Goal: Register for event/course

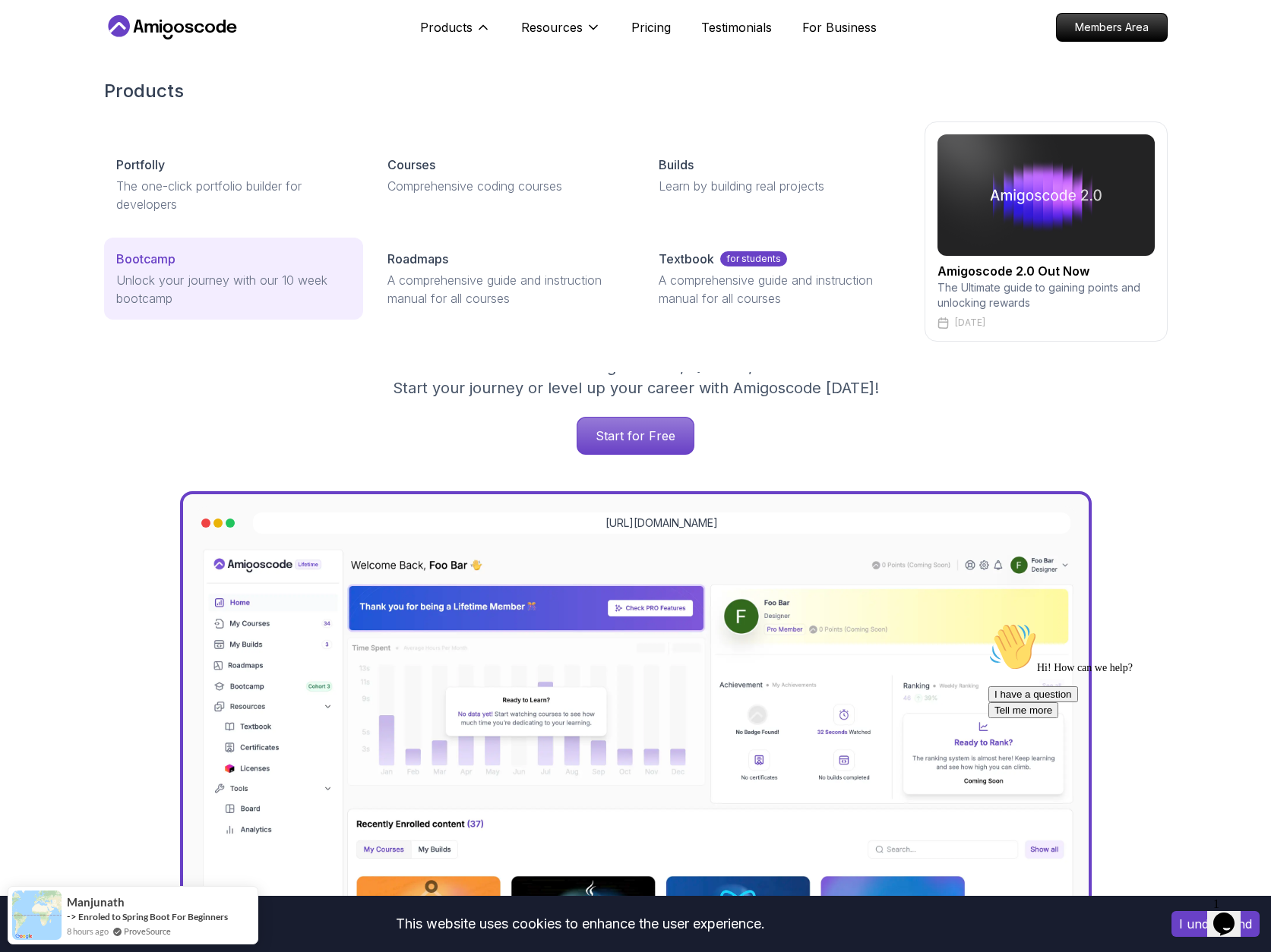
click at [123, 258] on p "Bootcamp" at bounding box center [145, 258] width 59 height 18
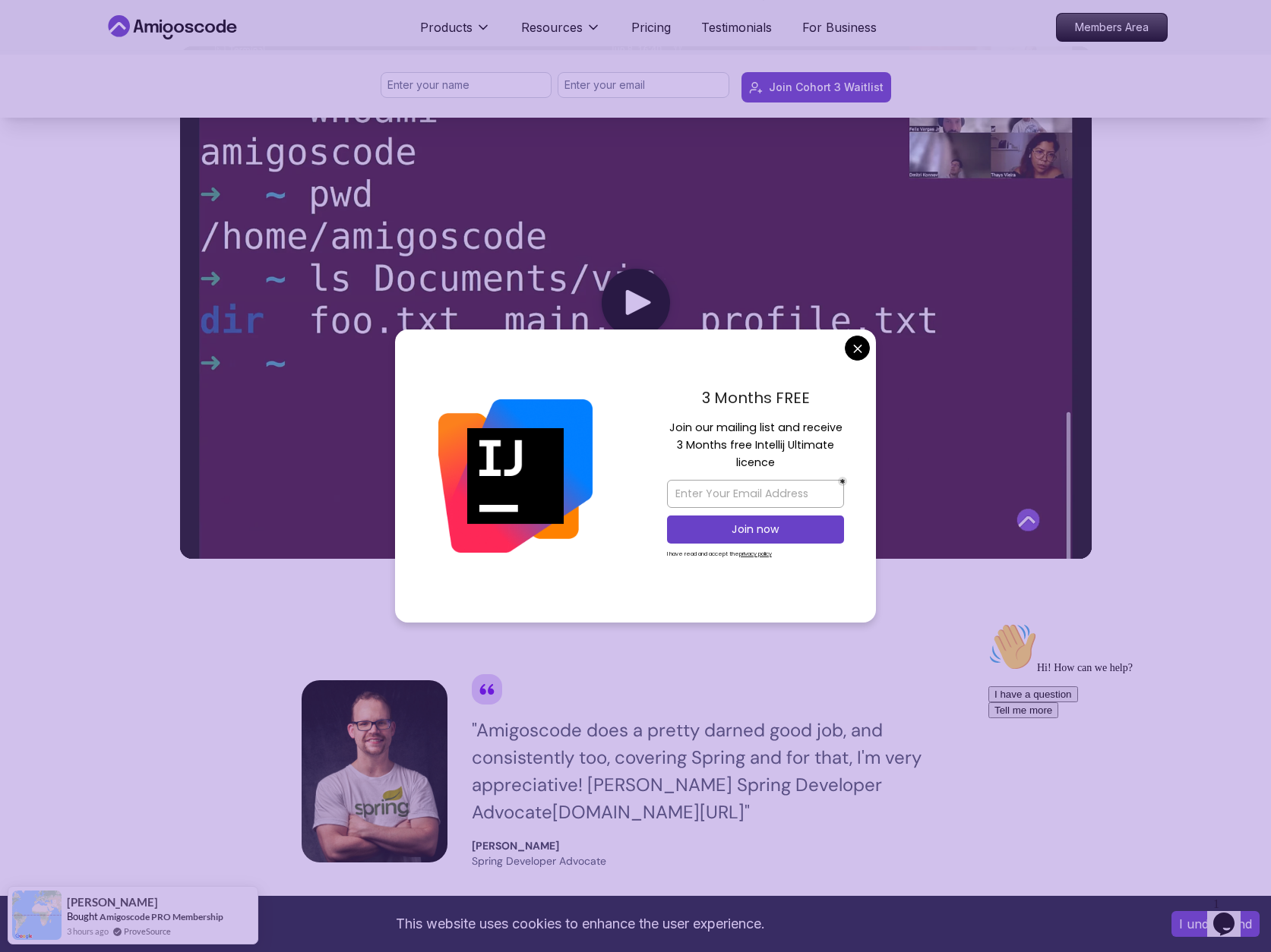
scroll to position [757, 0]
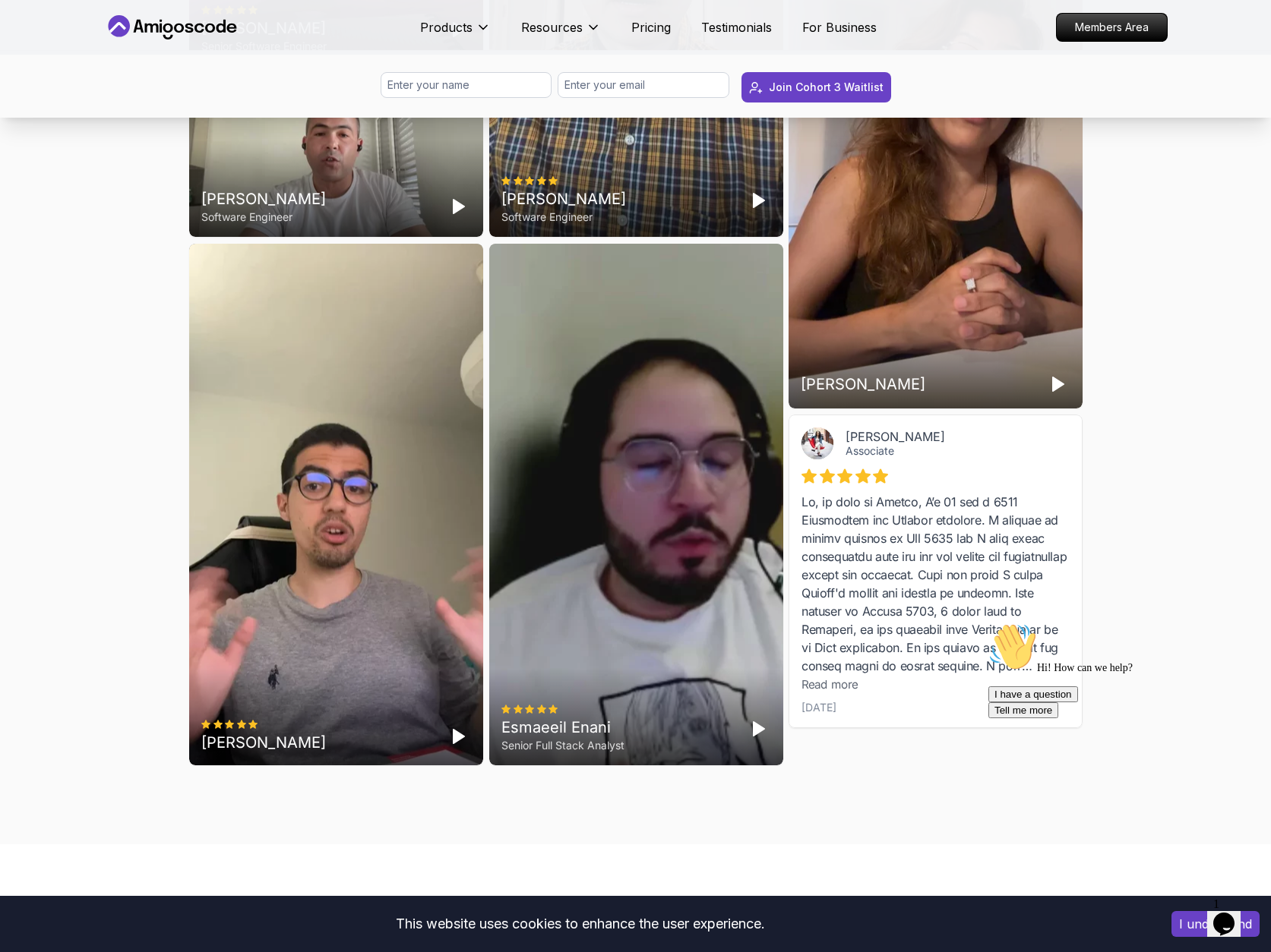
scroll to position [0, 0]
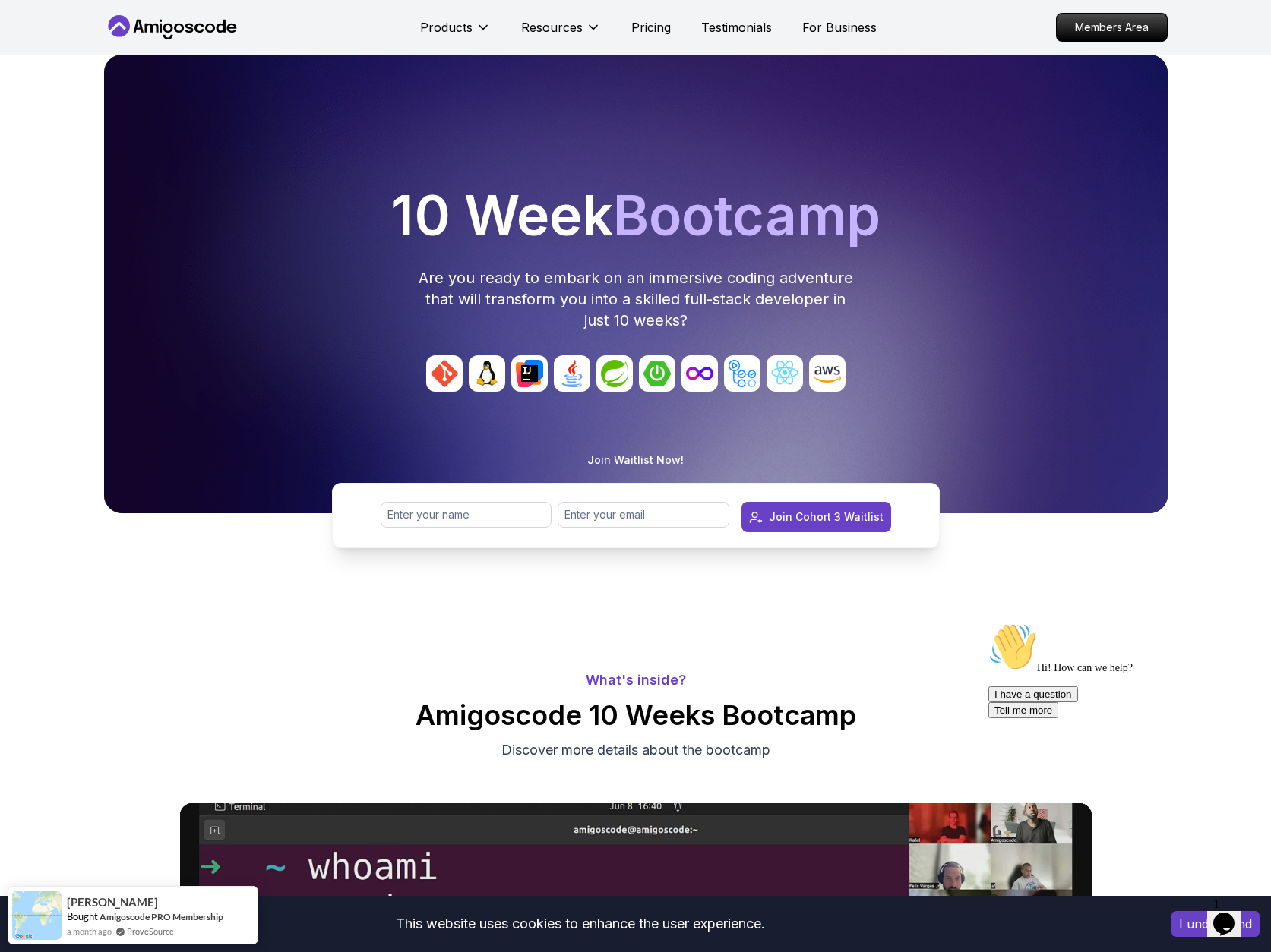
click at [635, 678] on p "What's inside?" at bounding box center [636, 680] width 1271 height 22
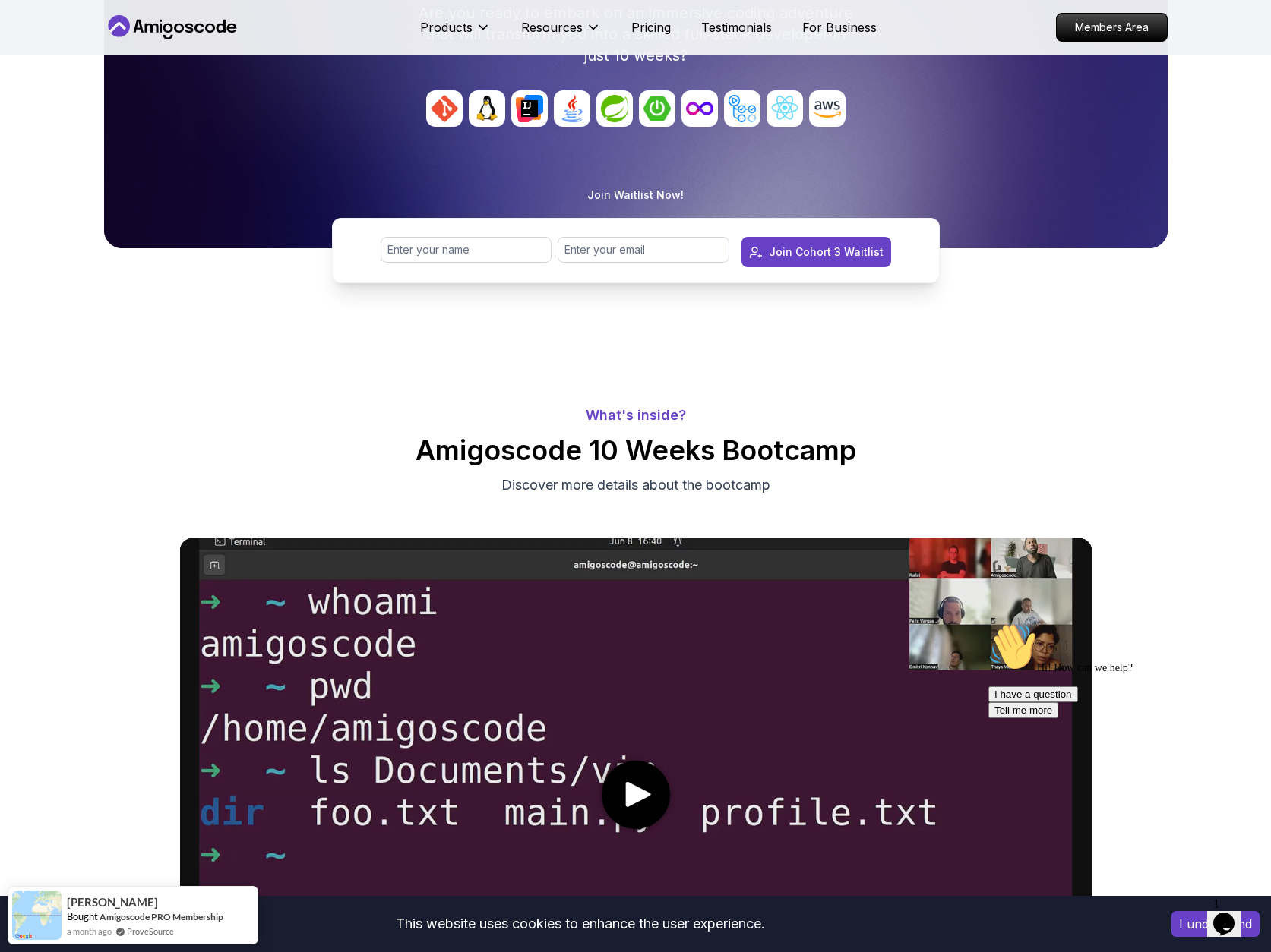
scroll to position [403, 0]
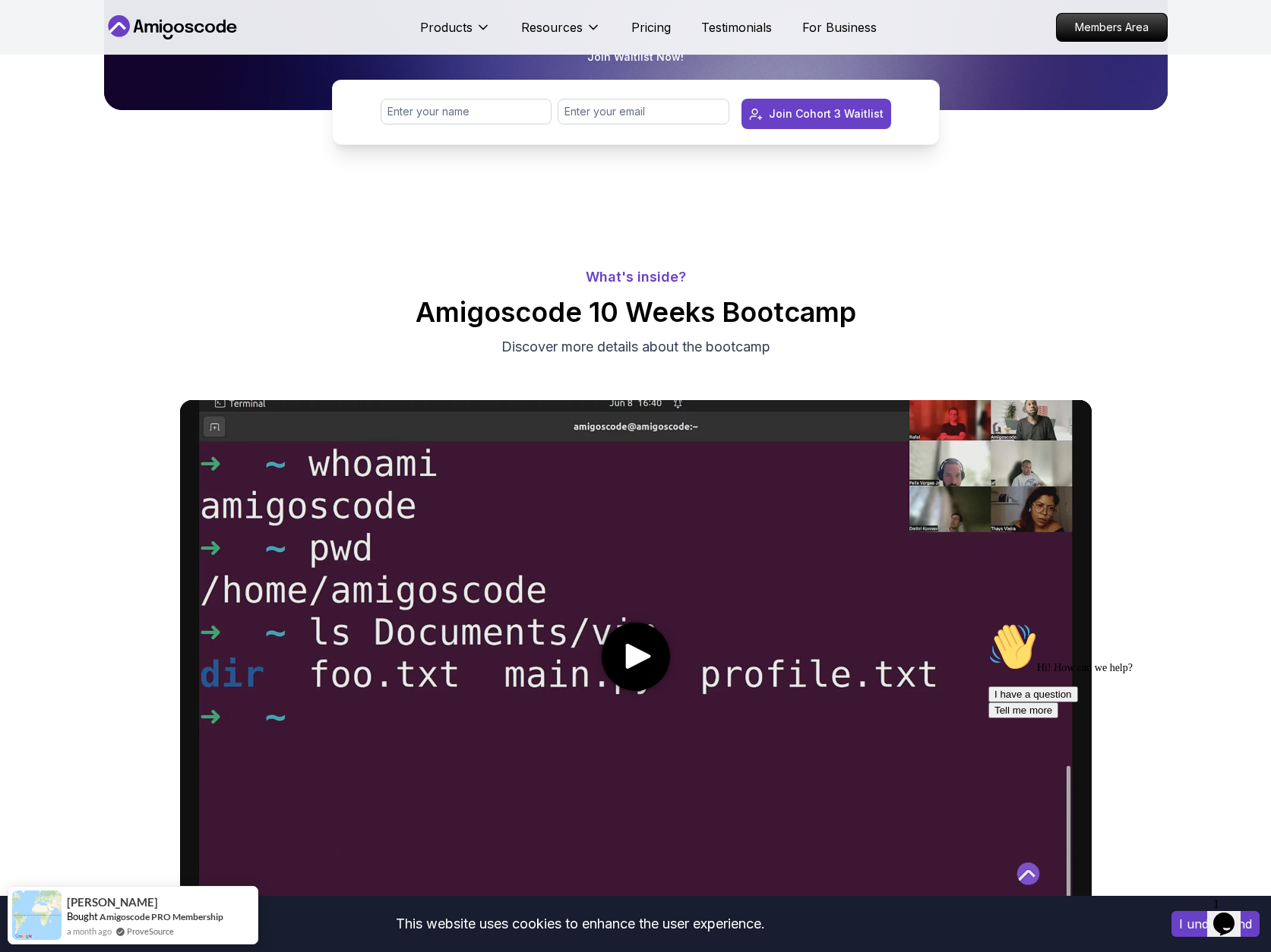
click at [670, 345] on p "Discover more details about the bootcamp" at bounding box center [636, 347] width 511 height 22
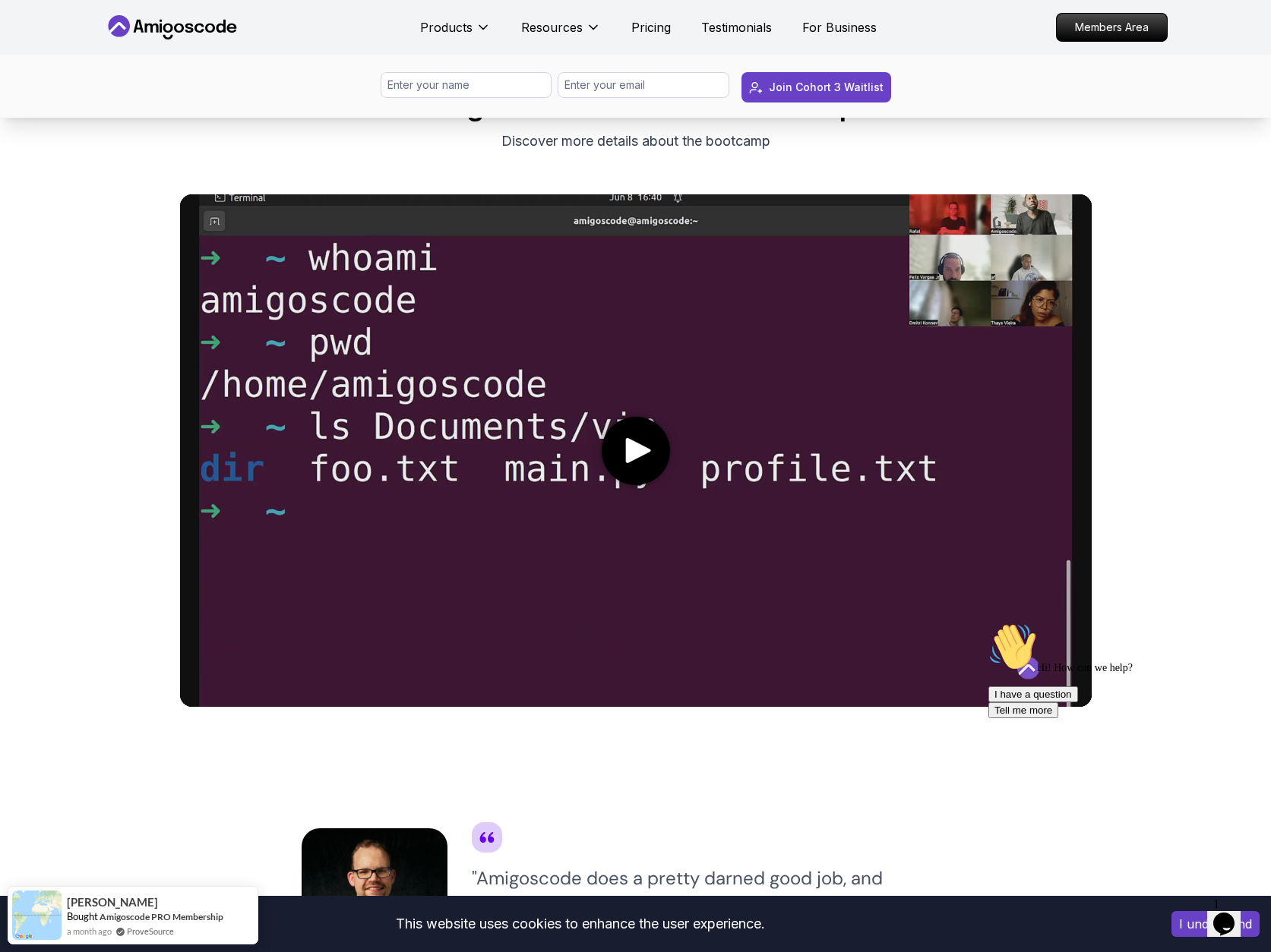
scroll to position [639, 0]
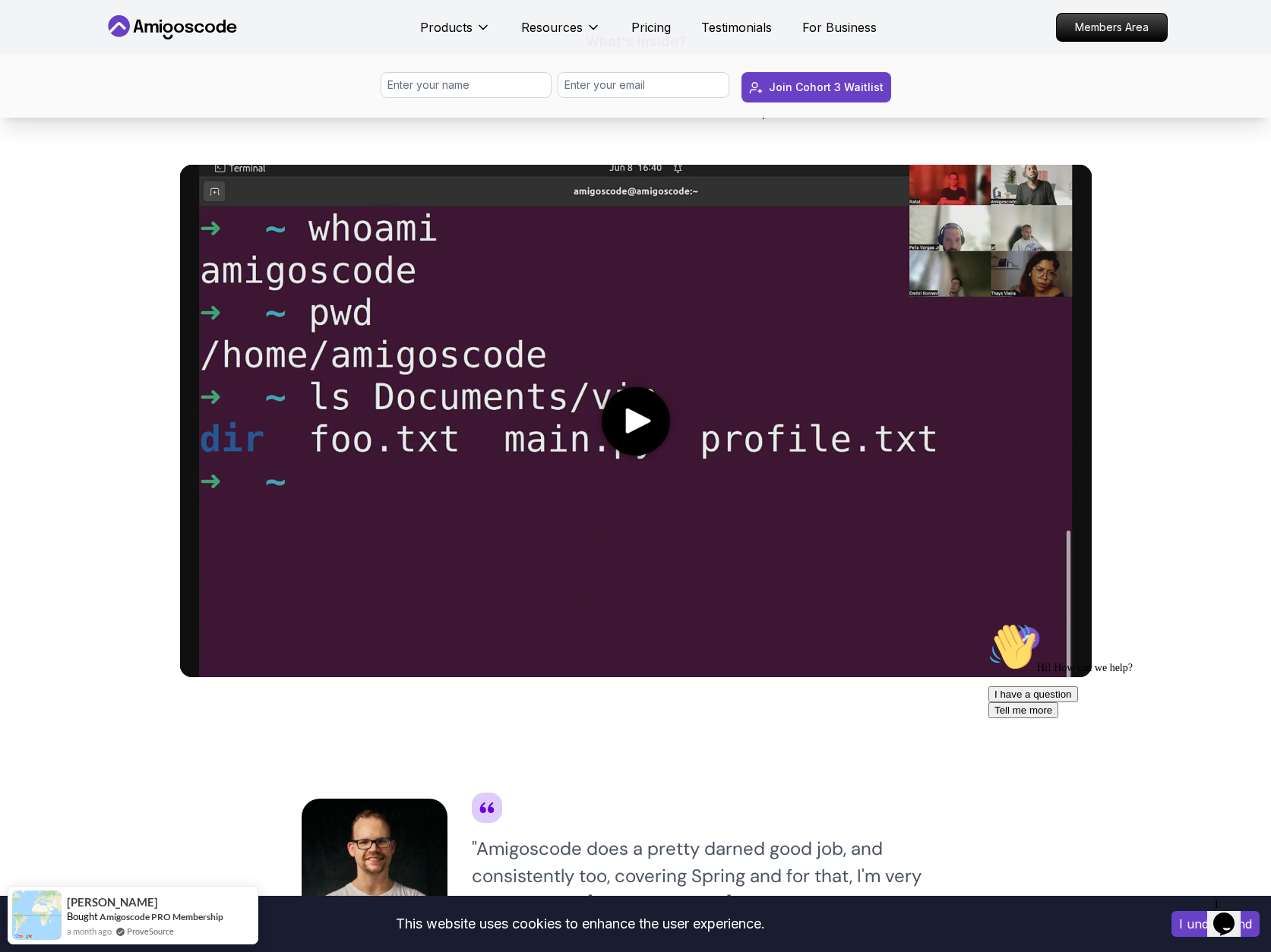
click at [642, 385] on video at bounding box center [636, 421] width 911 height 512
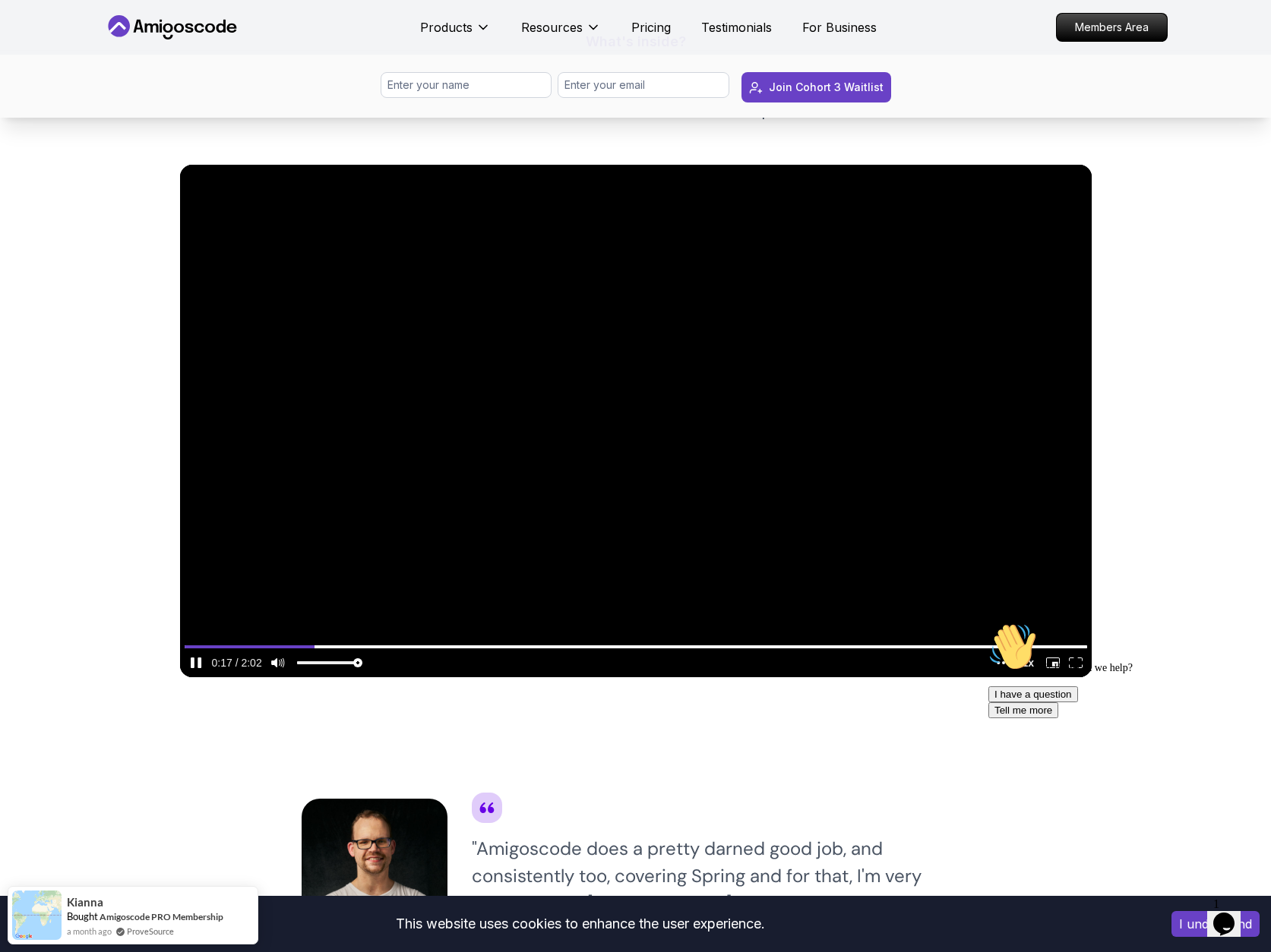
click at [550, 392] on video at bounding box center [636, 421] width 911 height 512
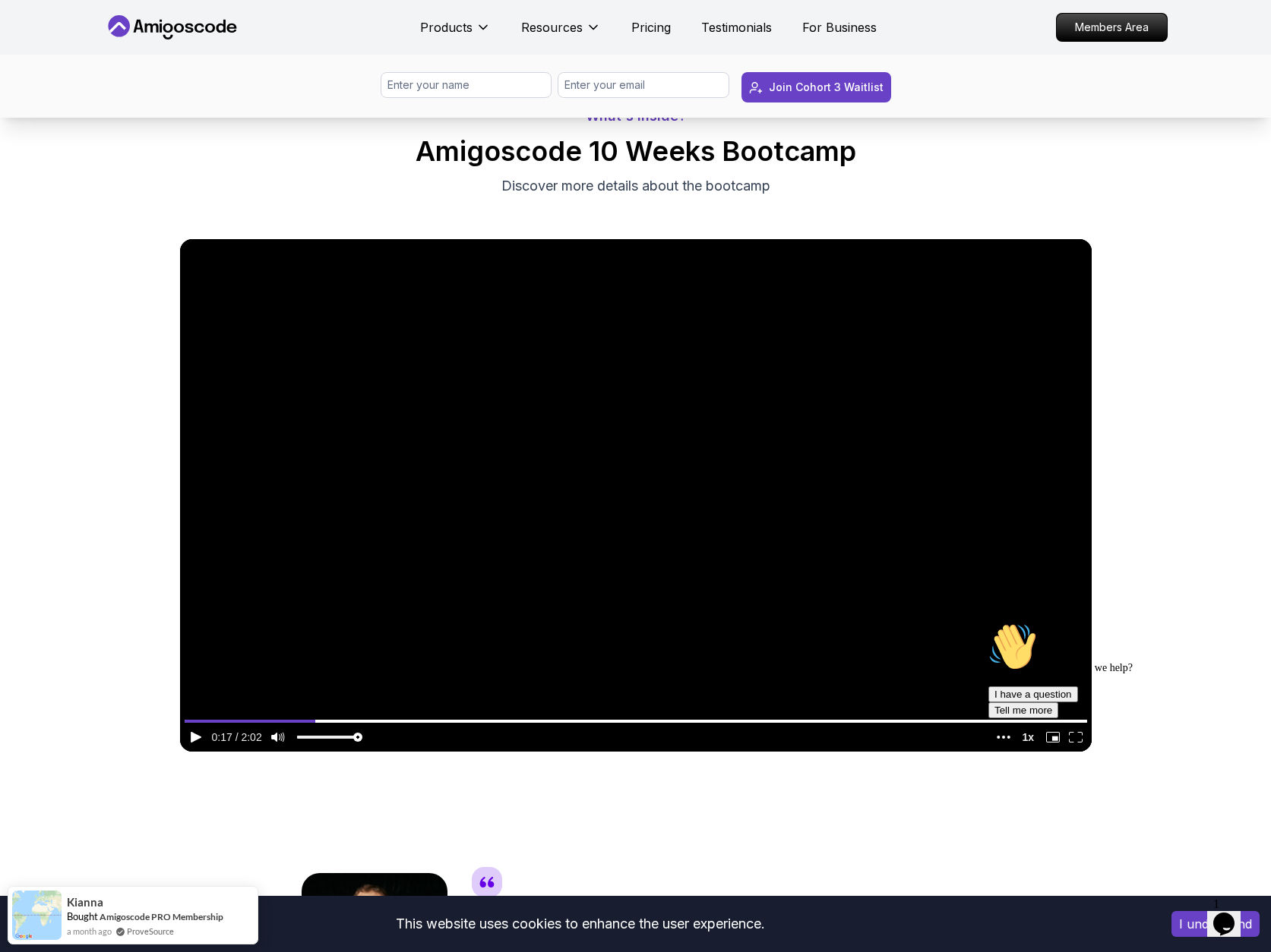
scroll to position [0, 0]
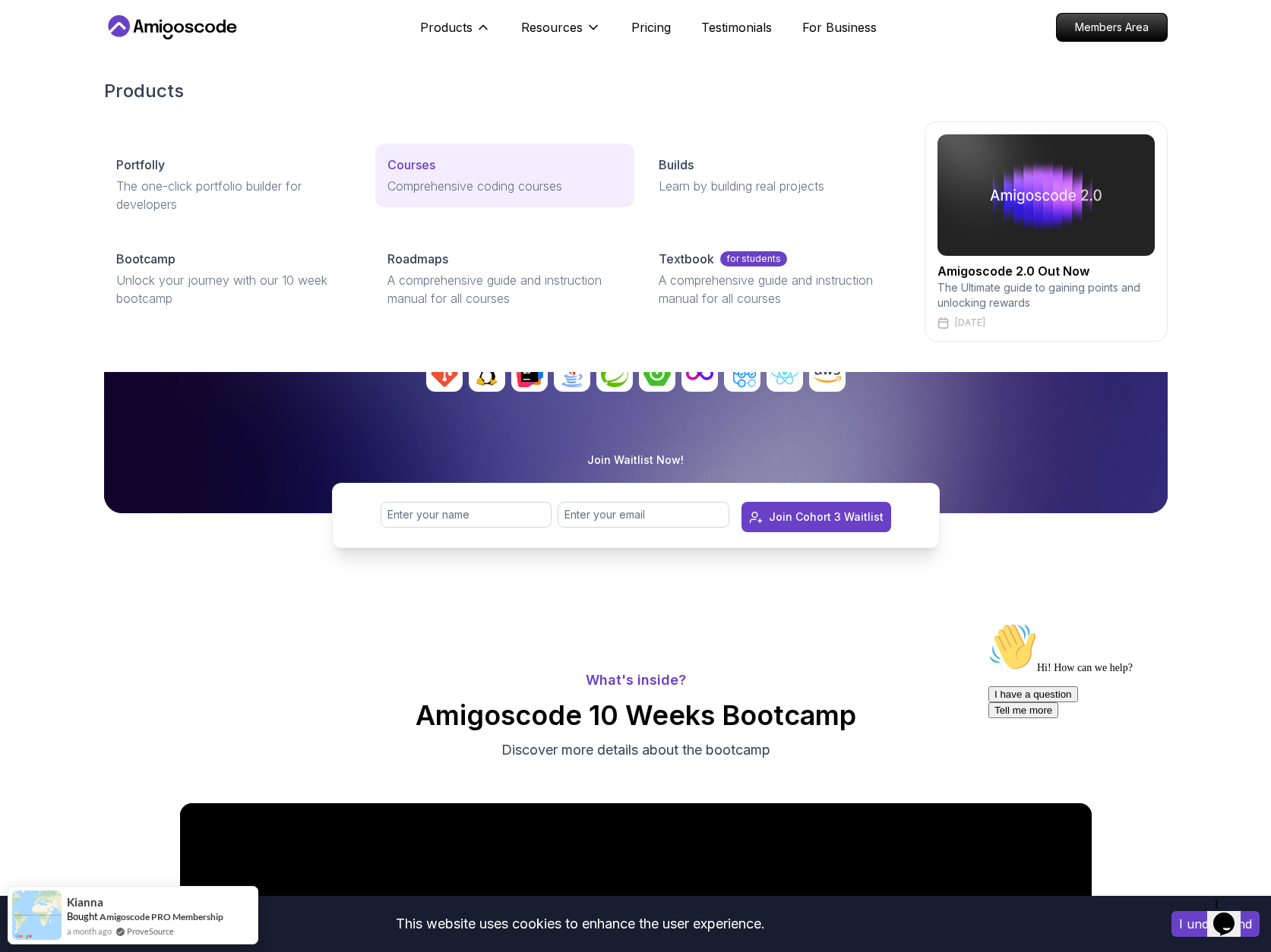
click at [417, 160] on p "Courses" at bounding box center [411, 164] width 48 height 18
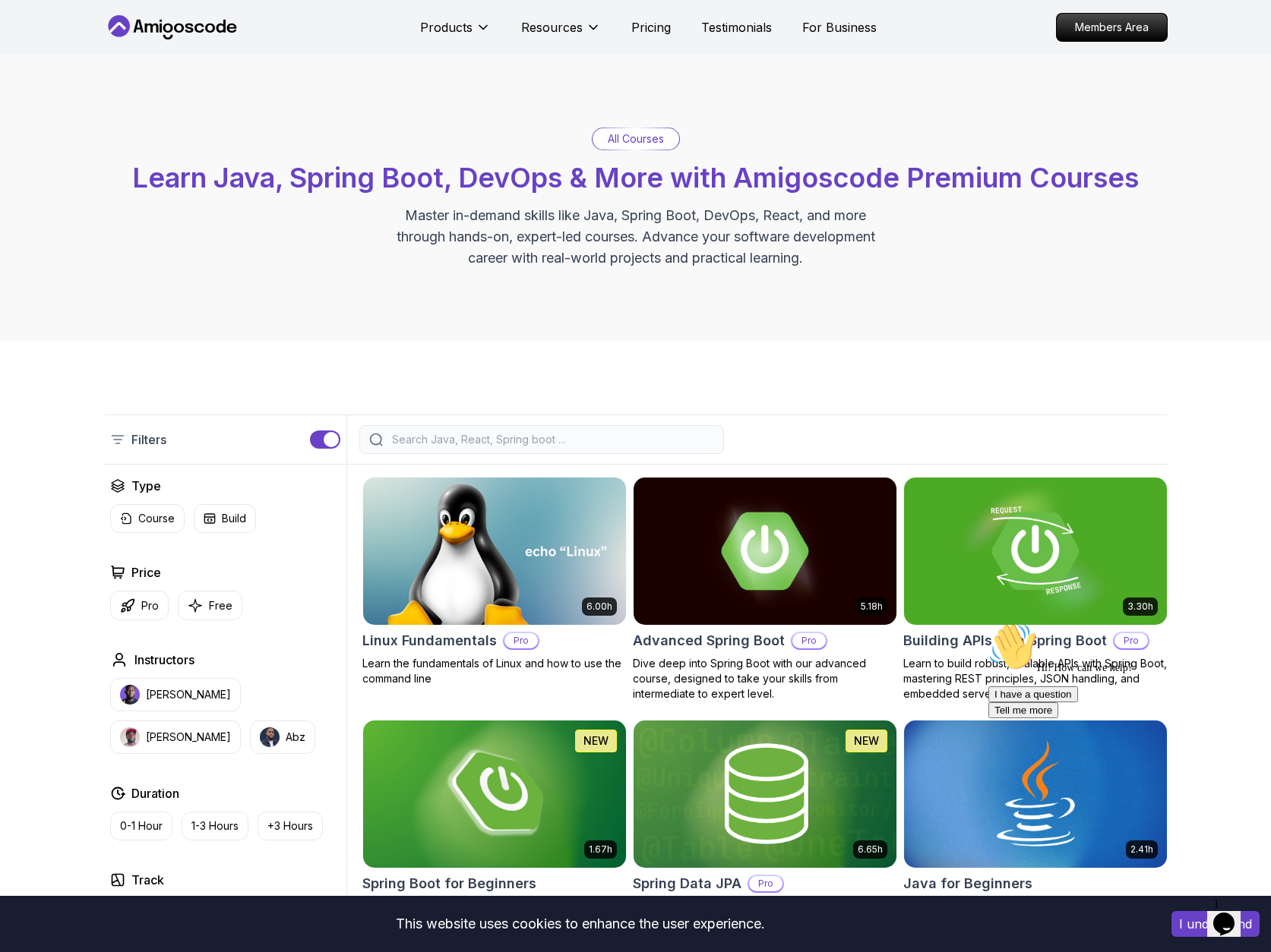
click at [474, 450] on div at bounding box center [541, 440] width 364 height 29
click at [476, 443] on input "search" at bounding box center [551, 439] width 325 height 15
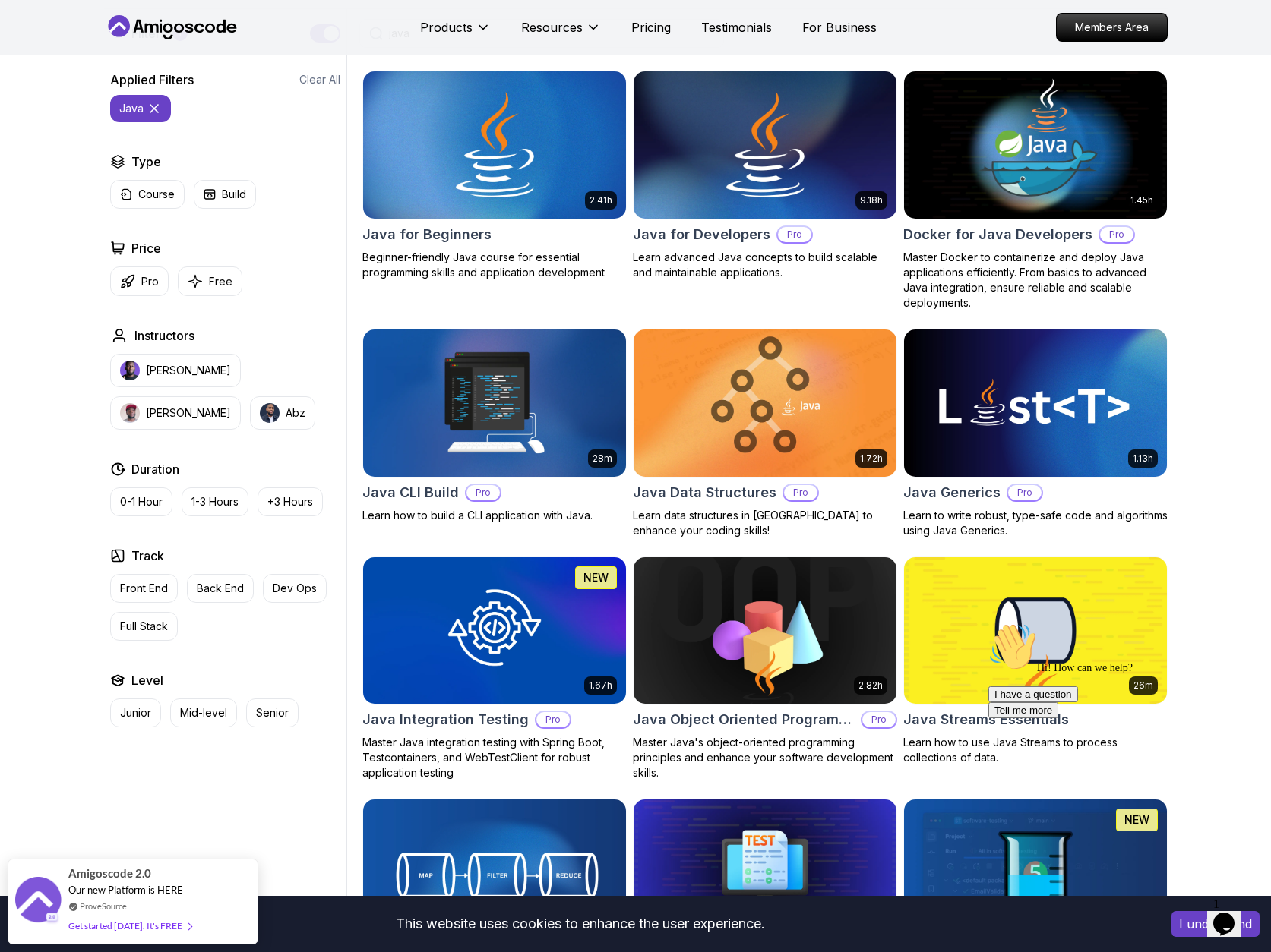
scroll to position [195, 0]
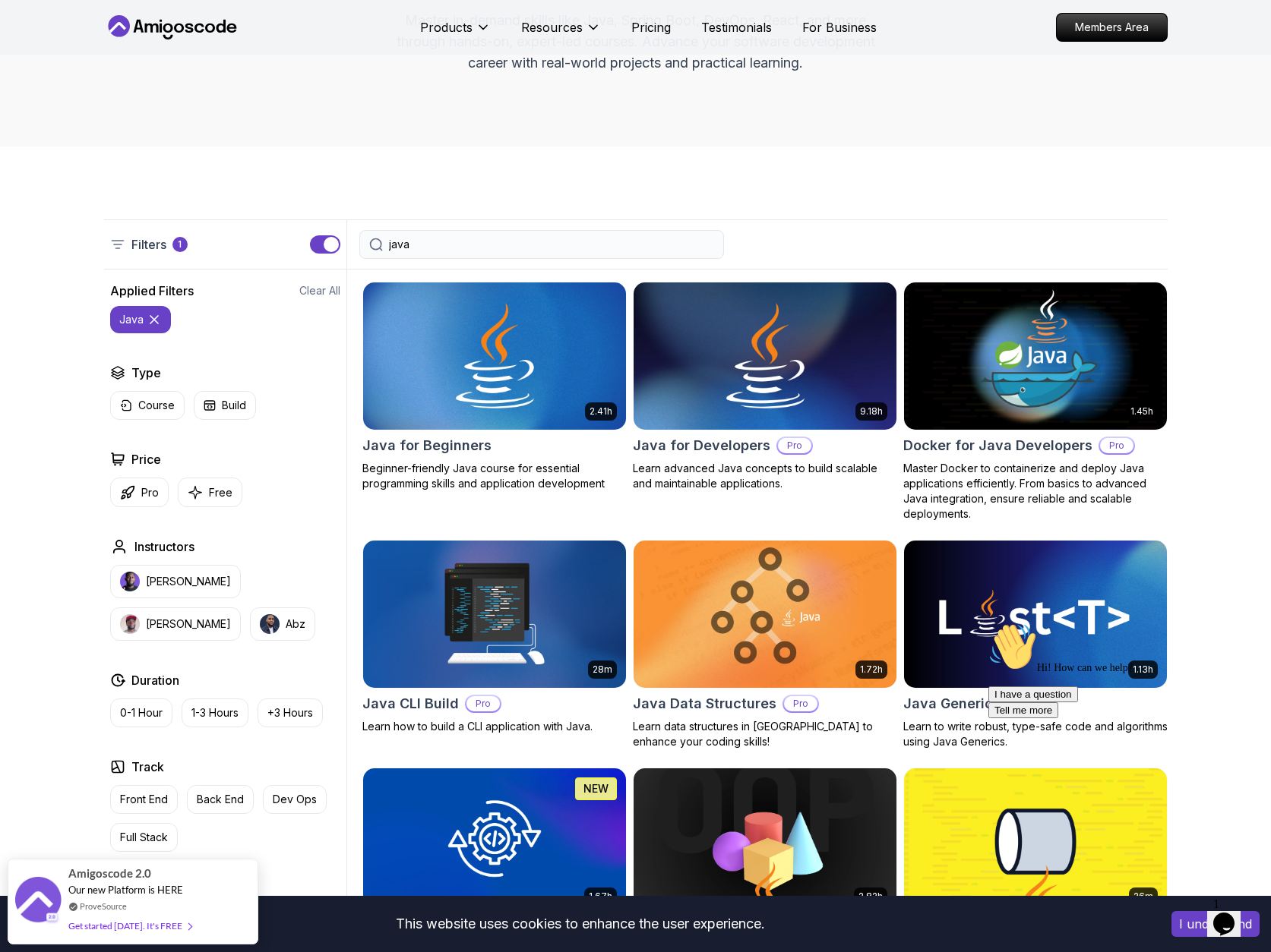
type input "java"
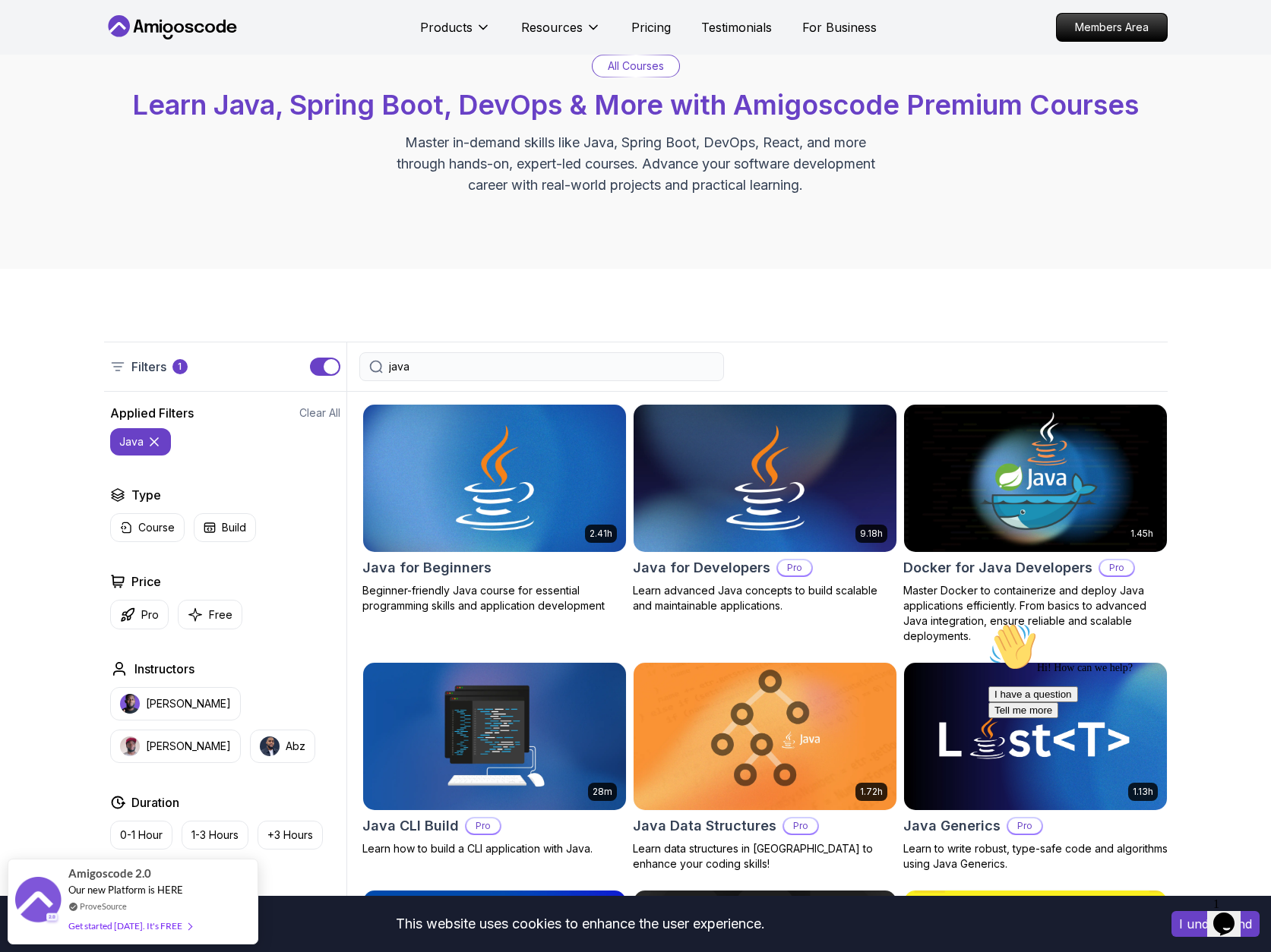
scroll to position [0, 0]
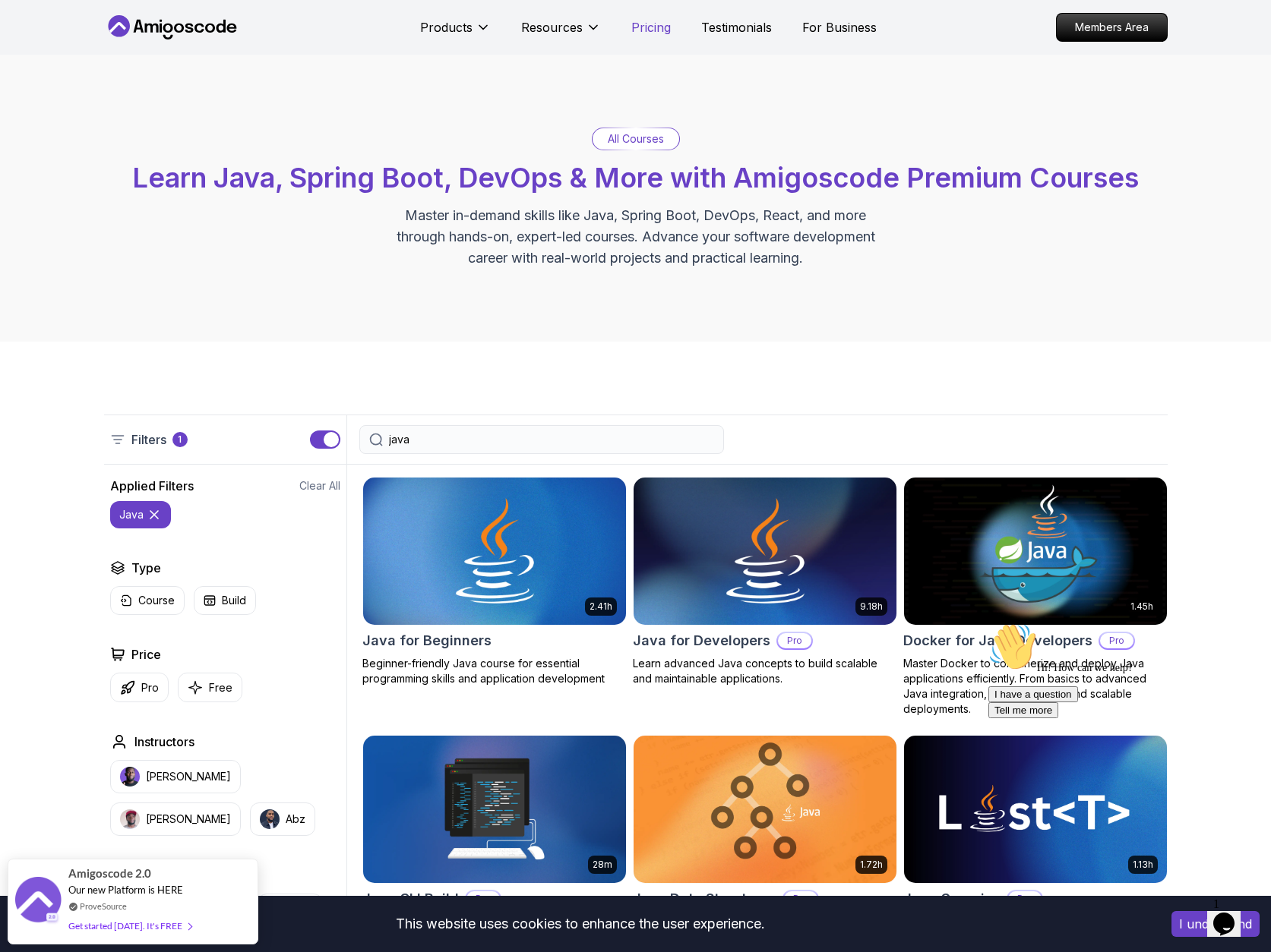
click at [652, 29] on p "Pricing" at bounding box center [651, 27] width 39 height 18
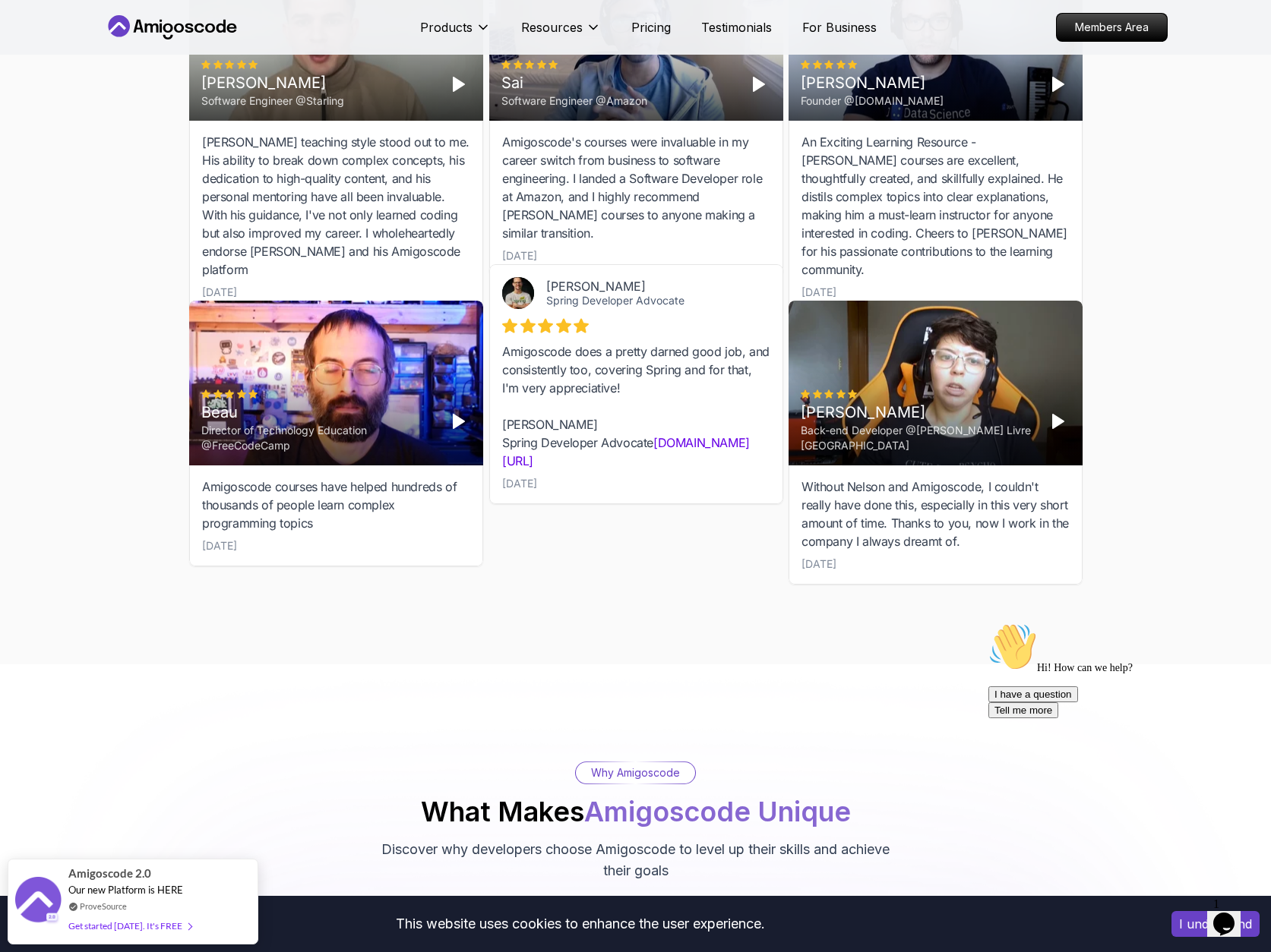
scroll to position [4555, 0]
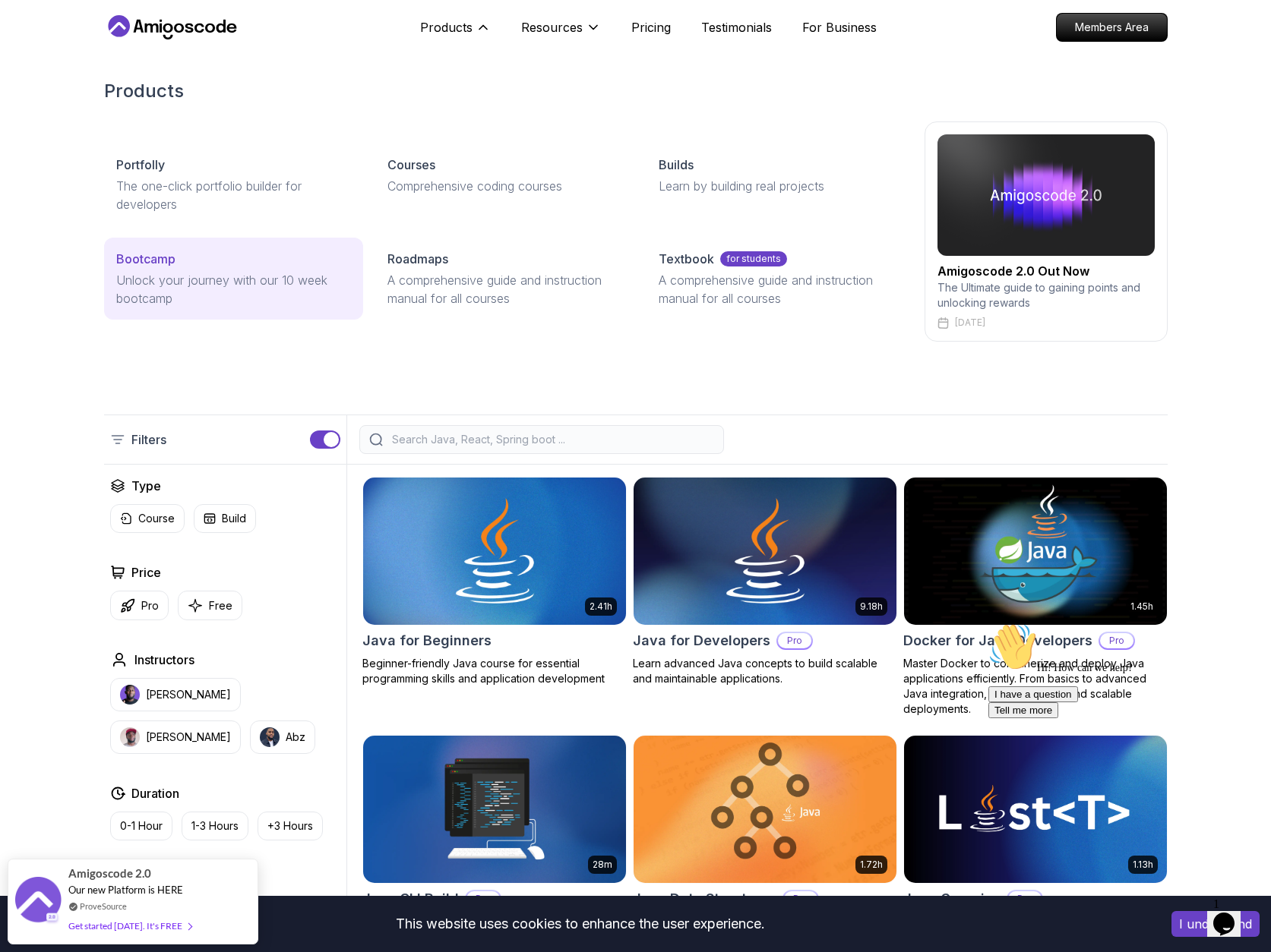
click at [150, 252] on p "Bootcamp" at bounding box center [145, 258] width 59 height 18
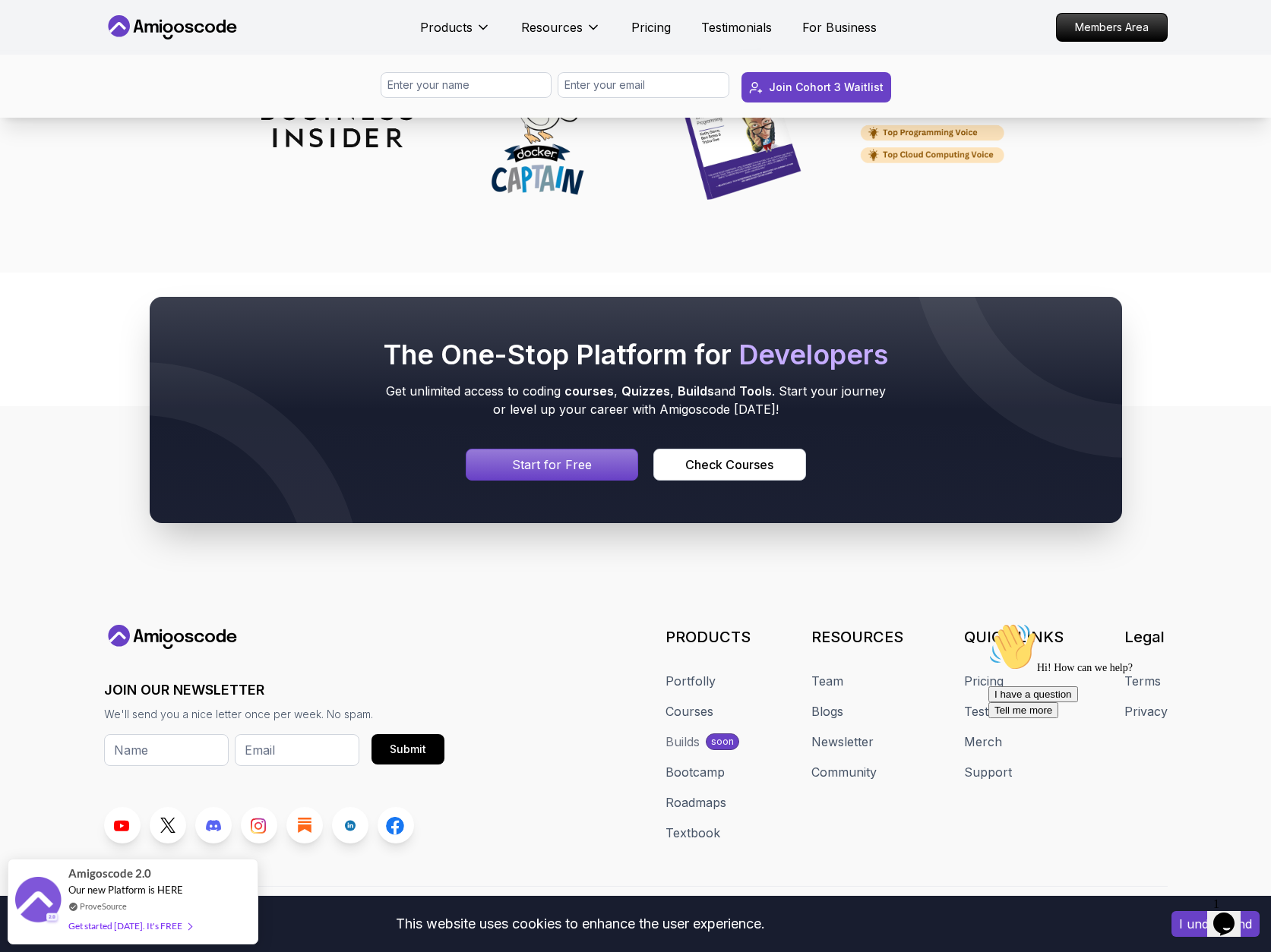
scroll to position [7047, 0]
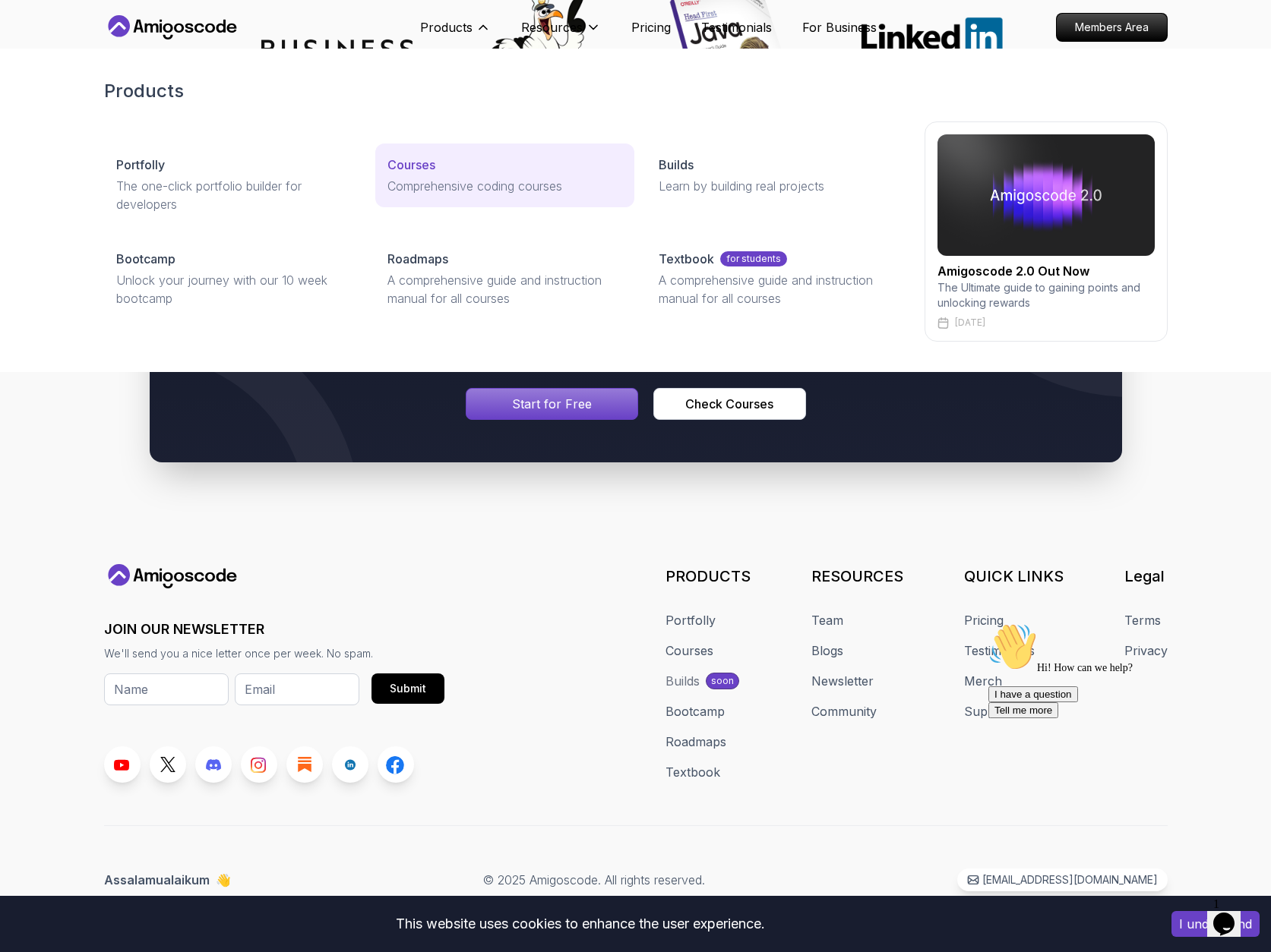
click at [416, 168] on p "Courses" at bounding box center [411, 164] width 48 height 18
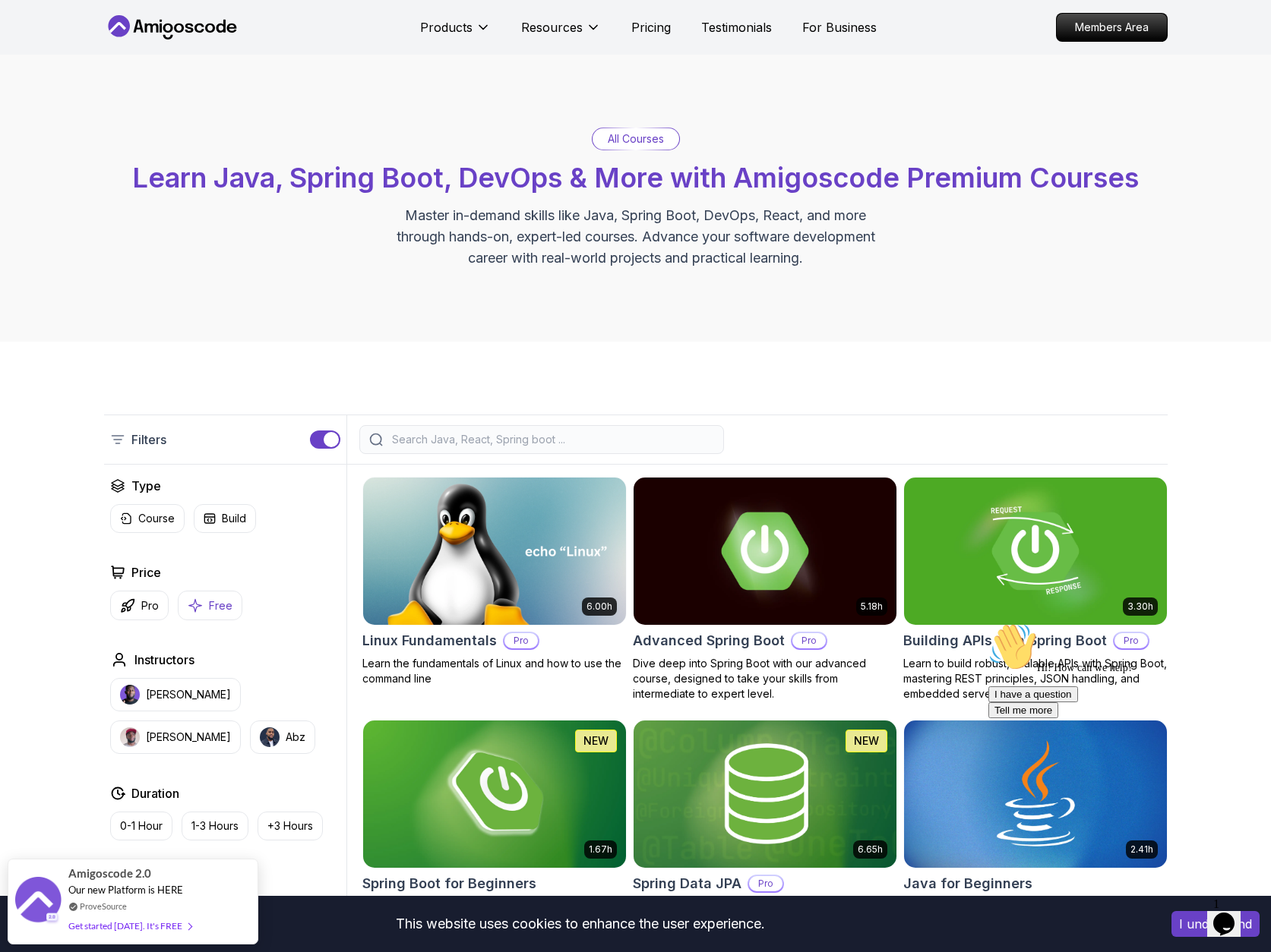
click at [210, 611] on p "Free" at bounding box center [221, 606] width 23 height 15
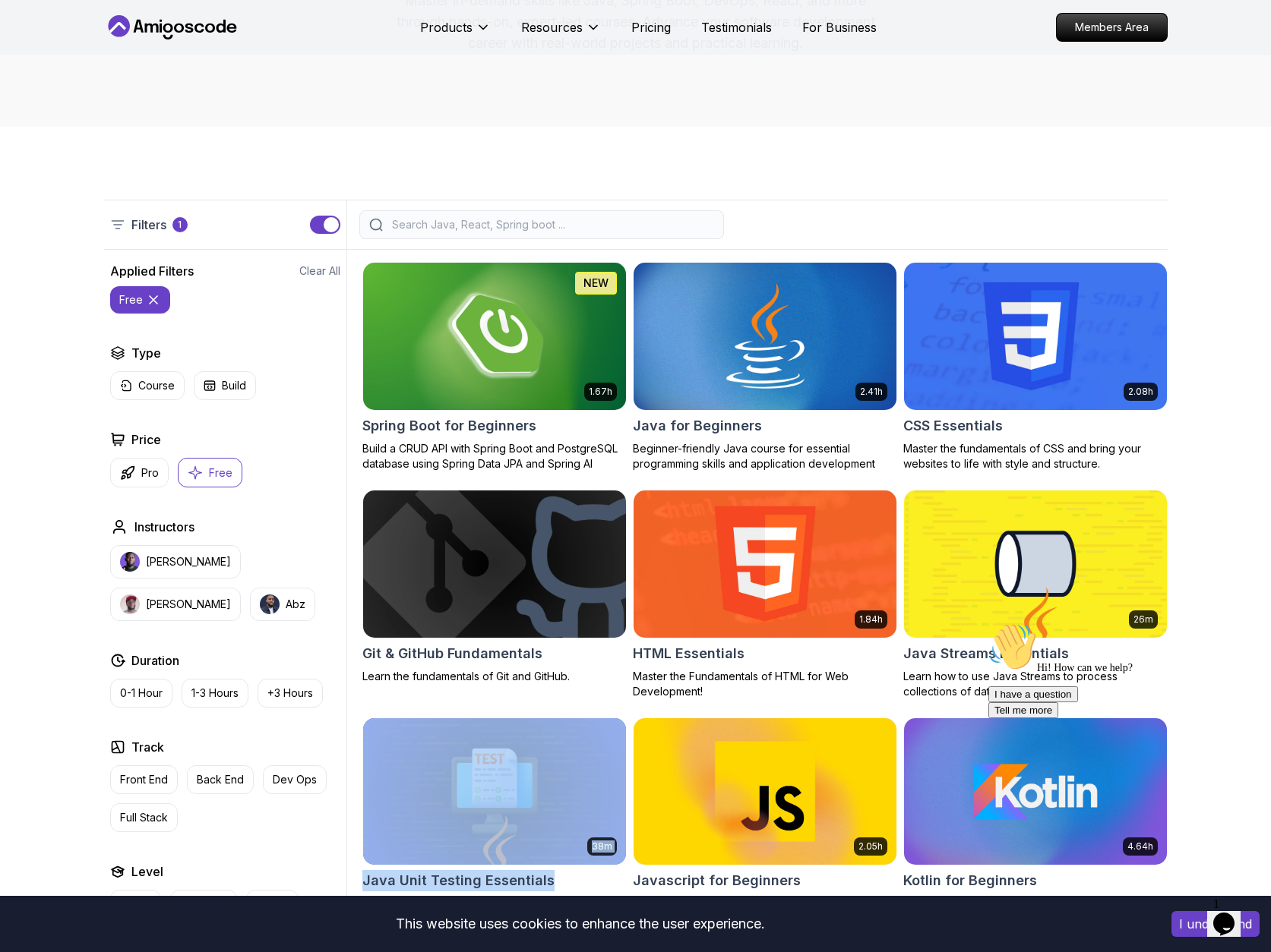
scroll to position [77, 0]
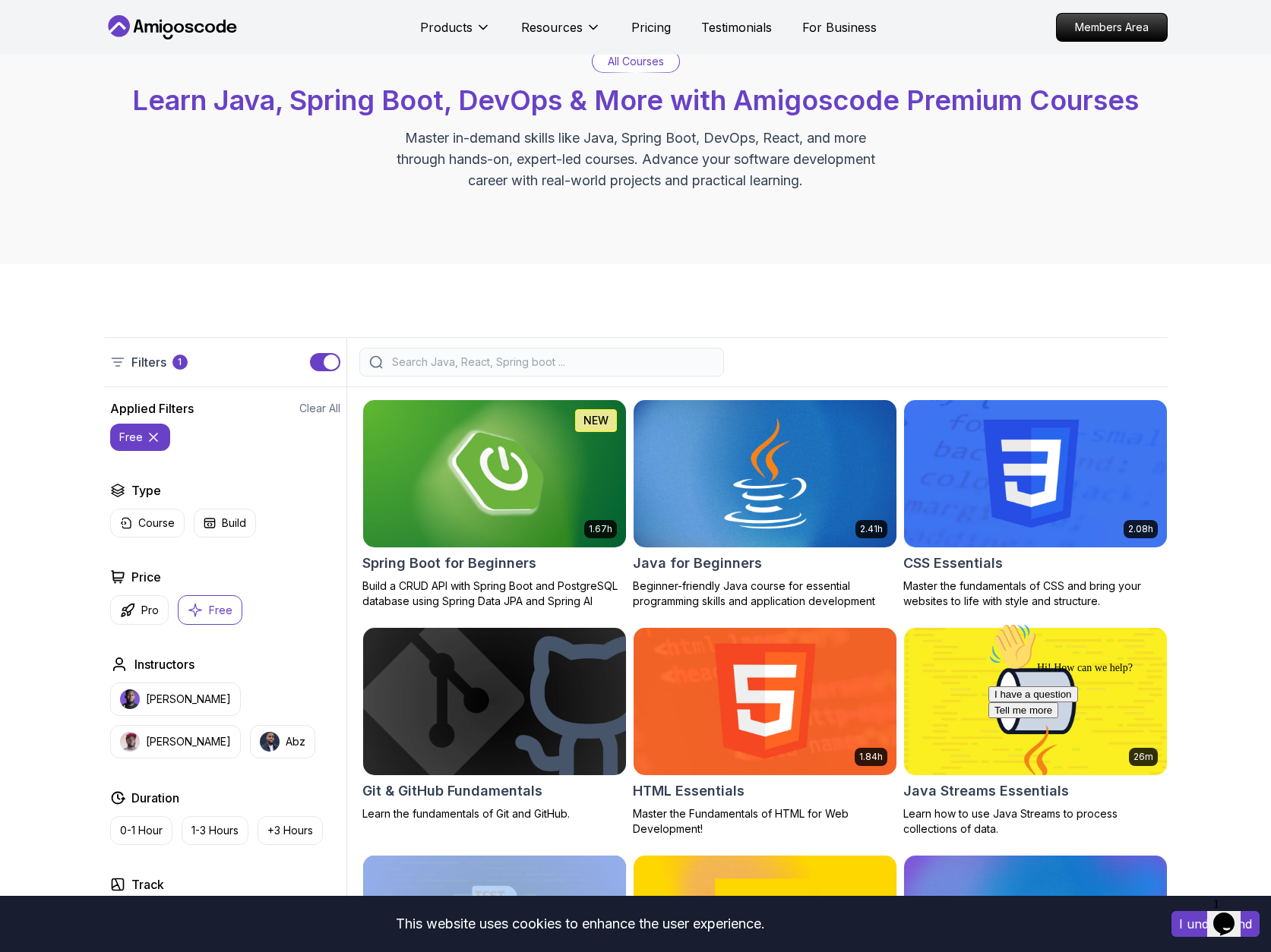
click at [675, 561] on h2 "Java for Beginners" at bounding box center [697, 563] width 129 height 22
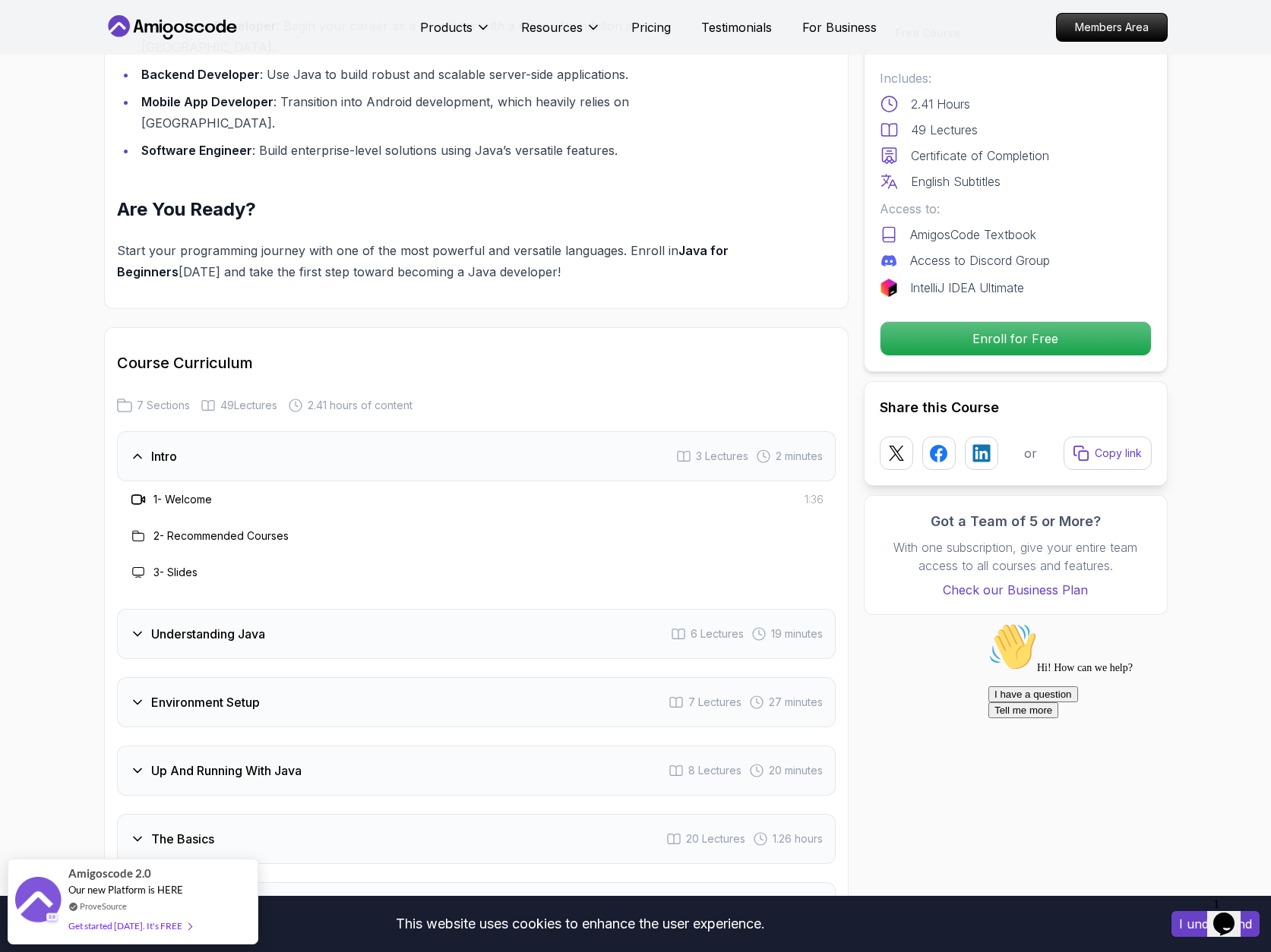
scroll to position [1905, 0]
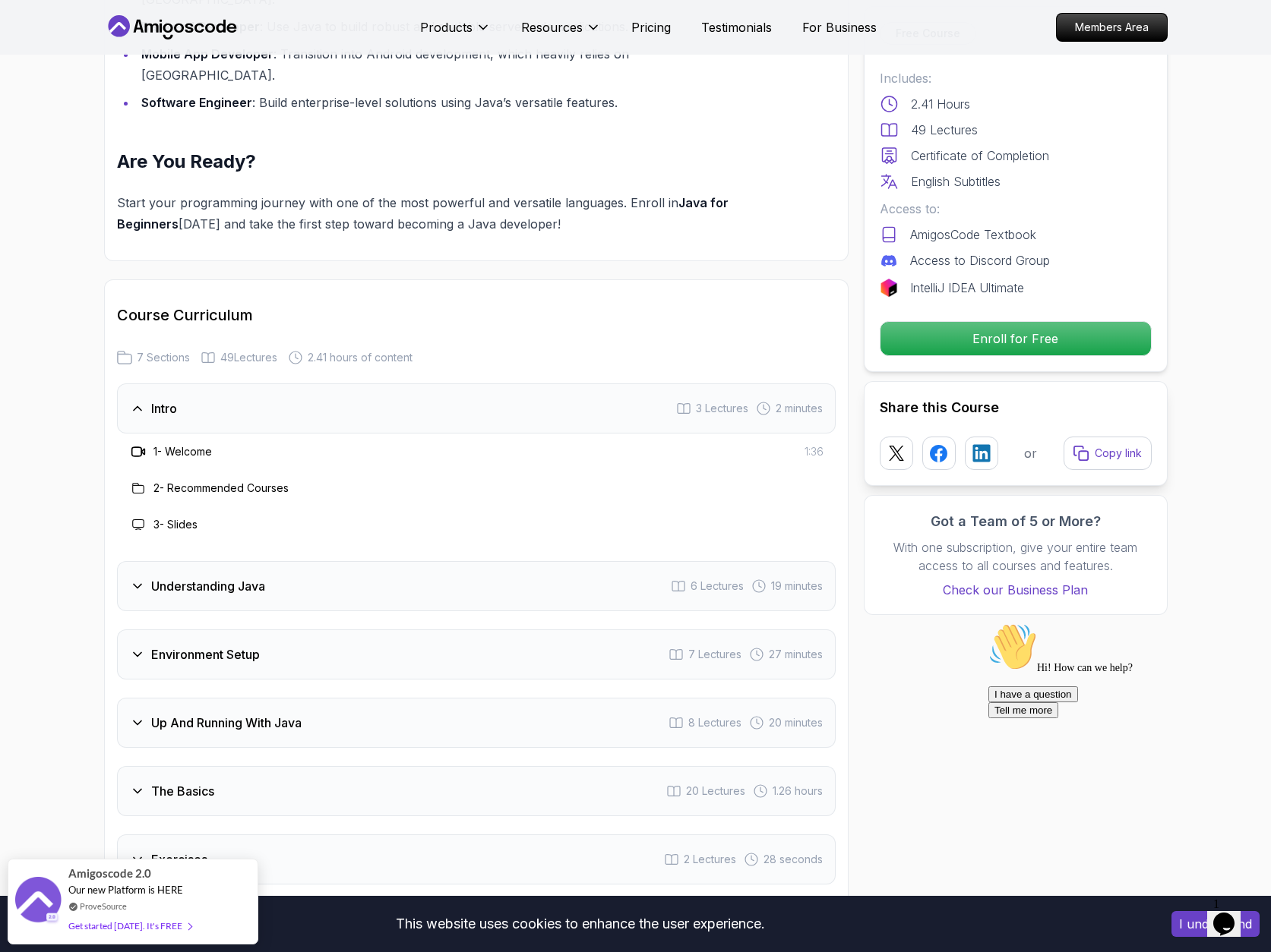
click at [194, 444] on h3 "1 - Welcome" at bounding box center [182, 451] width 58 height 15
click at [144, 450] on icon at bounding box center [142, 452] width 3 height 5
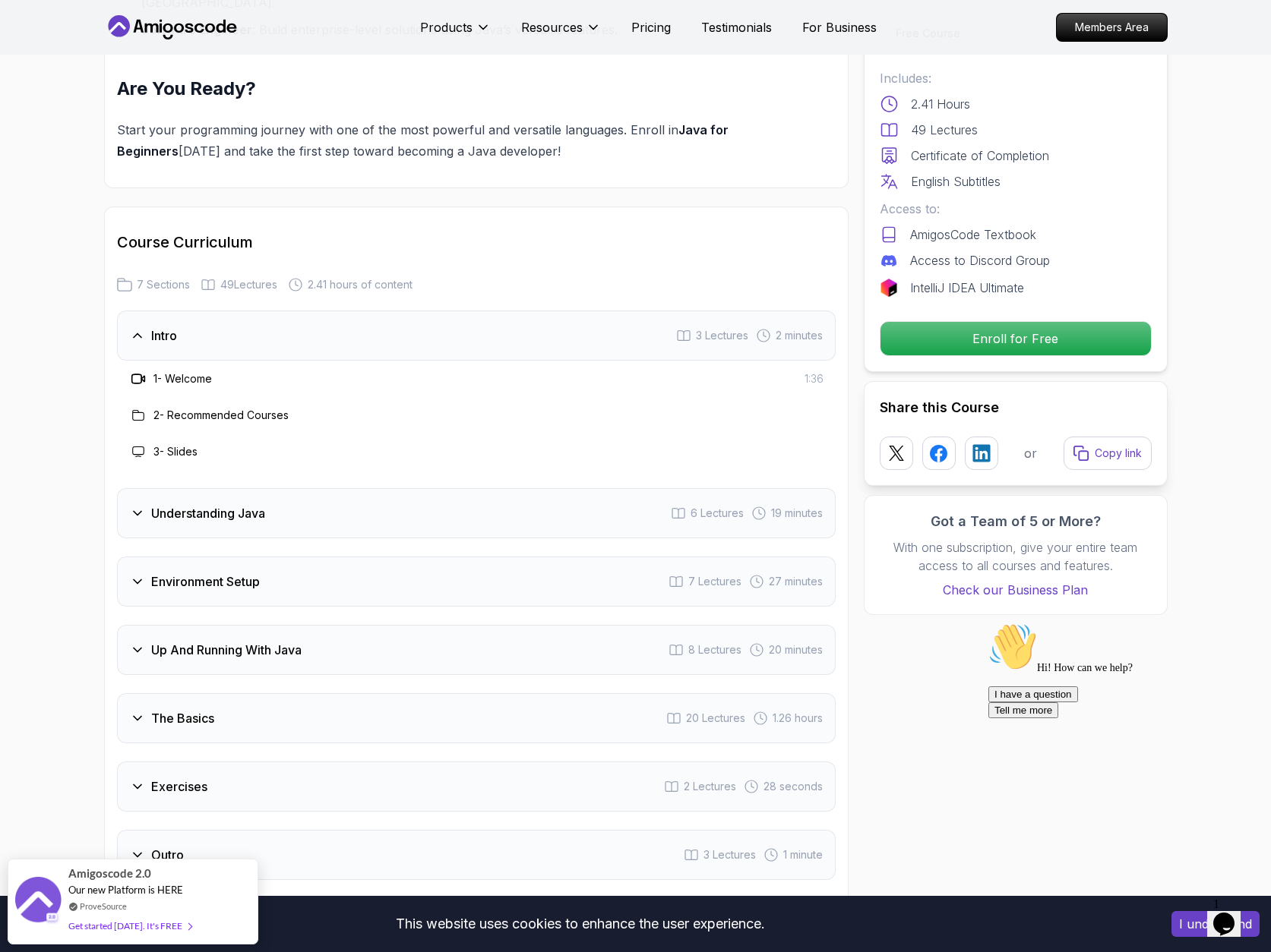
scroll to position [1989, 0]
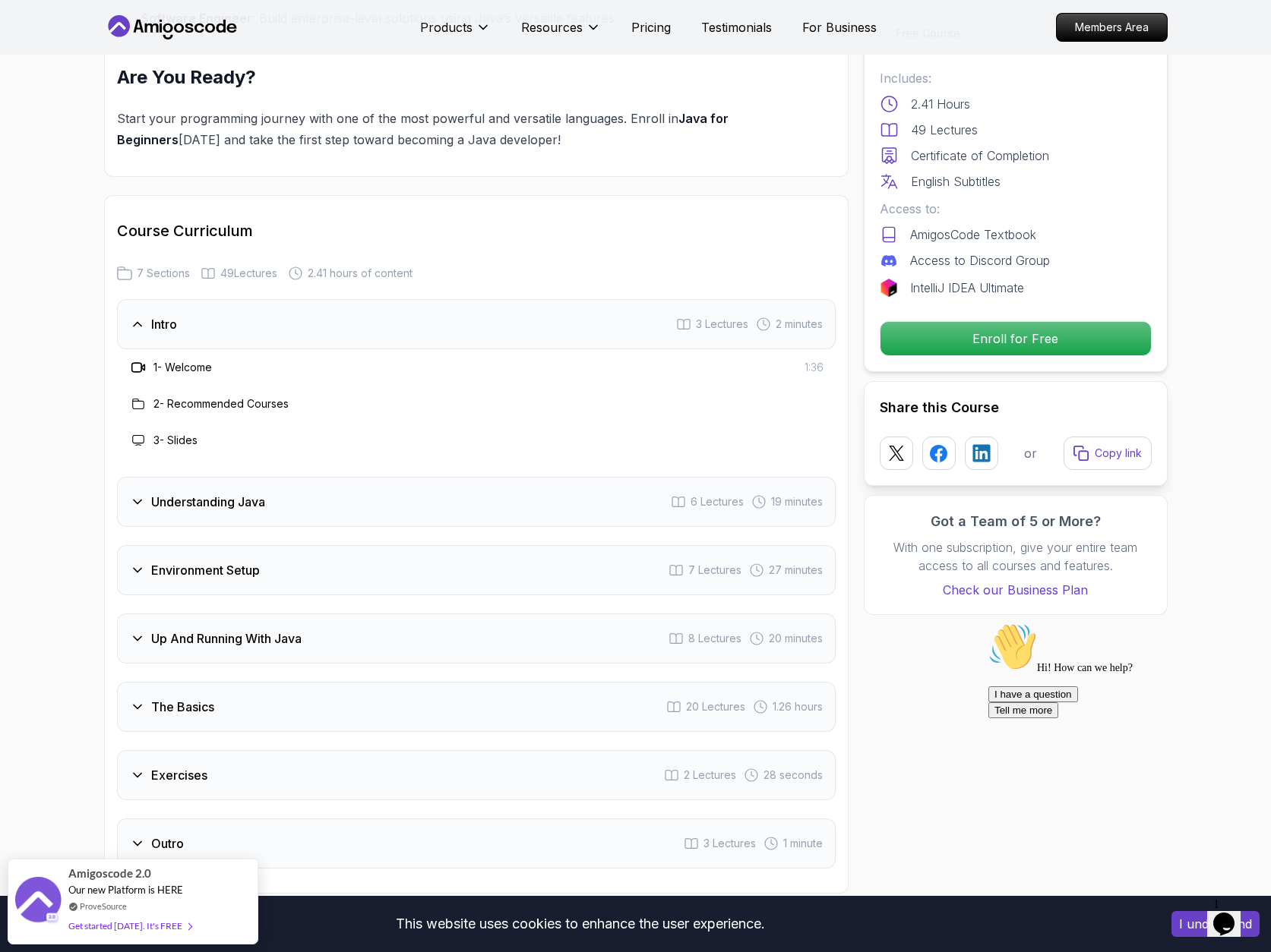
click at [141, 494] on icon at bounding box center [137, 502] width 15 height 15
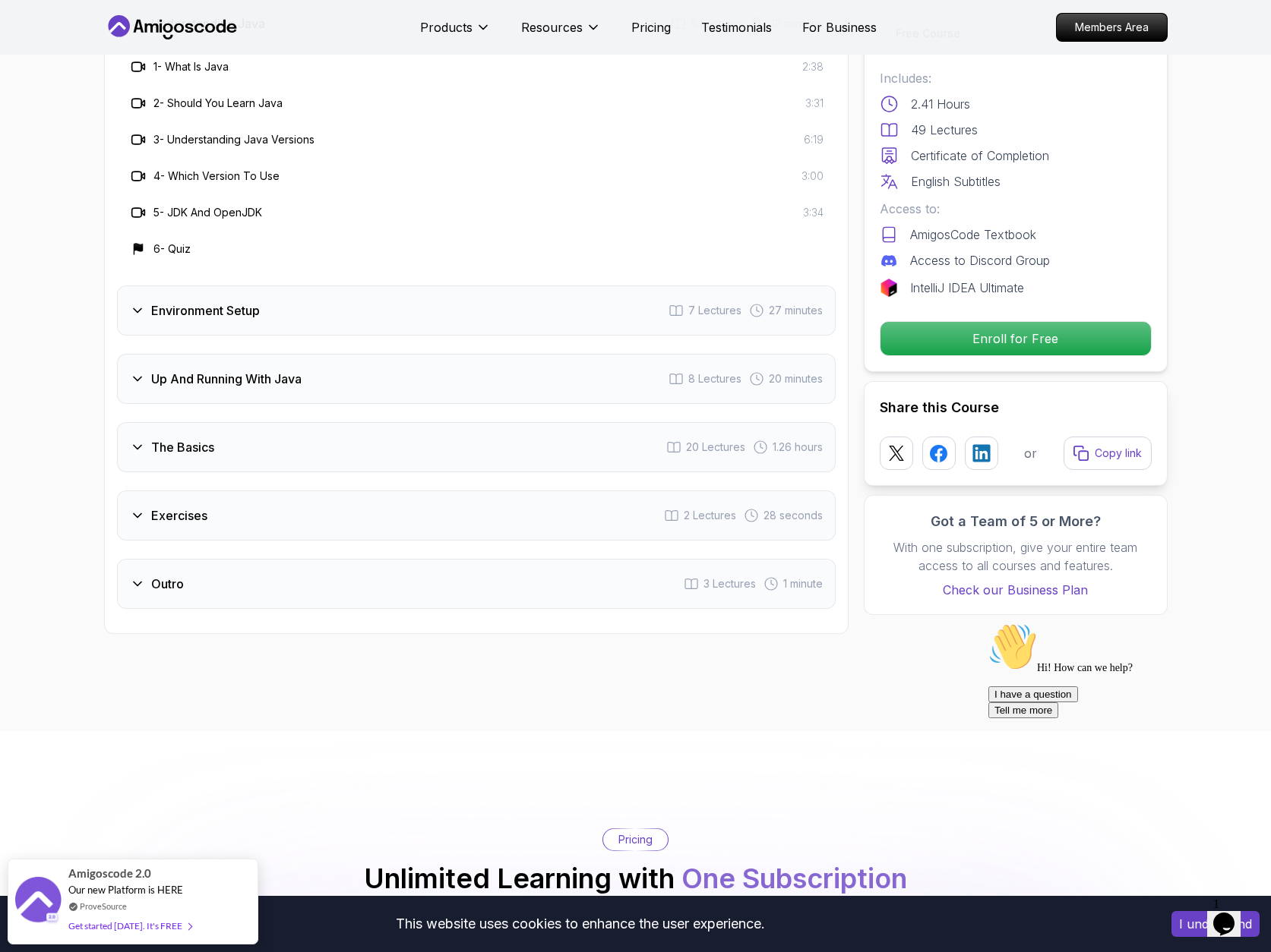
scroll to position [2382, 0]
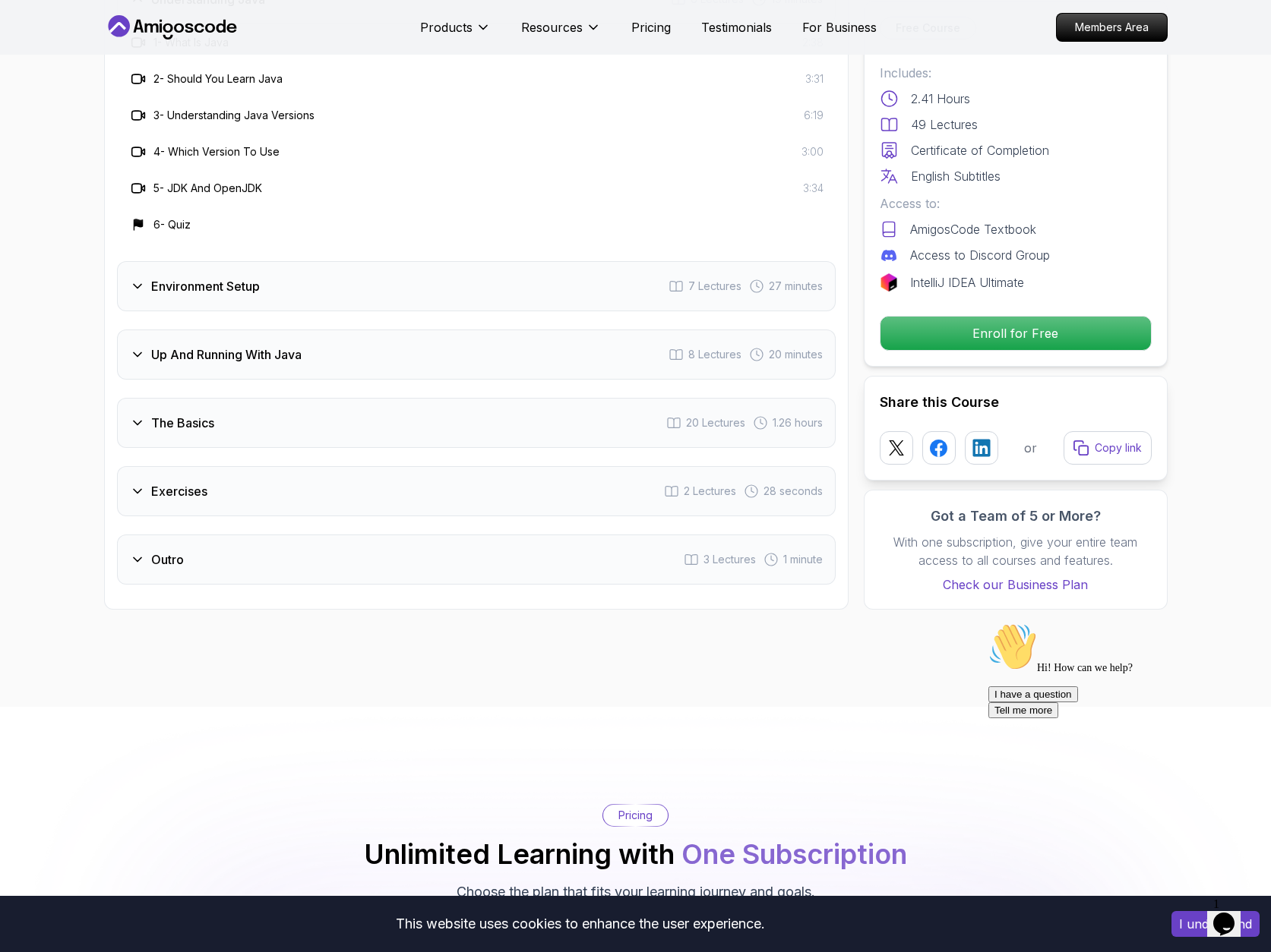
click at [138, 279] on icon at bounding box center [137, 286] width 15 height 15
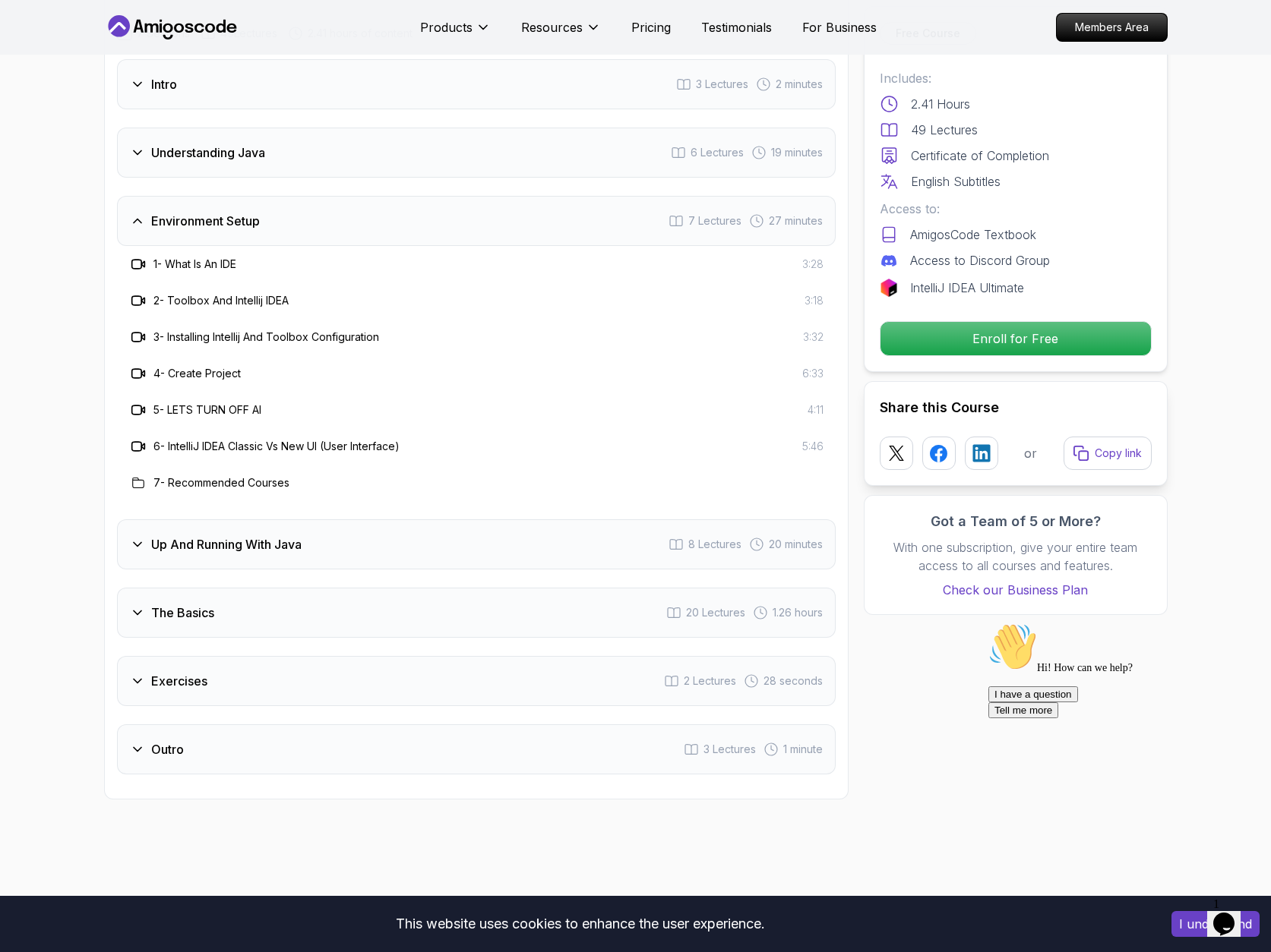
scroll to position [2150, 0]
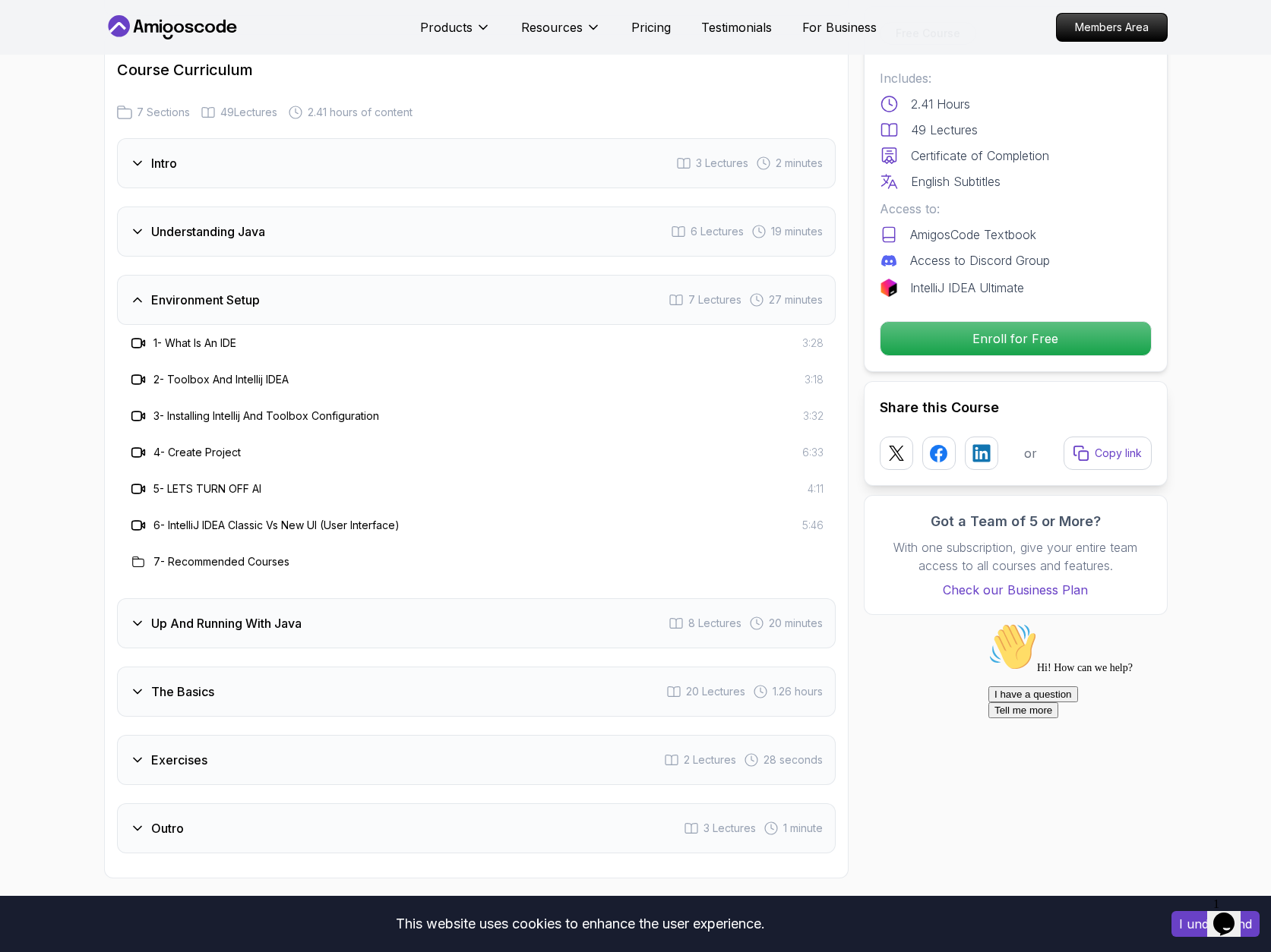
click at [136, 616] on icon at bounding box center [137, 623] width 15 height 15
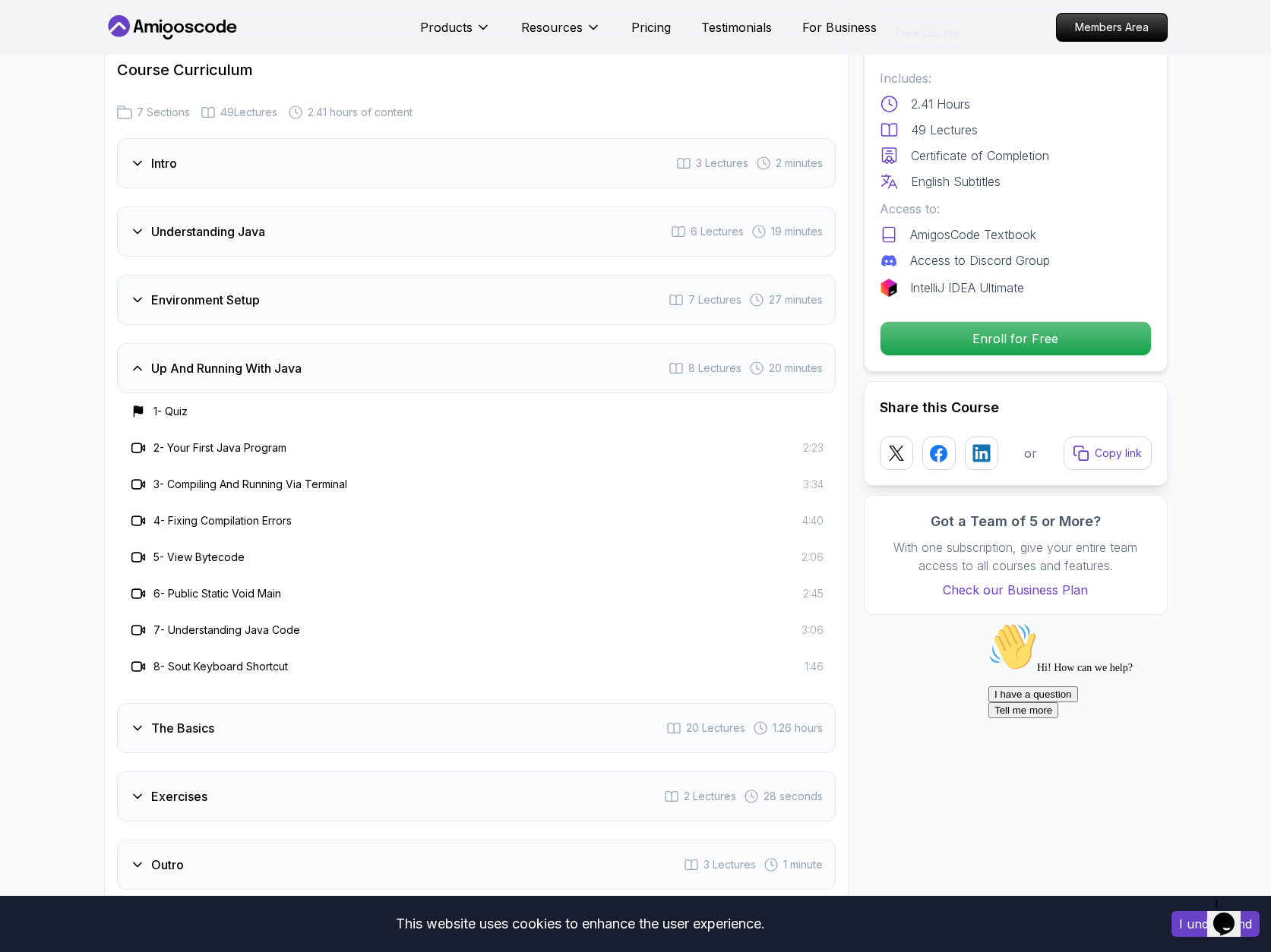
click at [137, 727] on icon at bounding box center [137, 729] width 7 height 4
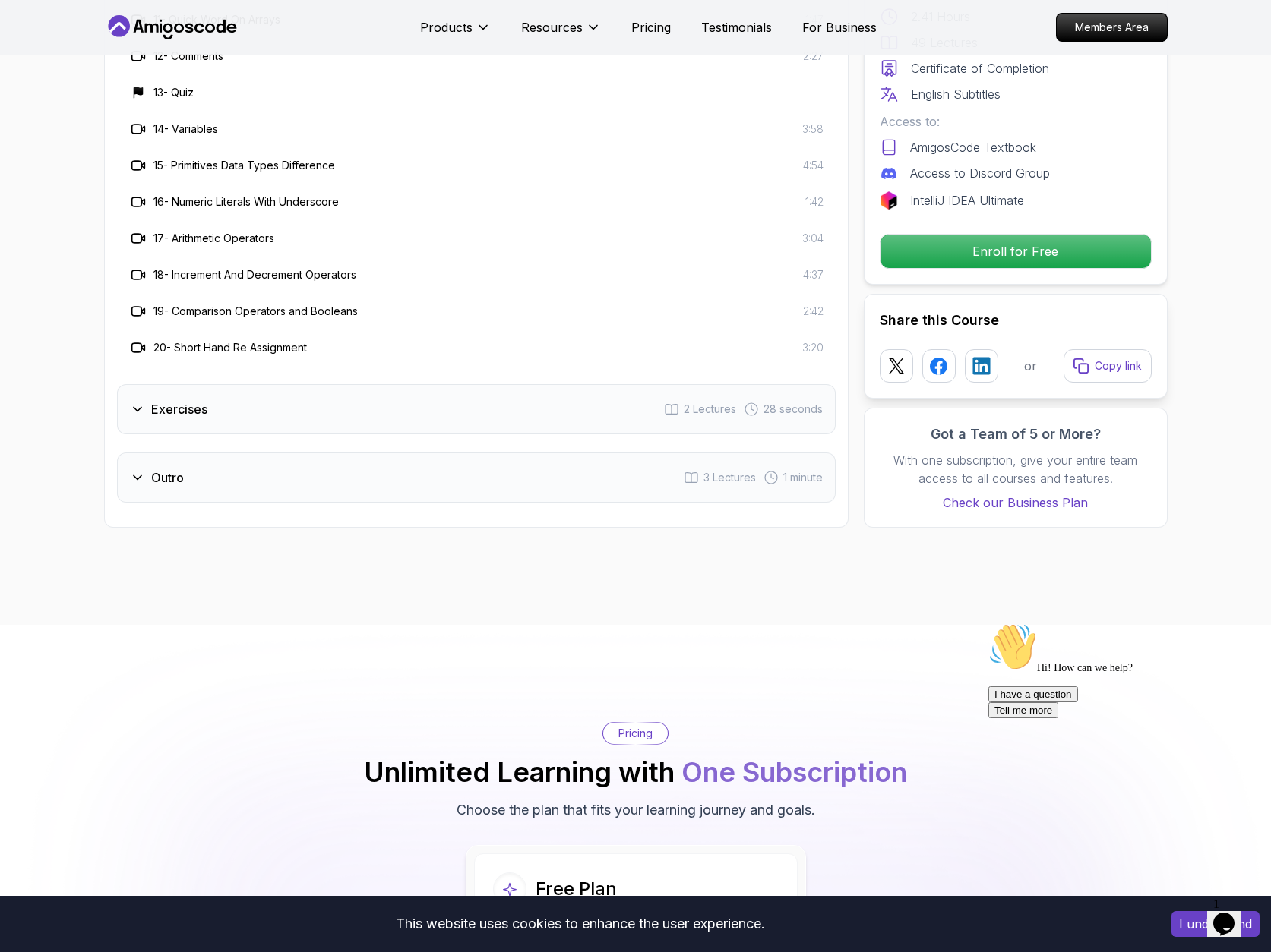
scroll to position [3006, 0]
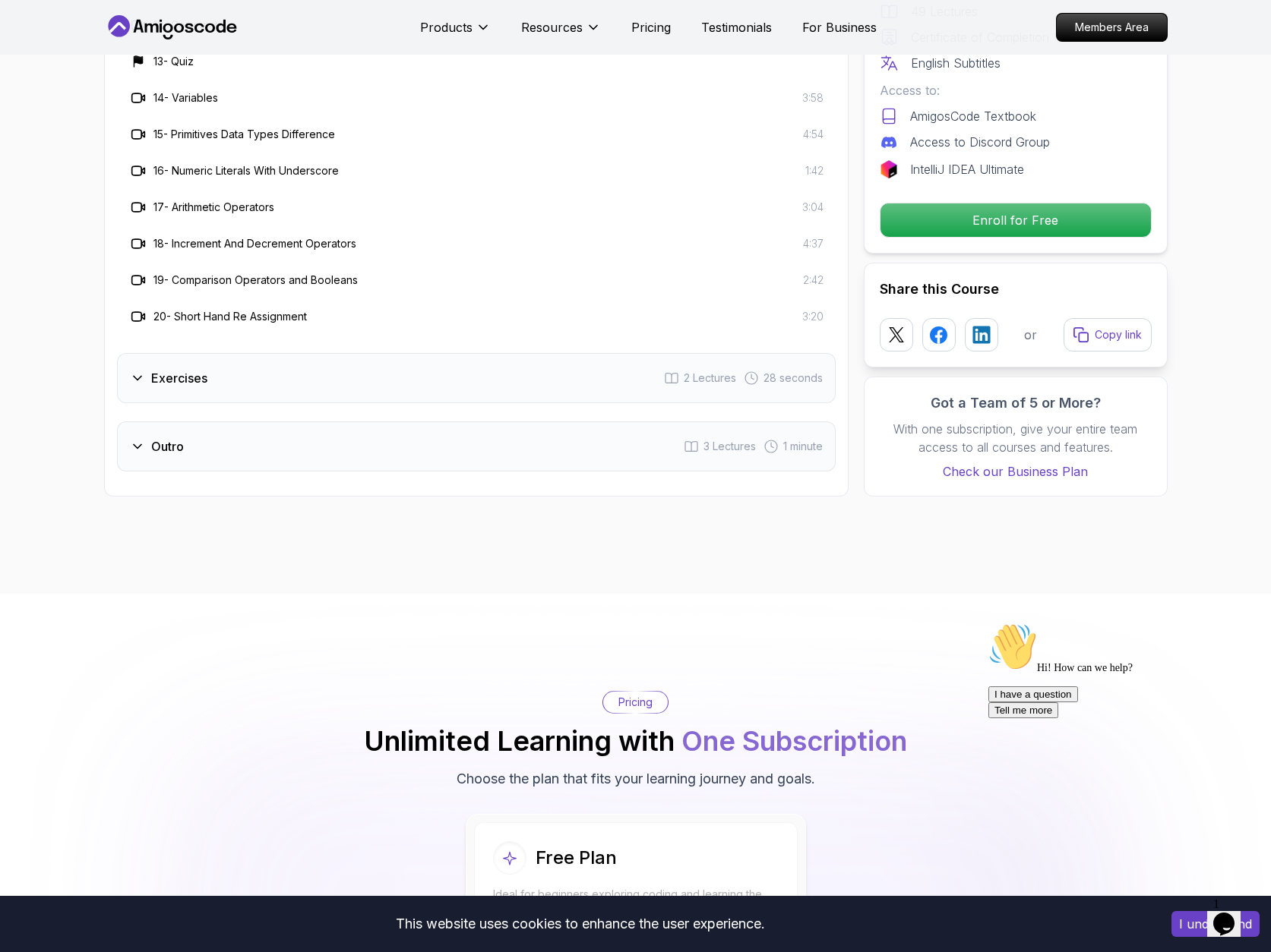
click at [136, 371] on icon at bounding box center [137, 378] width 15 height 15
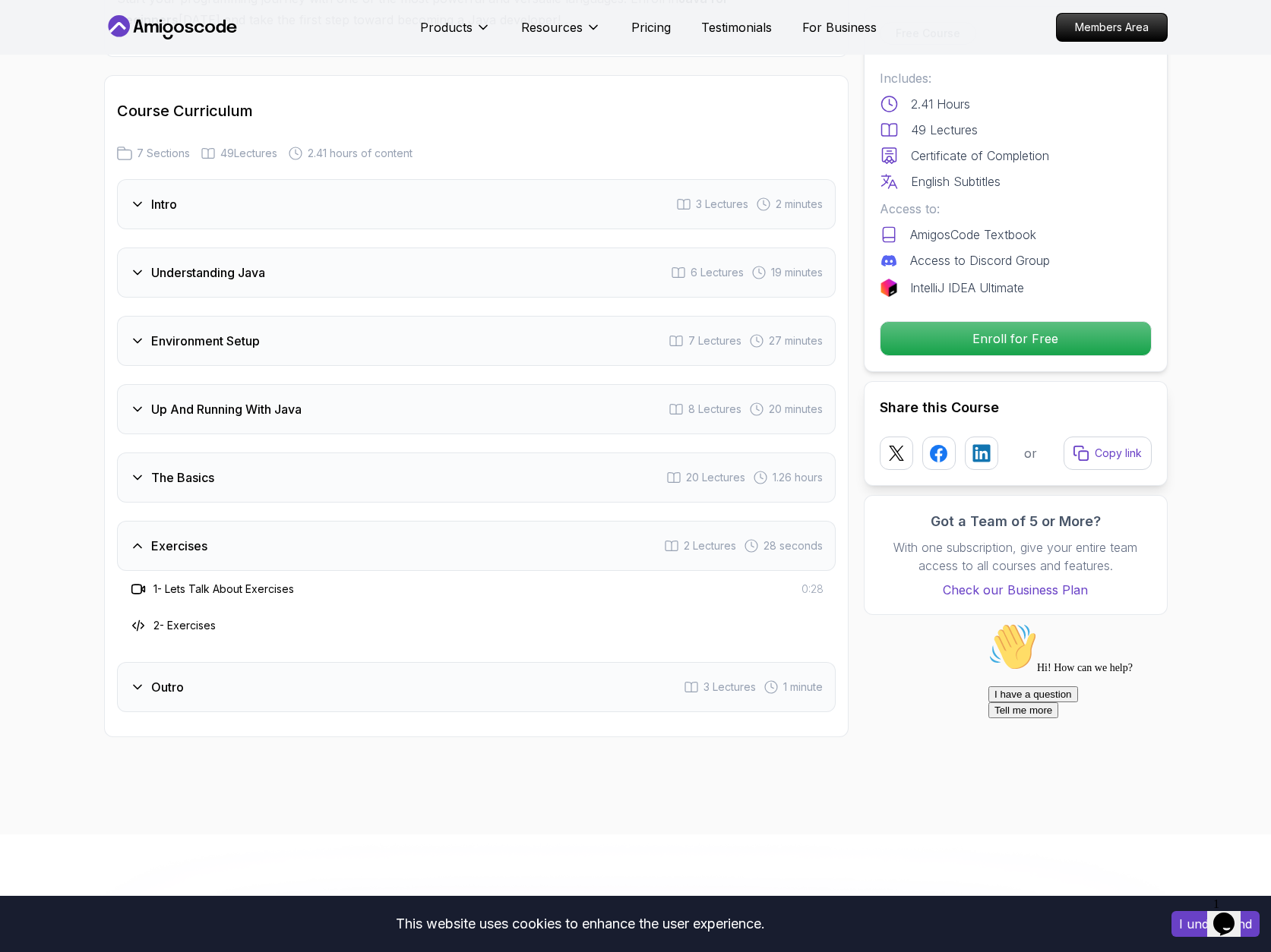
scroll to position [2036, 0]
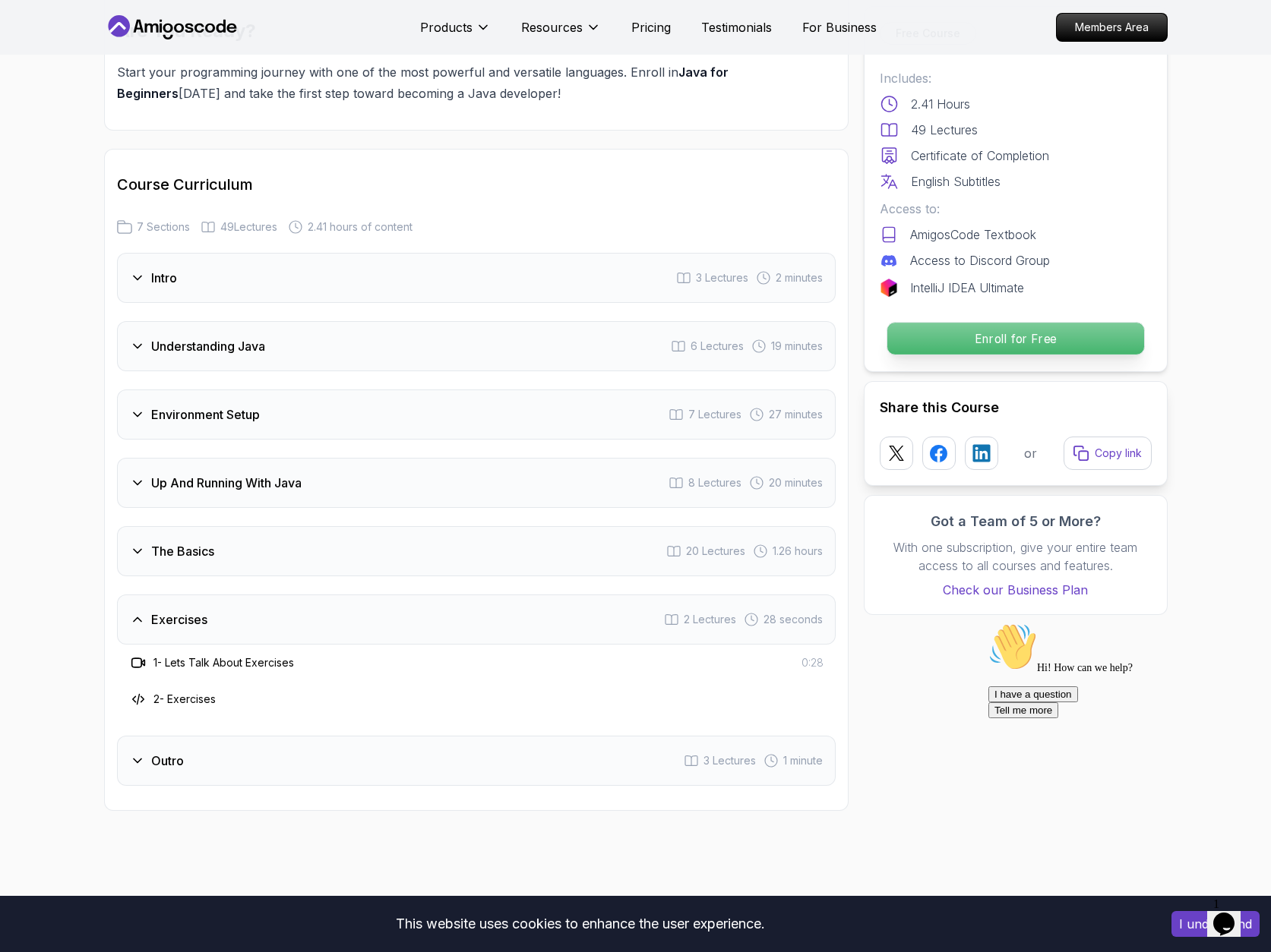
click at [1015, 340] on p "Enroll for Free" at bounding box center [1014, 339] width 257 height 32
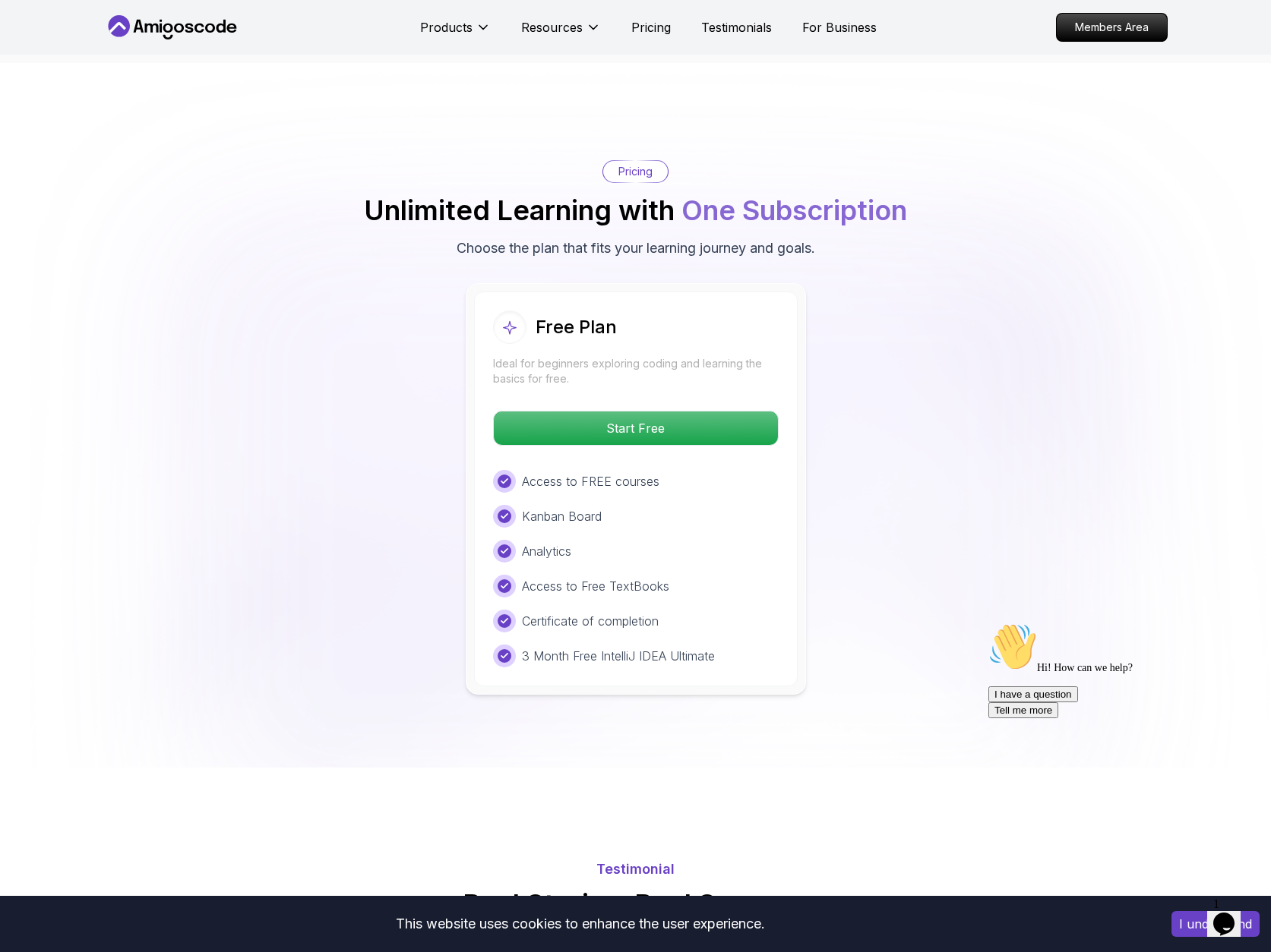
scroll to position [2883, 0]
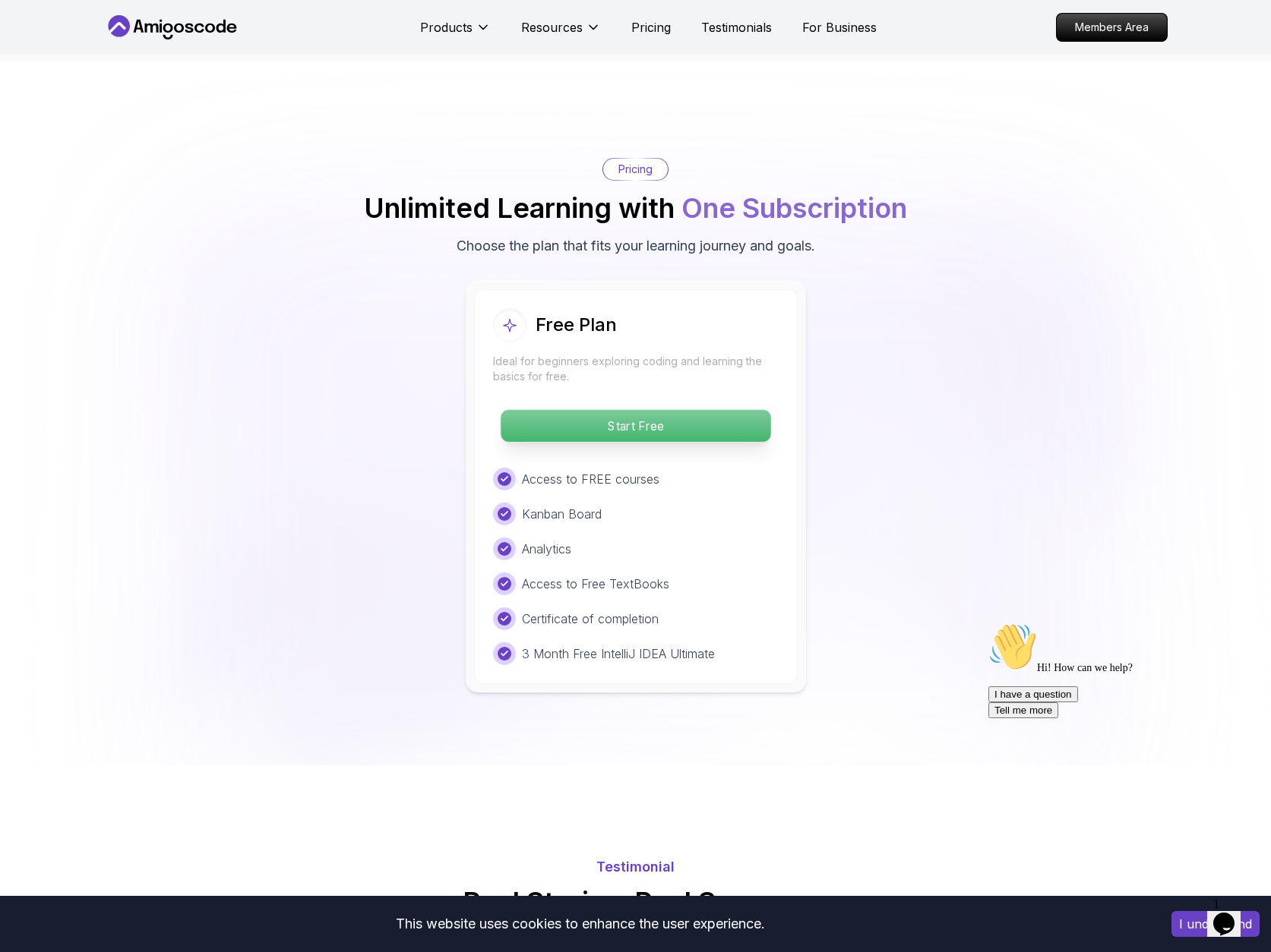
click at [681, 410] on p "Start Free" at bounding box center [636, 426] width 269 height 32
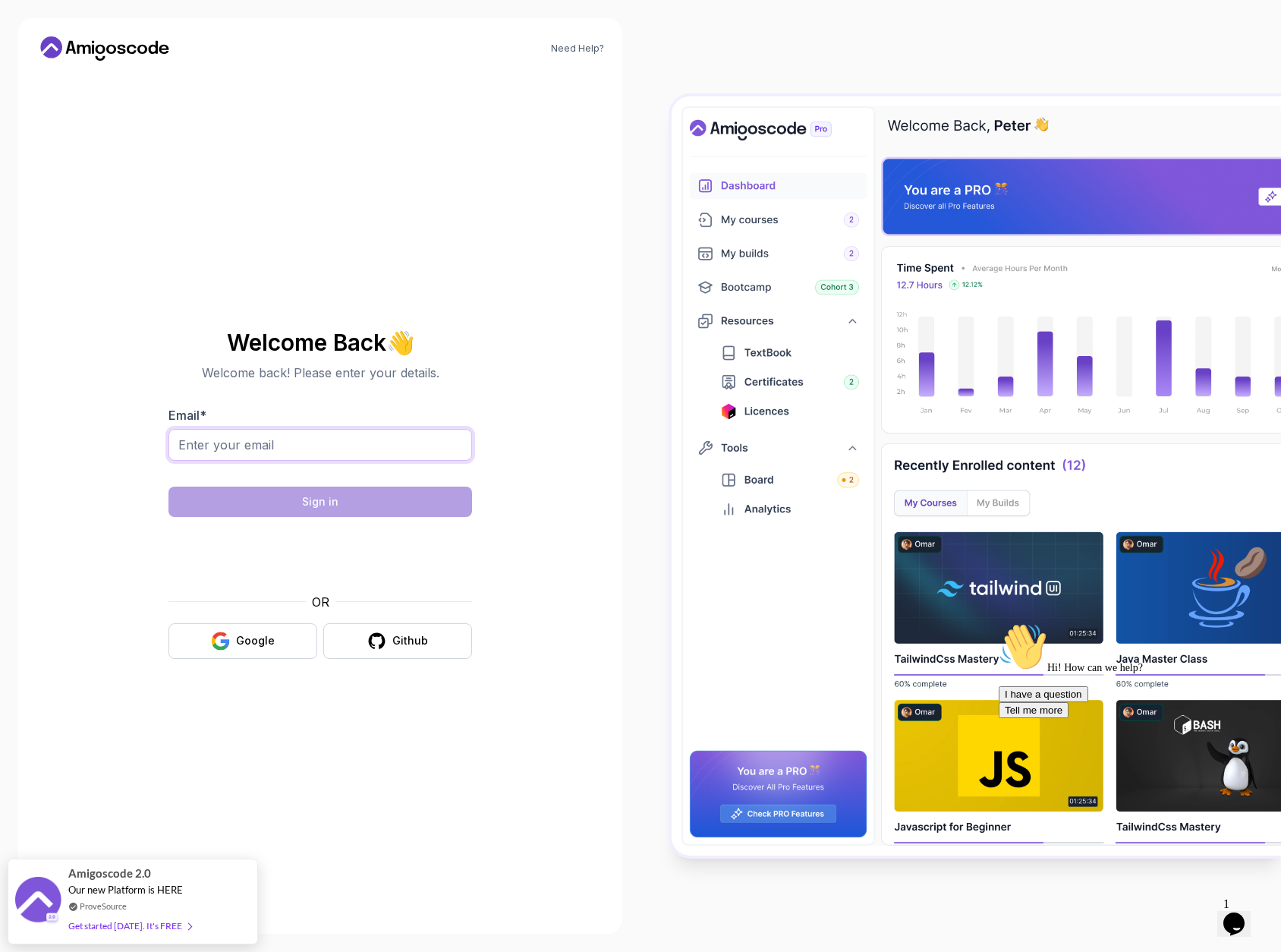
click at [321, 444] on input "Email *" at bounding box center [320, 445] width 303 height 32
type input "baabmaal3@gmail.com"
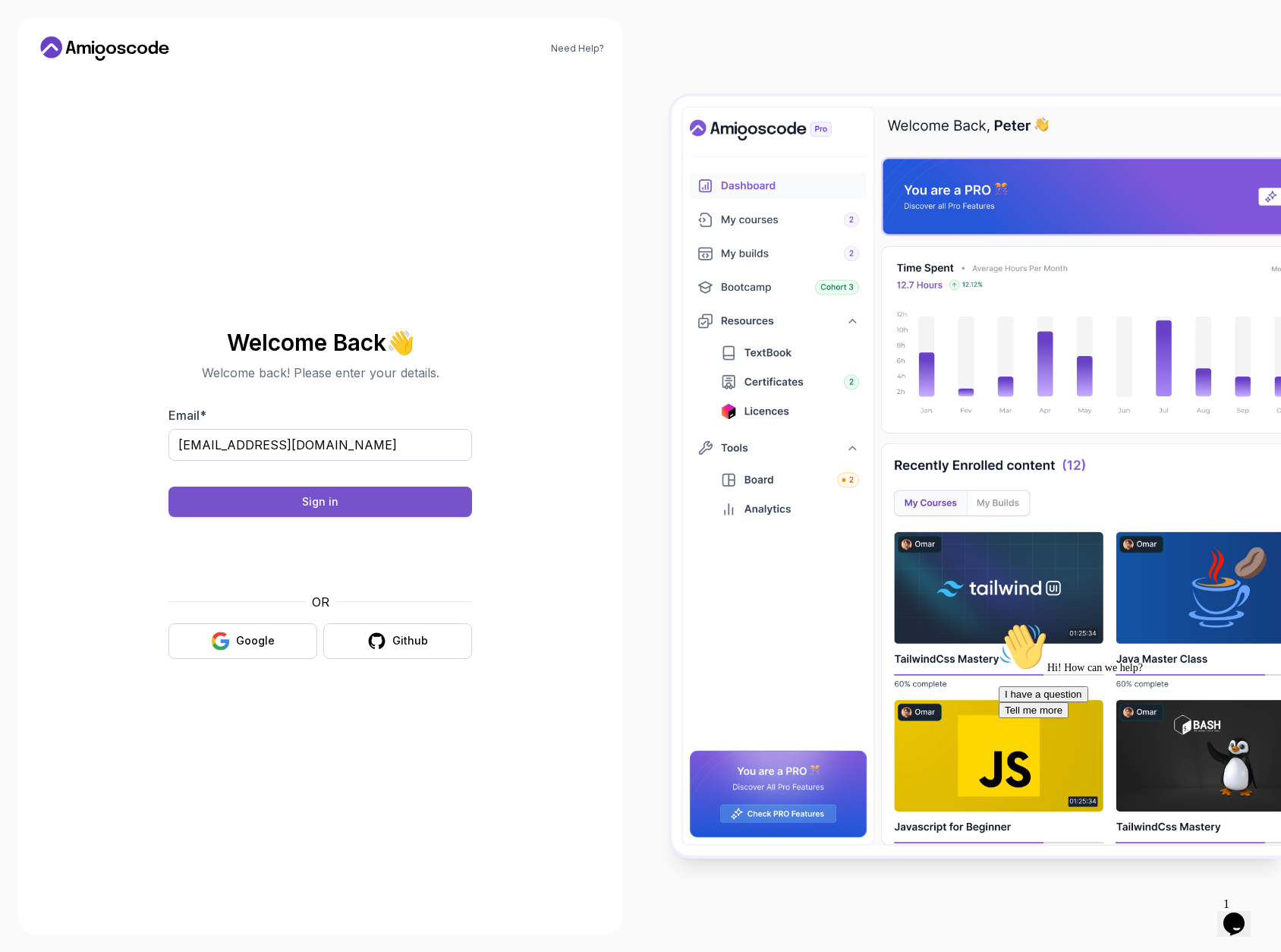
click at [368, 508] on button "Sign in" at bounding box center [320, 502] width 303 height 31
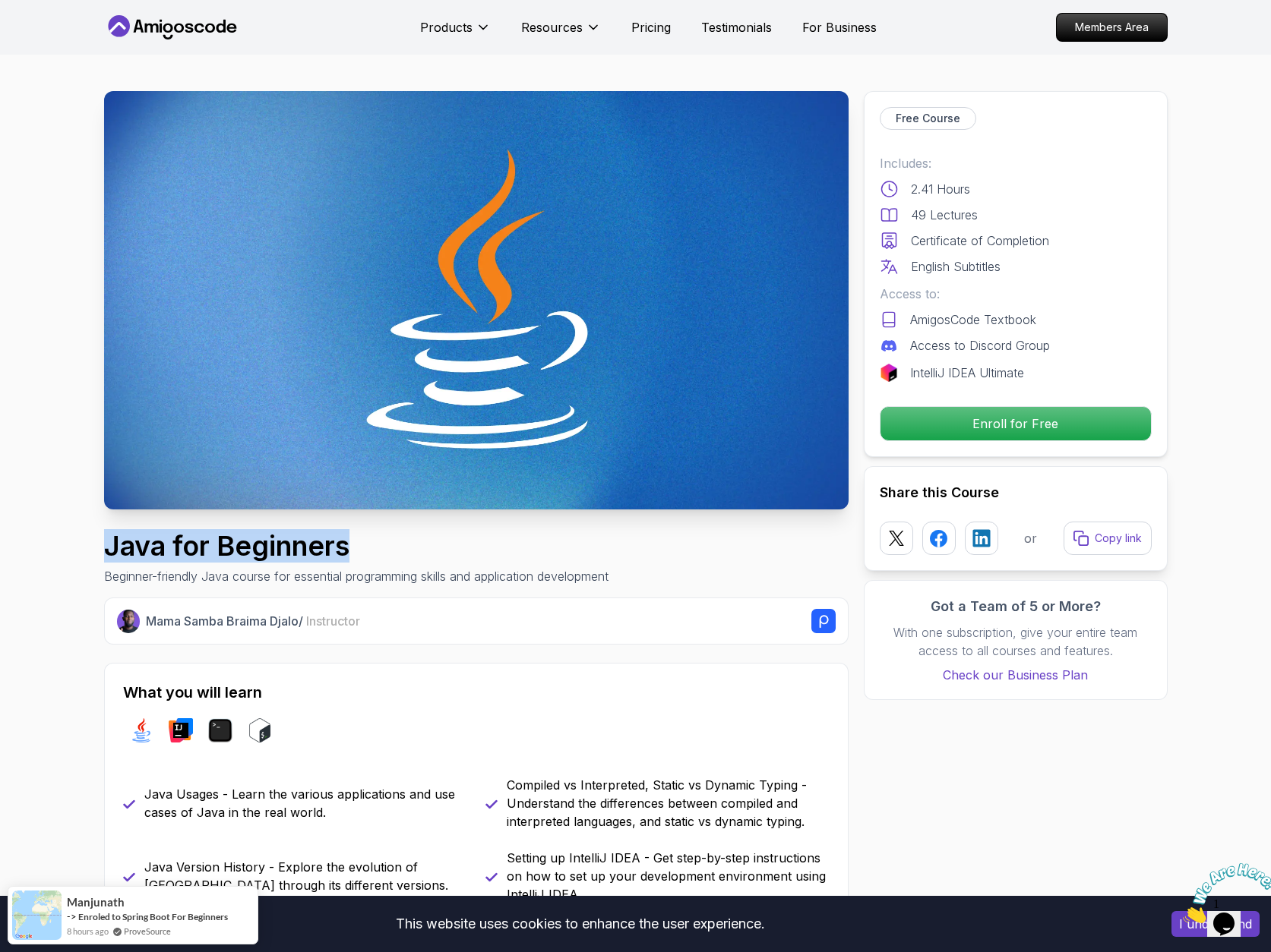
drag, startPoint x: 121, startPoint y: 546, endPoint x: 349, endPoint y: 549, distance: 228.0
click at [349, 549] on h1 "Java for Beginners" at bounding box center [356, 546] width 504 height 31
copy h1 "Java for Beginners"
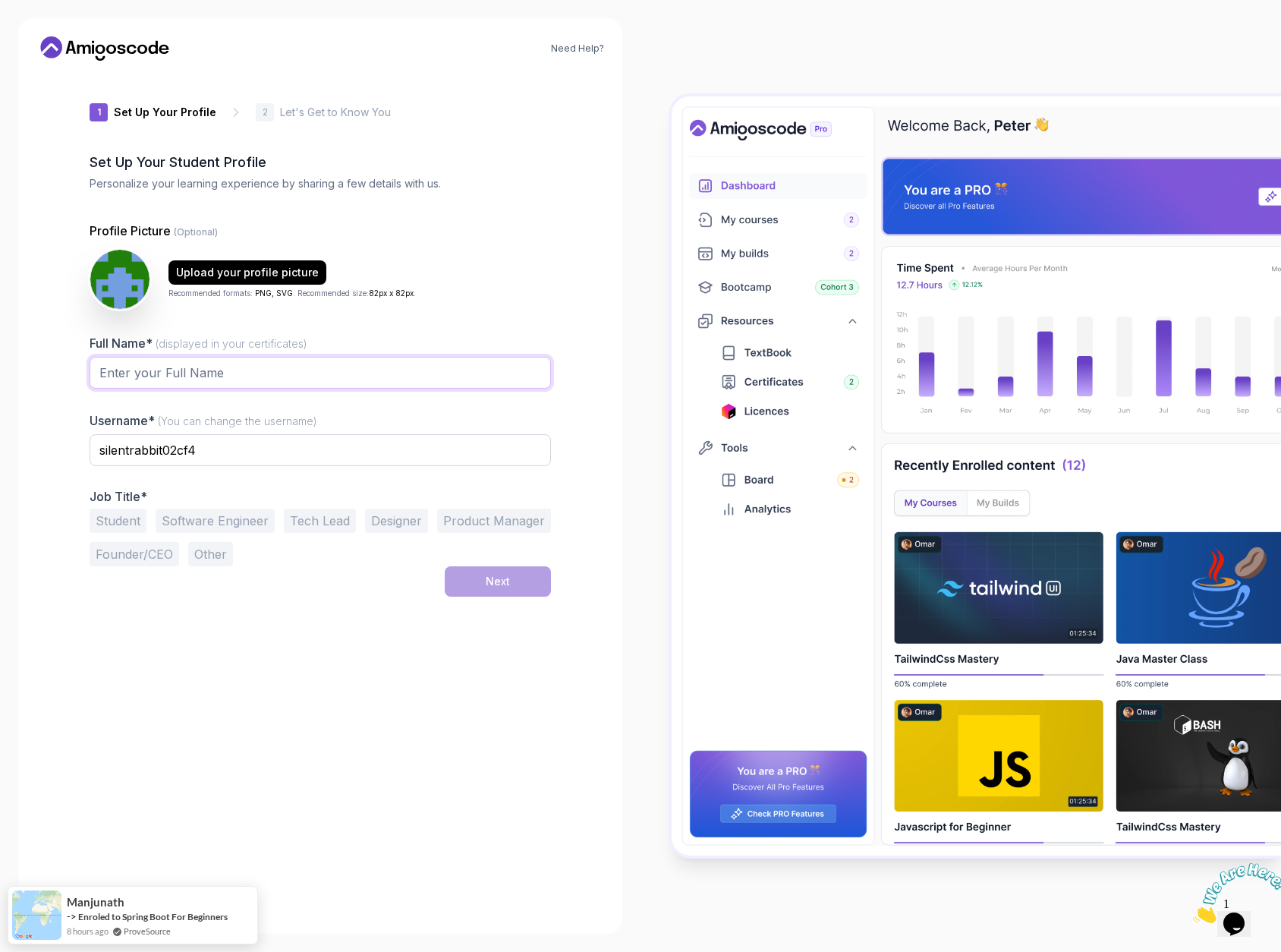
click at [491, 368] on input "Full Name* (displayed in your certificates)" at bounding box center [320, 373] width 461 height 32
type input "baab maal"
click at [234, 447] on input "silentrabbit02cf4" at bounding box center [320, 450] width 461 height 32
click at [224, 511] on button "Software Engineer" at bounding box center [214, 520] width 119 height 24
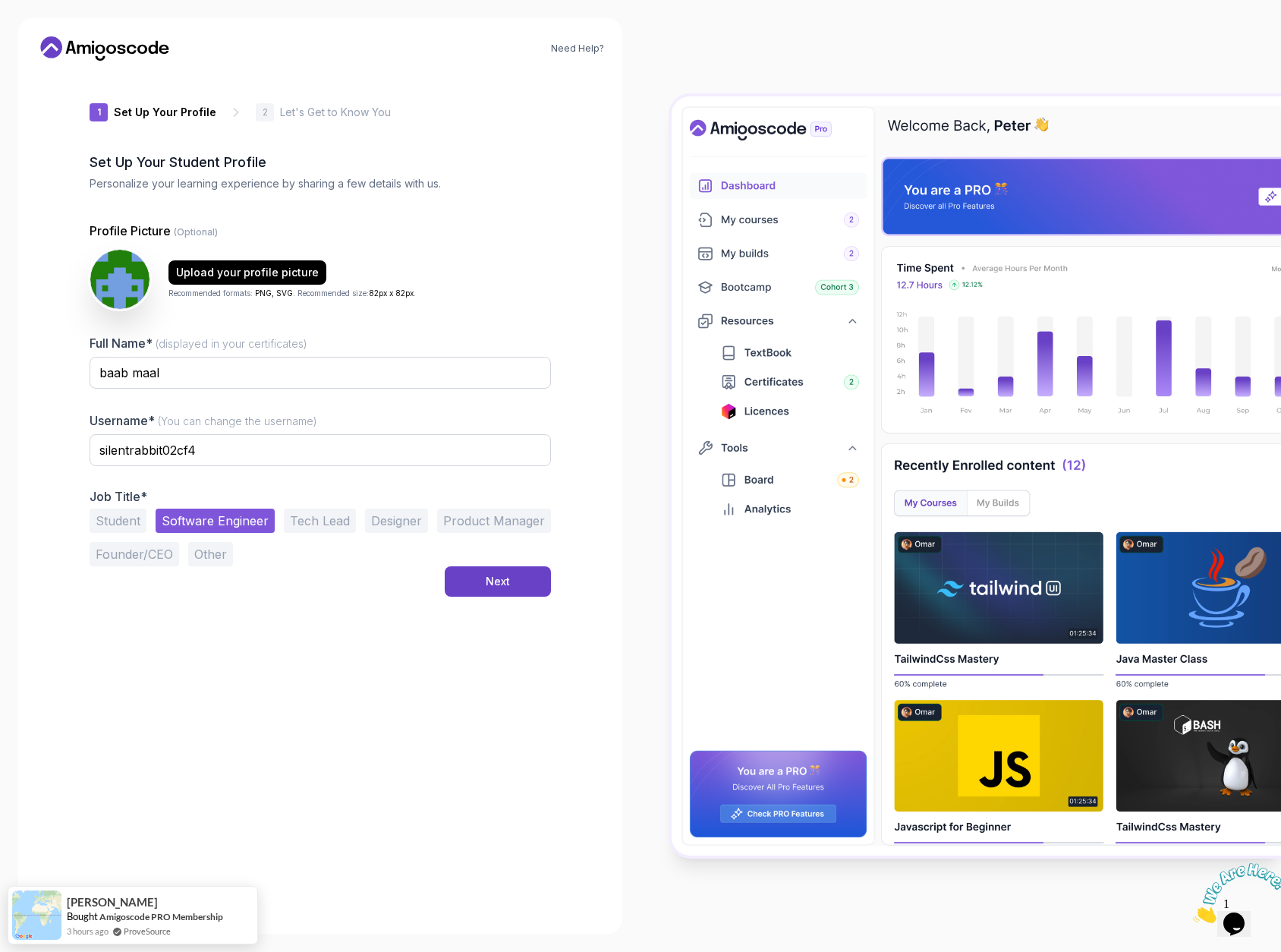
click at [475, 557] on div "Student Software Engineer Tech Lead Designer Product Manager Founder/CEO Other" at bounding box center [320, 537] width 461 height 57
click at [477, 582] on button "Next" at bounding box center [498, 581] width 106 height 31
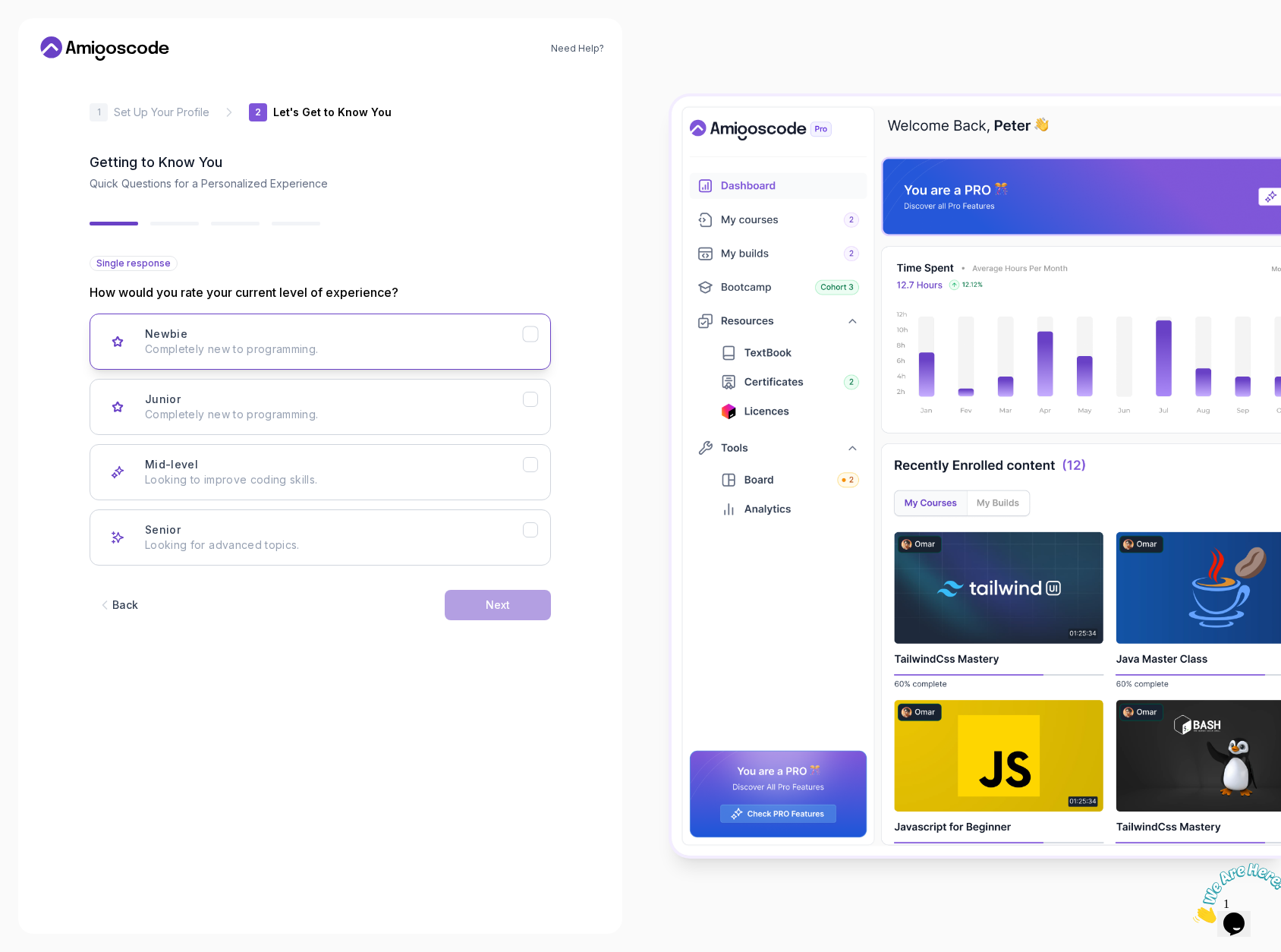
click at [320, 339] on div "Newbie Completely new to programming." at bounding box center [334, 342] width 378 height 31
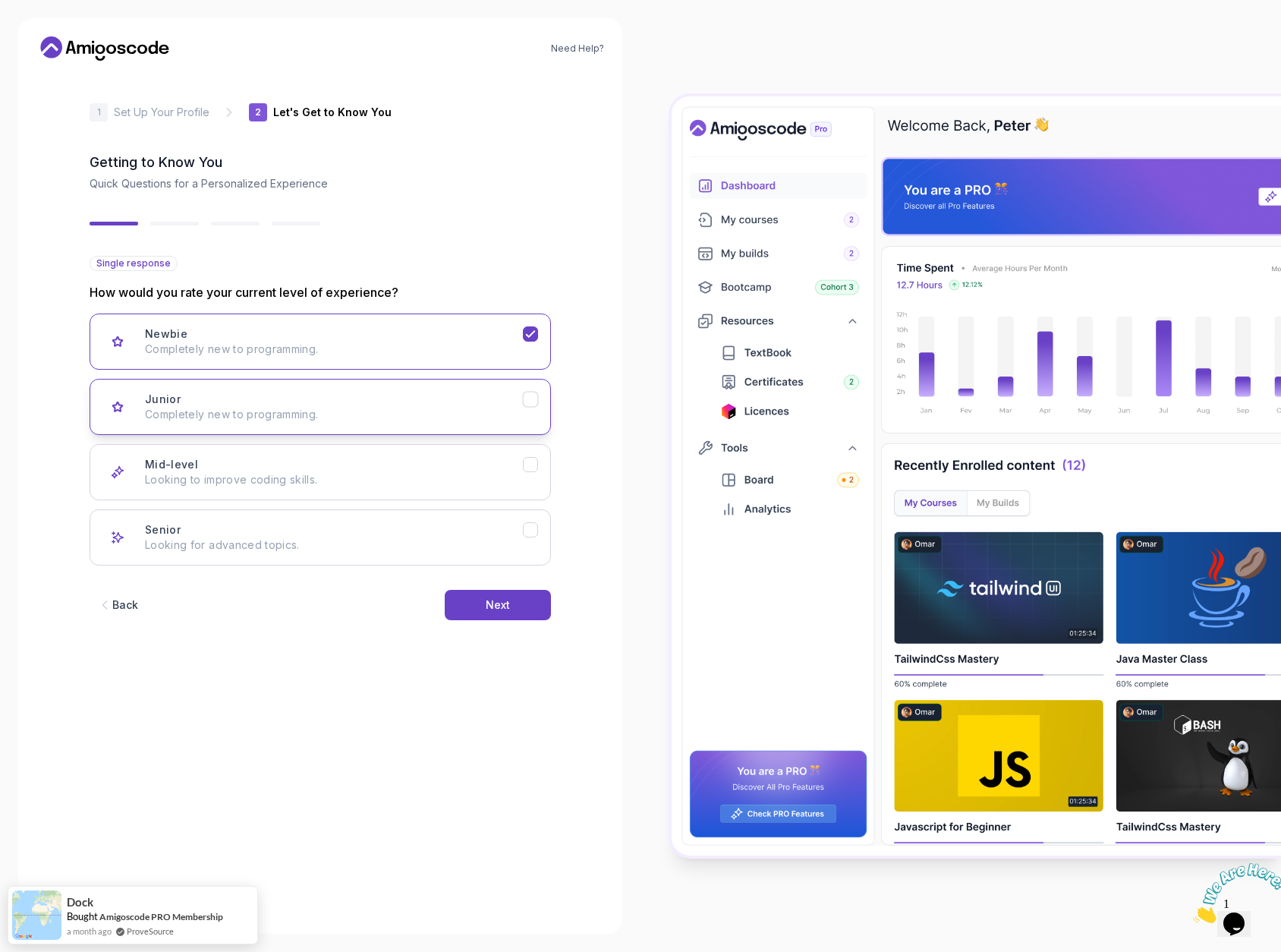
click at [501, 396] on div "Junior Completely new to programming." at bounding box center [334, 407] width 378 height 31
click at [497, 605] on div "Next" at bounding box center [498, 605] width 24 height 15
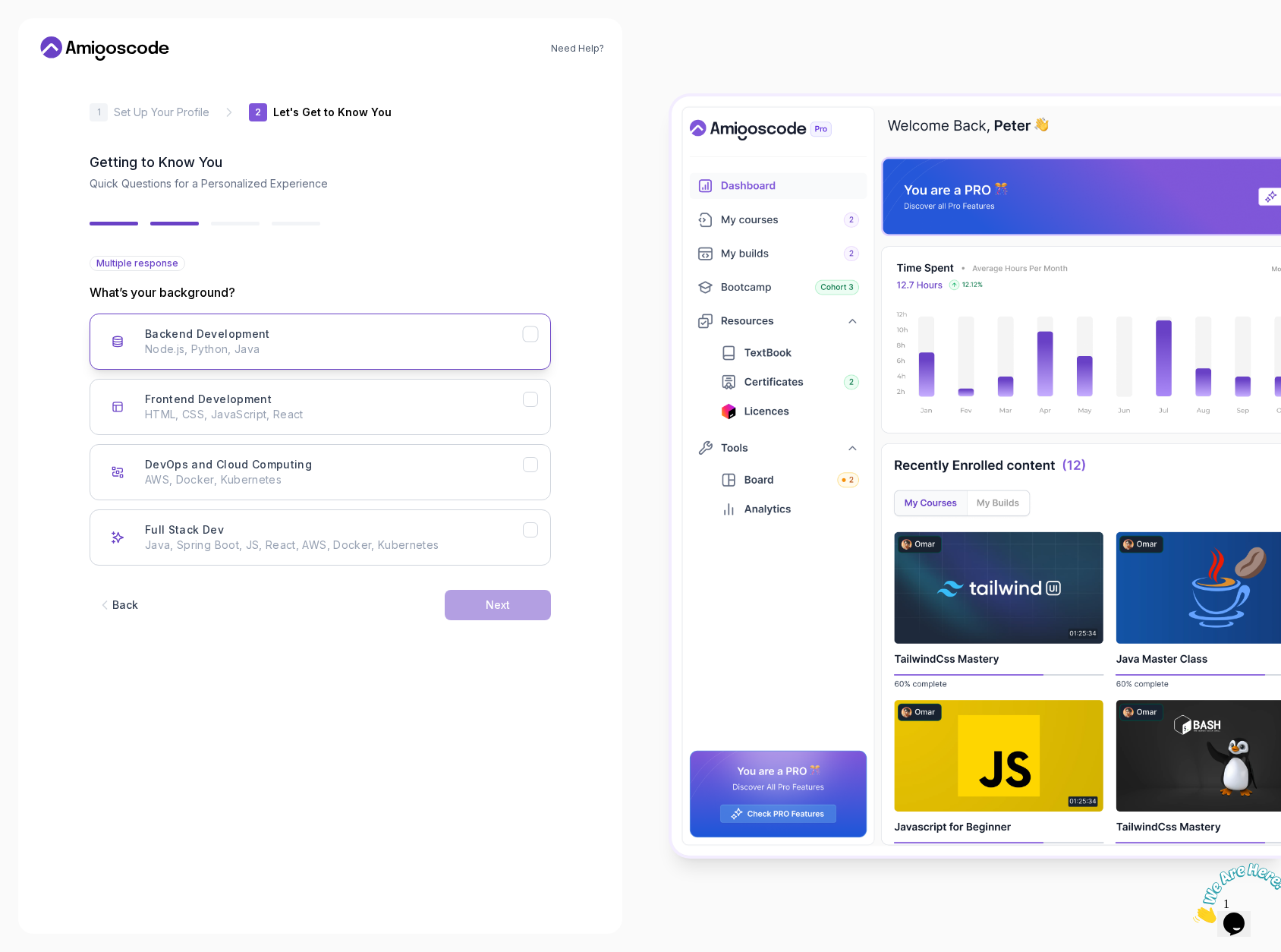
click at [449, 328] on div "Backend Development Node.js, Python, Java" at bounding box center [334, 342] width 378 height 31
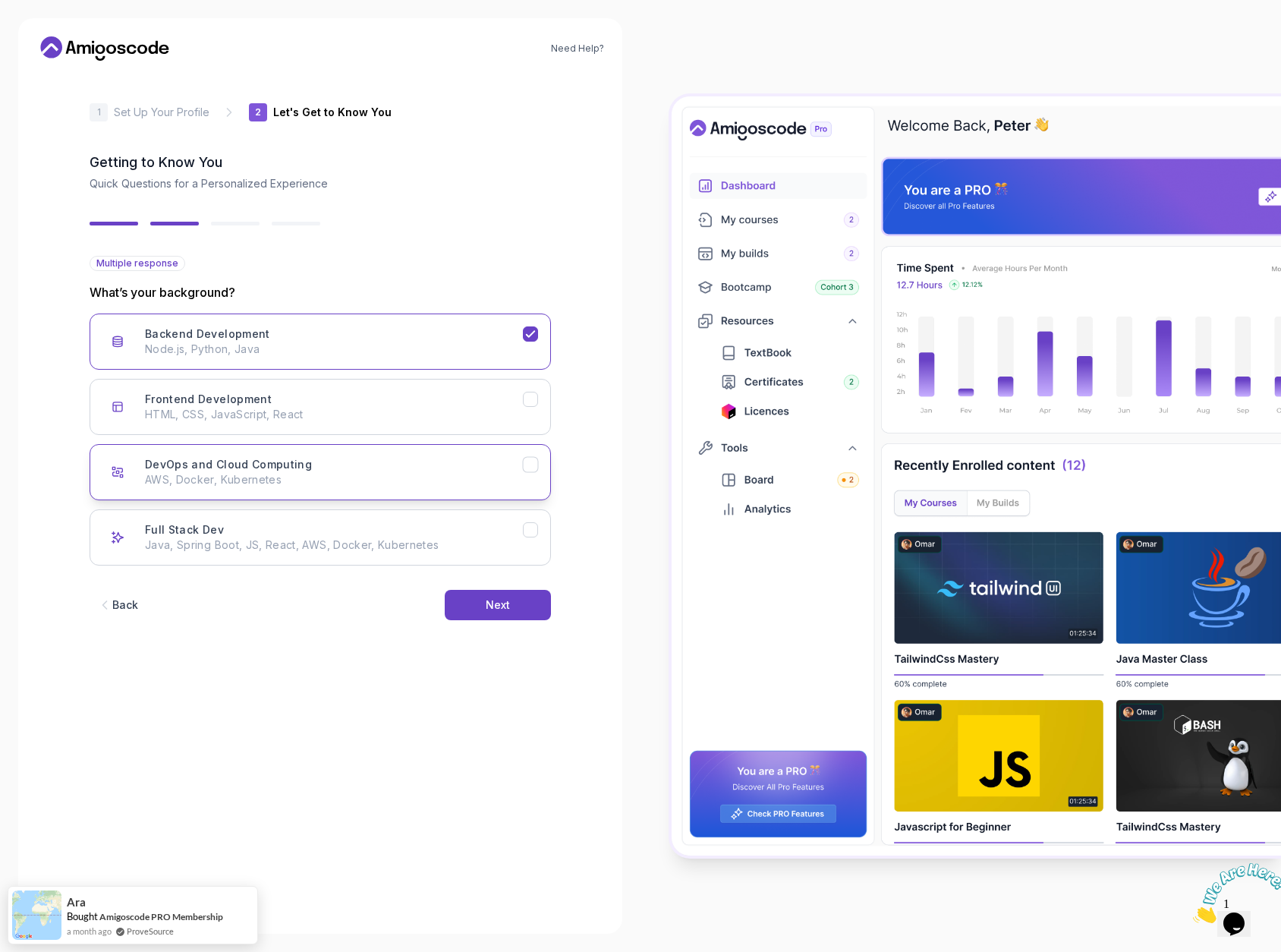
click at [473, 469] on div "DevOps and Cloud Computing AWS, Docker, Kubernetes" at bounding box center [334, 472] width 378 height 31
click at [490, 541] on p "Java, Spring Boot, JS, React, AWS, Docker, Kubernetes" at bounding box center [334, 545] width 378 height 15
click at [484, 402] on div "Frontend Development HTML, CSS, JavaScript, React" at bounding box center [334, 407] width 378 height 31
click at [513, 616] on button "Next" at bounding box center [498, 605] width 106 height 31
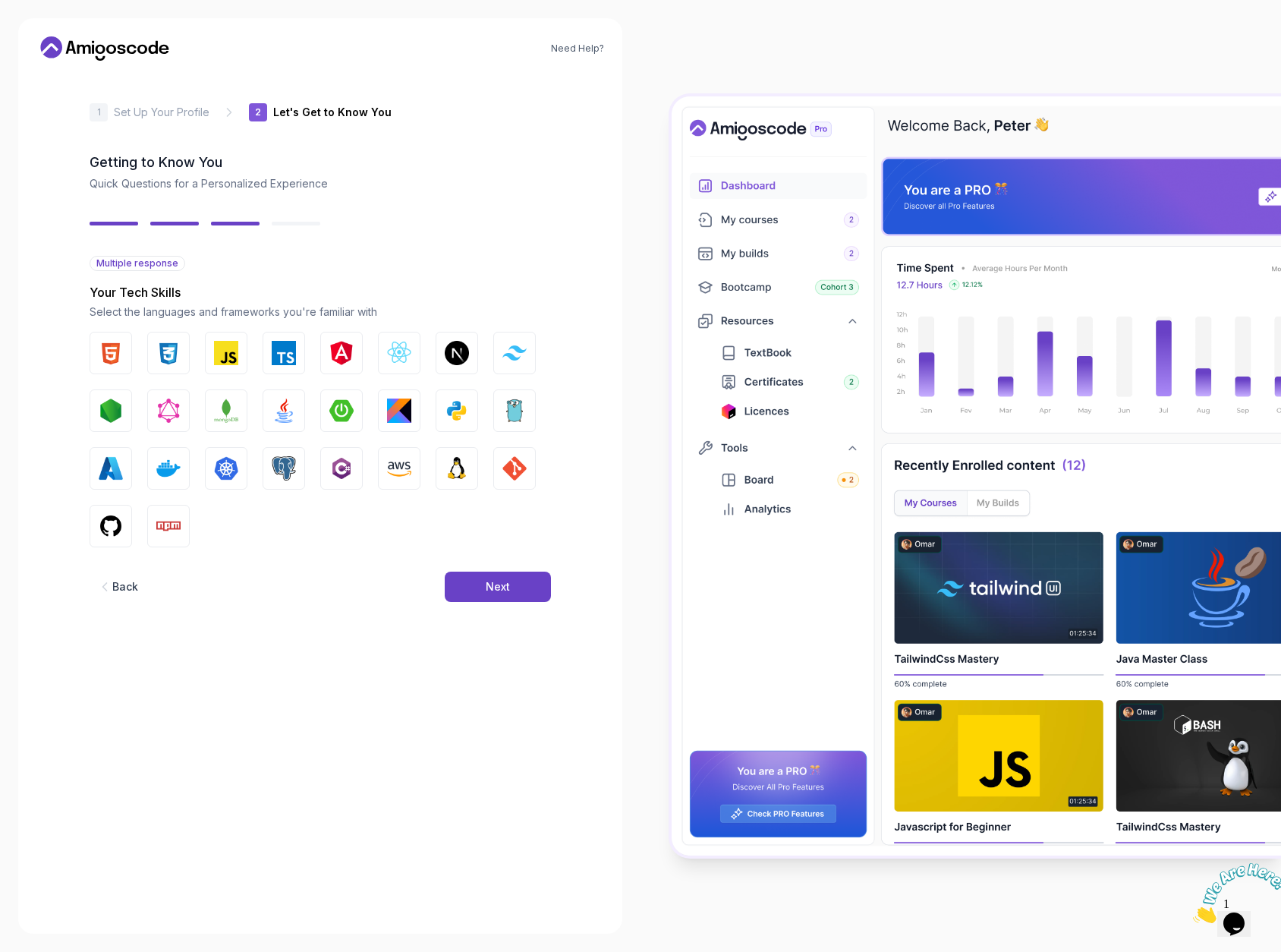
click at [107, 582] on icon "button" at bounding box center [104, 587] width 15 height 15
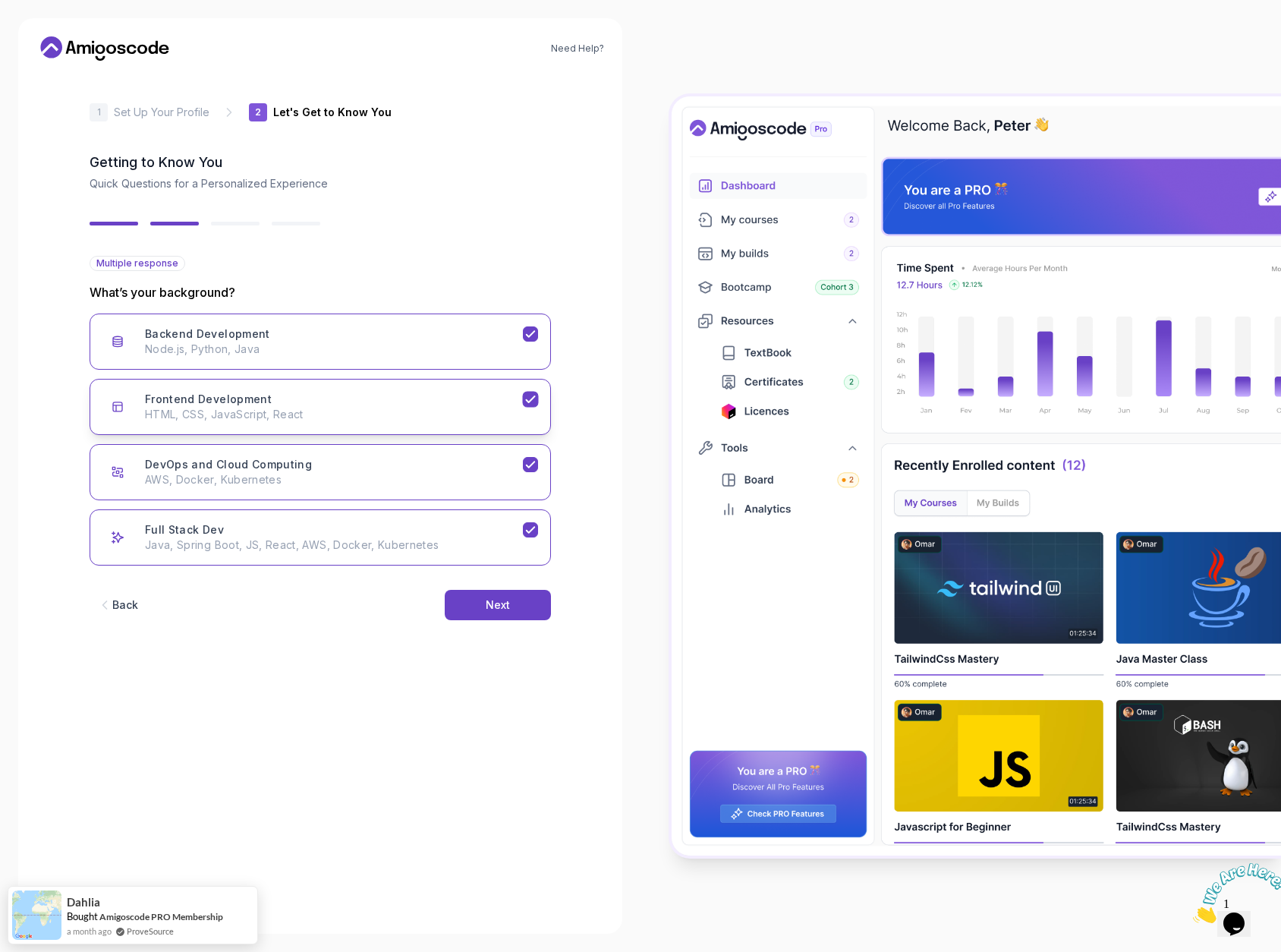
click at [540, 394] on button "Frontend Development HTML, CSS, JavaScript, React" at bounding box center [320, 406] width 461 height 57
click at [537, 533] on div "Full Stack Dev" at bounding box center [531, 530] width 16 height 16
click at [494, 604] on div "Next" at bounding box center [498, 605] width 24 height 15
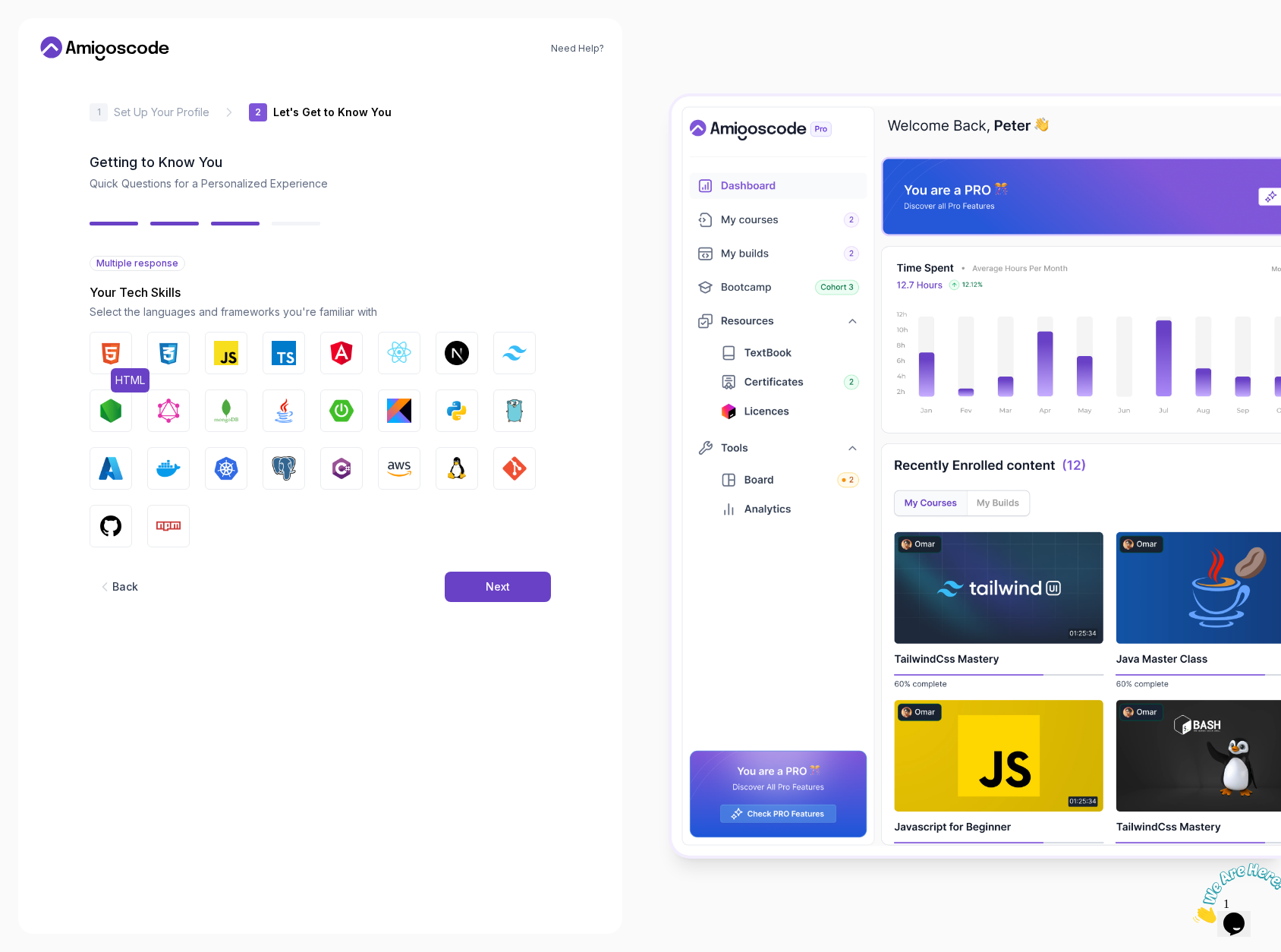
click at [110, 357] on img "button" at bounding box center [110, 353] width 24 height 24
click at [160, 358] on img "button" at bounding box center [168, 353] width 24 height 24
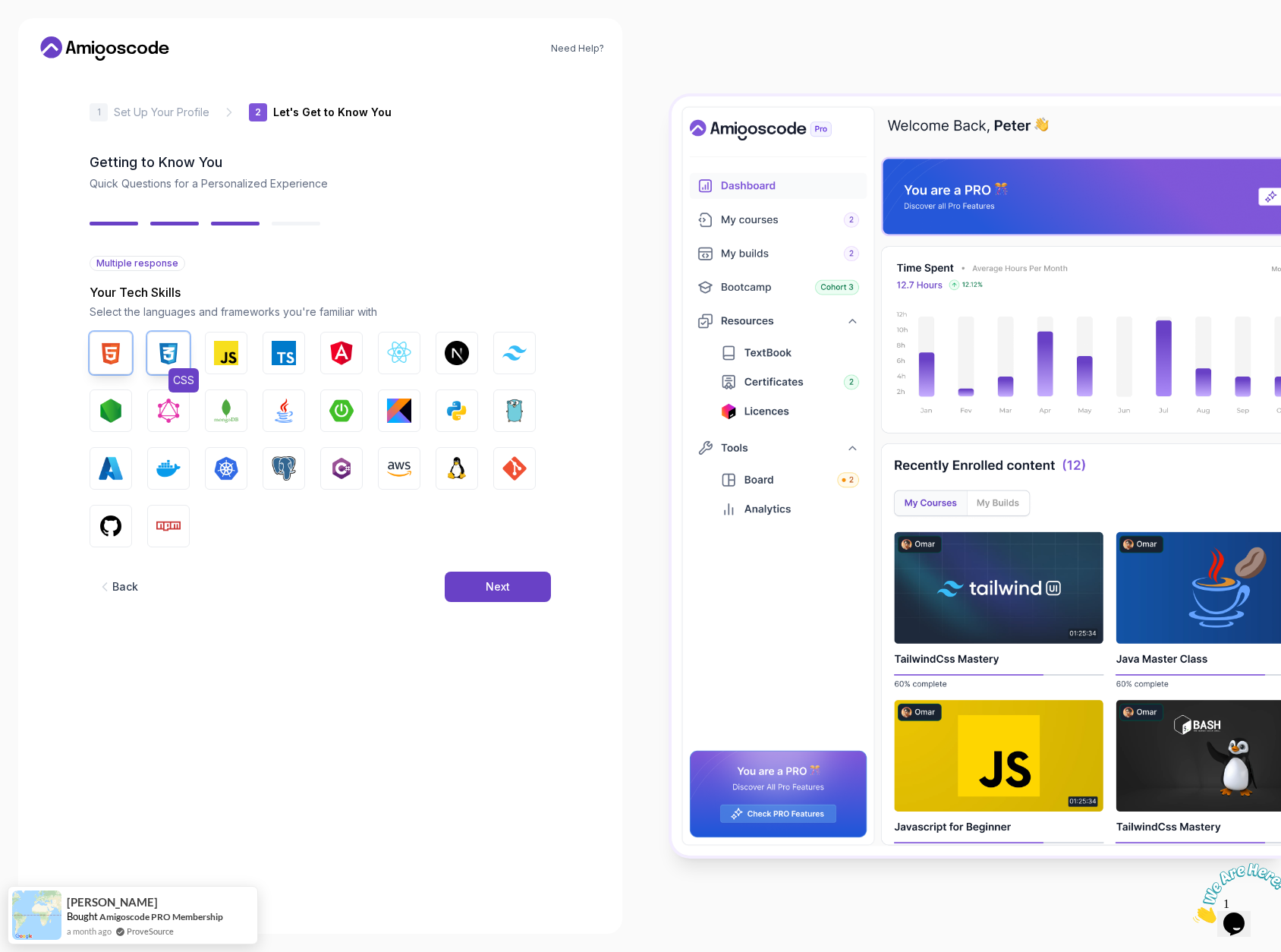
click at [161, 362] on img "button" at bounding box center [168, 353] width 24 height 24
click at [111, 357] on img "button" at bounding box center [110, 353] width 24 height 24
click at [452, 409] on img "button" at bounding box center [457, 410] width 24 height 24
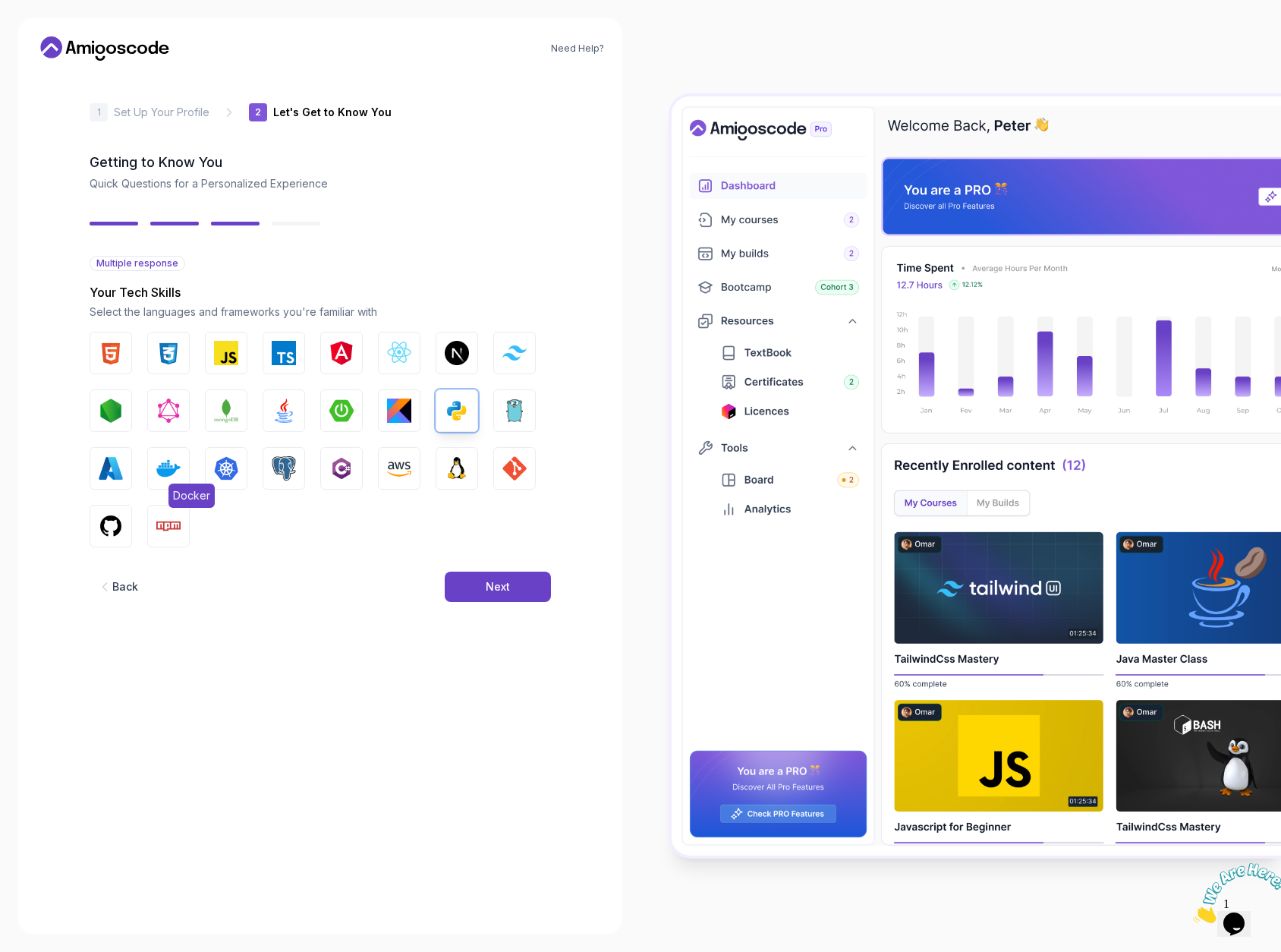
click at [161, 475] on img "button" at bounding box center [168, 468] width 24 height 24
click at [112, 533] on img "button" at bounding box center [110, 526] width 24 height 24
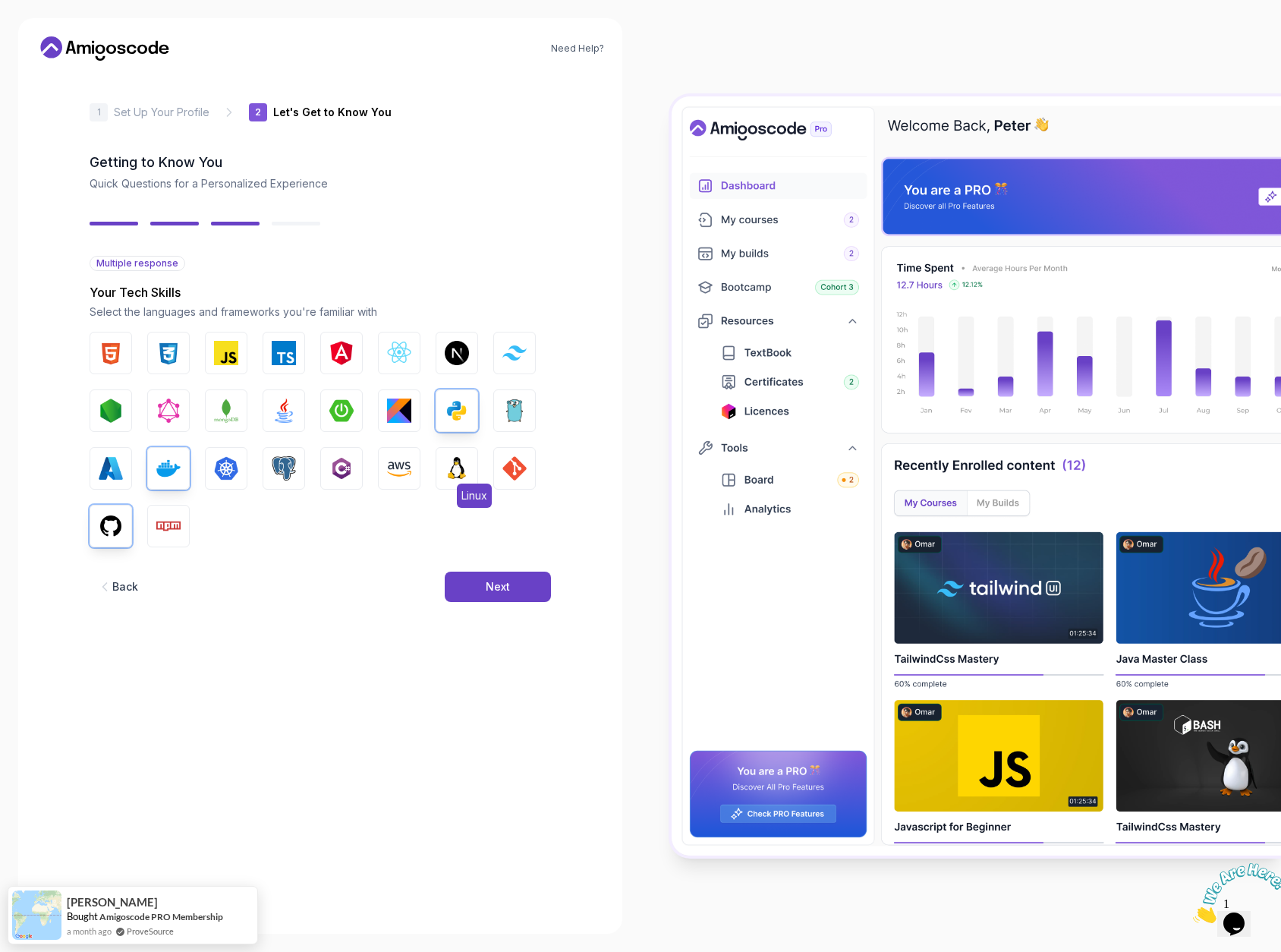
click at [456, 471] on img "button" at bounding box center [457, 468] width 24 height 24
click at [504, 471] on img "button" at bounding box center [514, 468] width 24 height 24
click at [491, 590] on div "Next" at bounding box center [498, 587] width 24 height 15
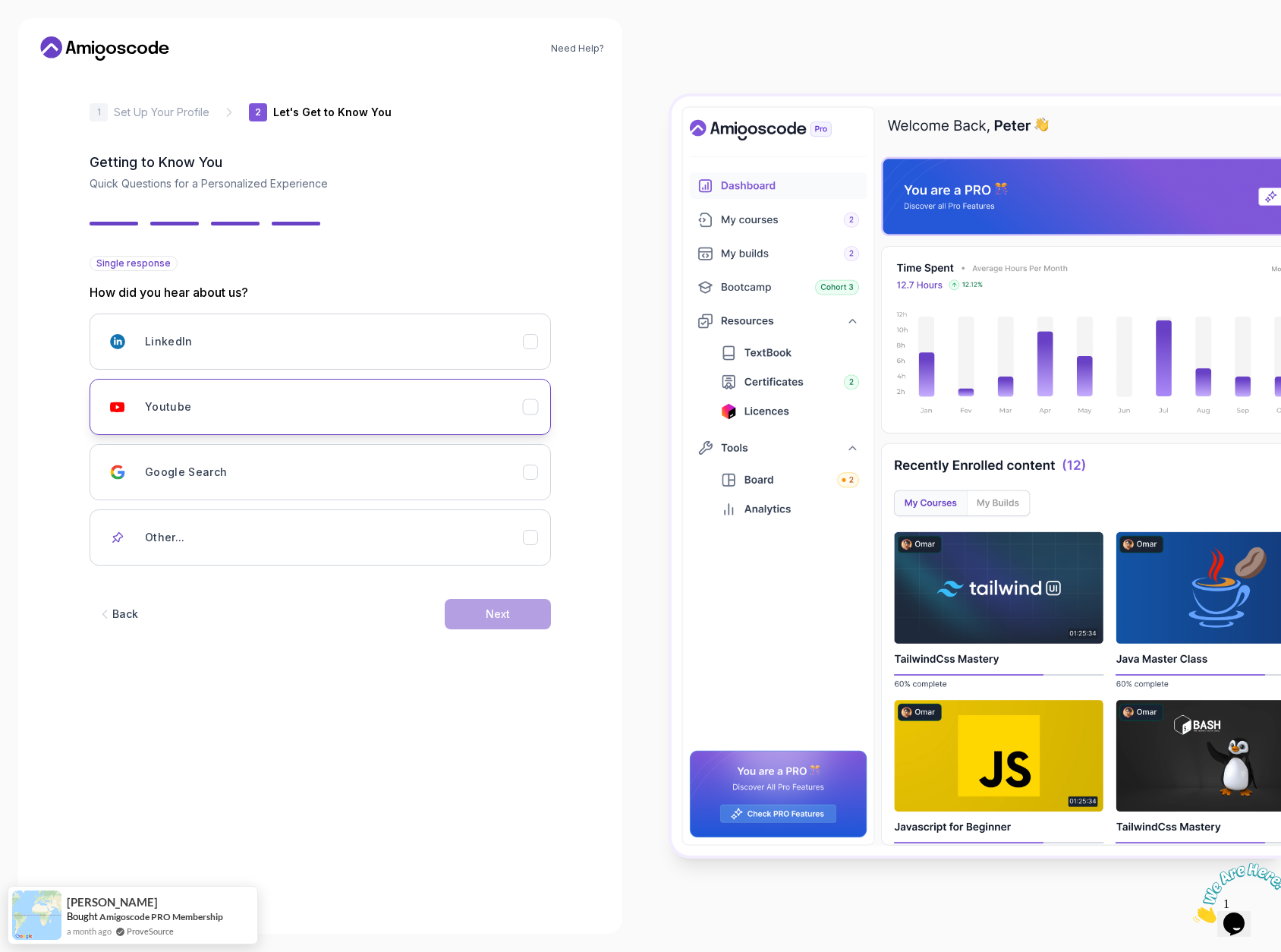
click at [429, 412] on div "Youtube" at bounding box center [334, 407] width 378 height 31
click at [517, 621] on button "Next" at bounding box center [498, 615] width 106 height 31
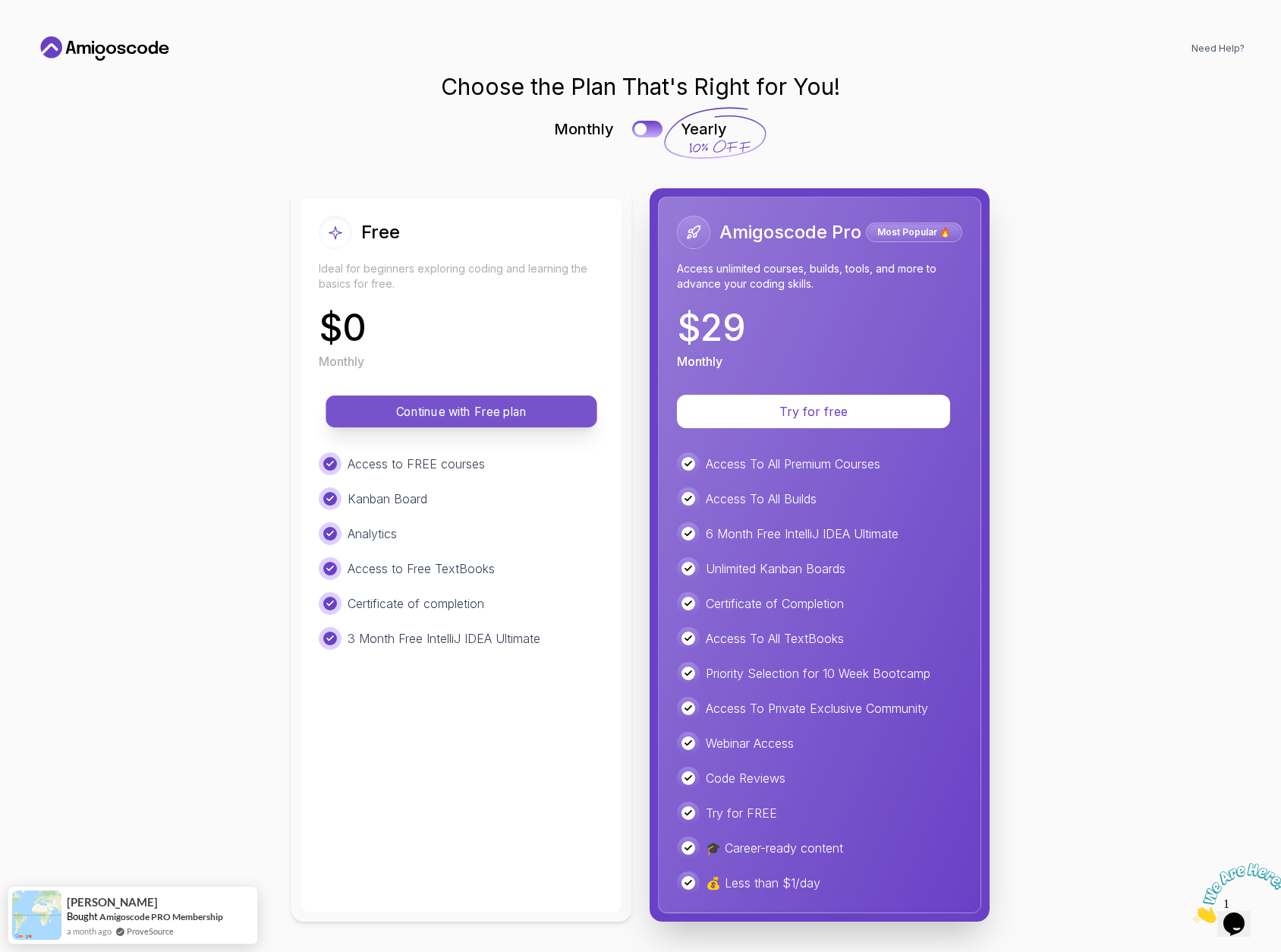
click at [466, 417] on p "Continue with Free plan" at bounding box center [461, 411] width 237 height 17
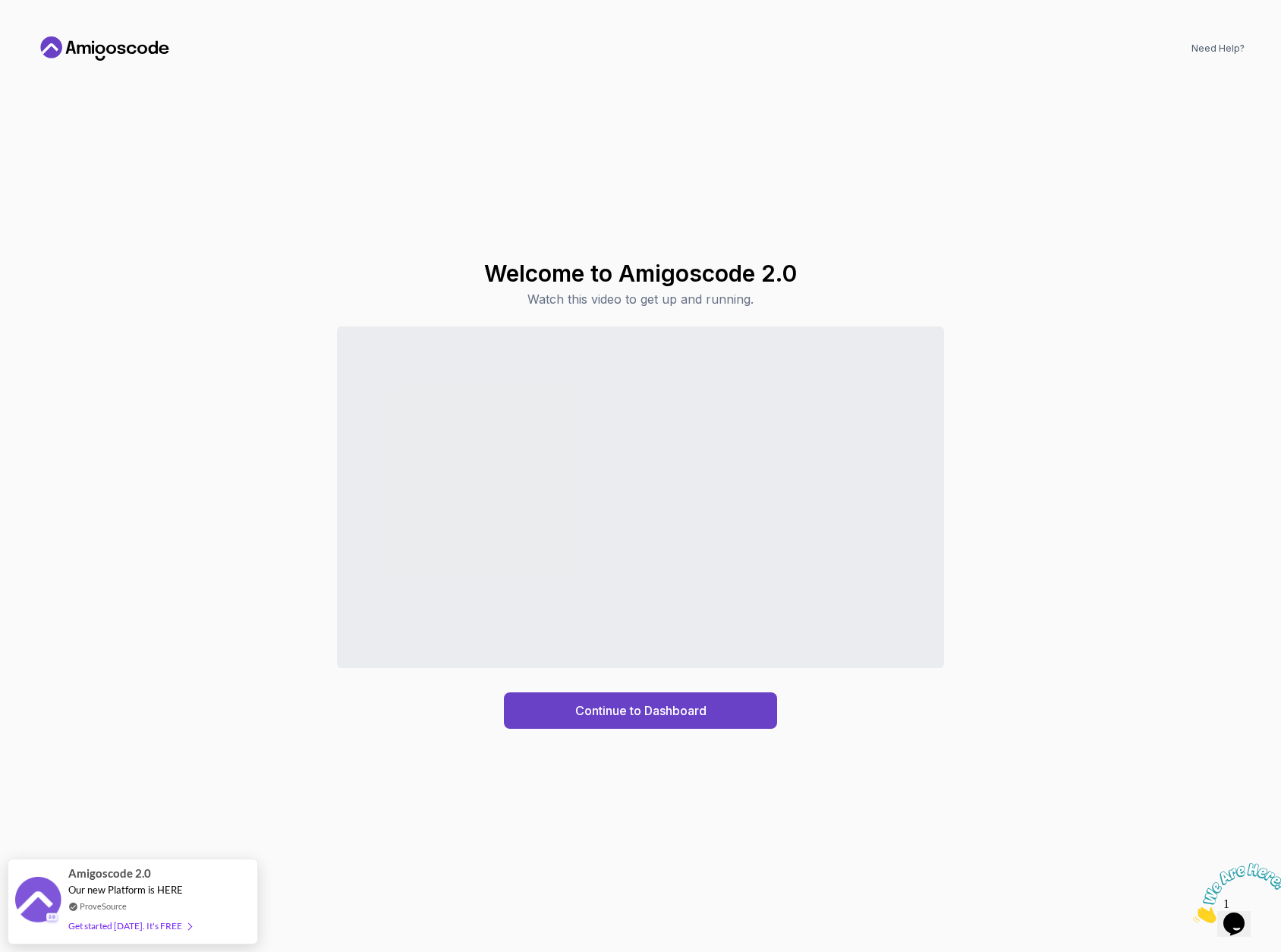
drag, startPoint x: 163, startPoint y: 925, endPoint x: 475, endPoint y: 898, distance: 313.2
click at [475, 898] on body "Need Help? Need Help? Welcome to Amigoscode 2.0 Watch this video to get up and …" at bounding box center [640, 476] width 1281 height 952
click at [614, 707] on div "Continue to Dashboard" at bounding box center [640, 711] width 131 height 18
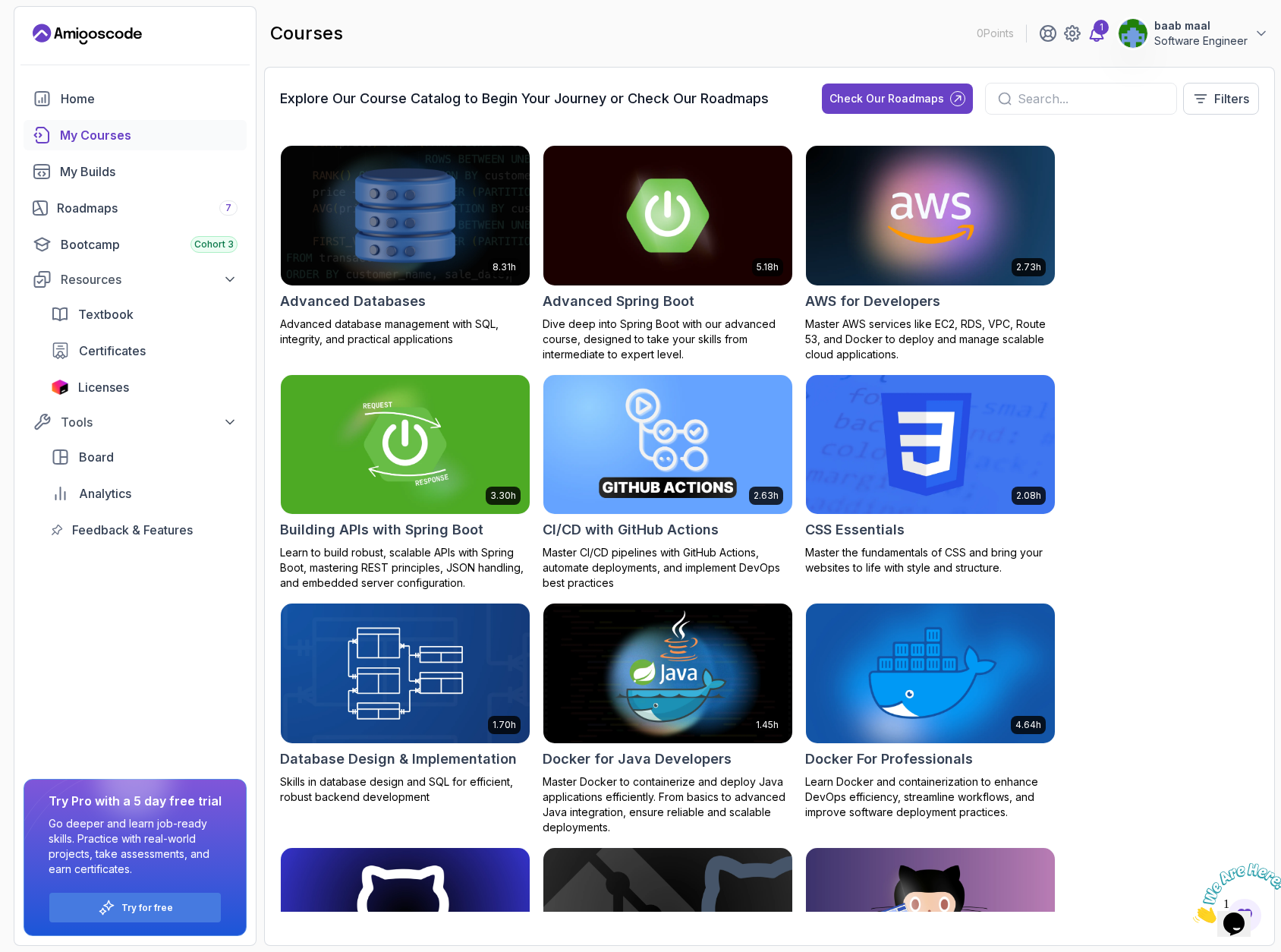
click at [1102, 41] on icon at bounding box center [1097, 33] width 18 height 18
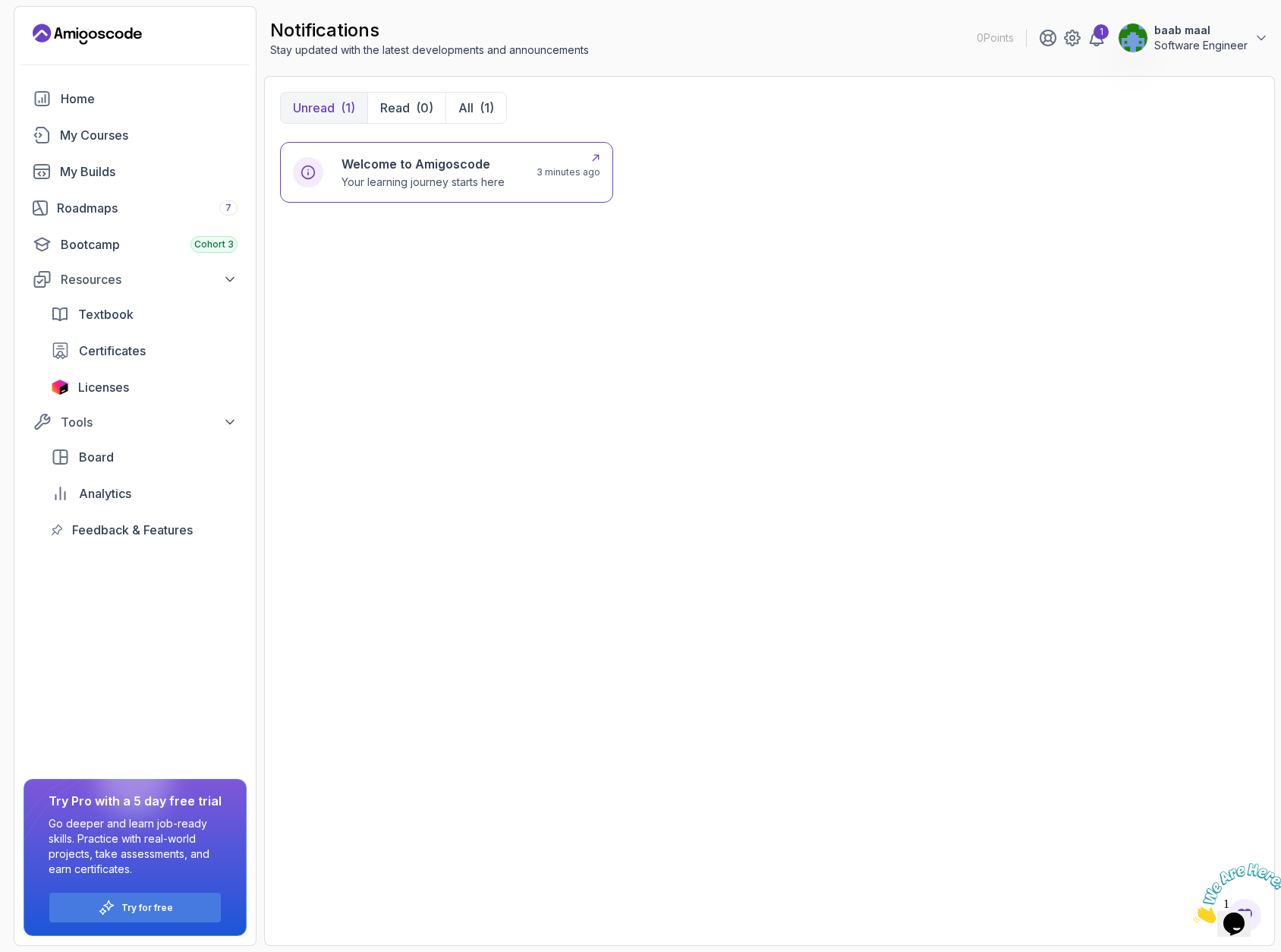
click at [398, 162] on h6 "Welcome to Amigoscode" at bounding box center [423, 164] width 163 height 18
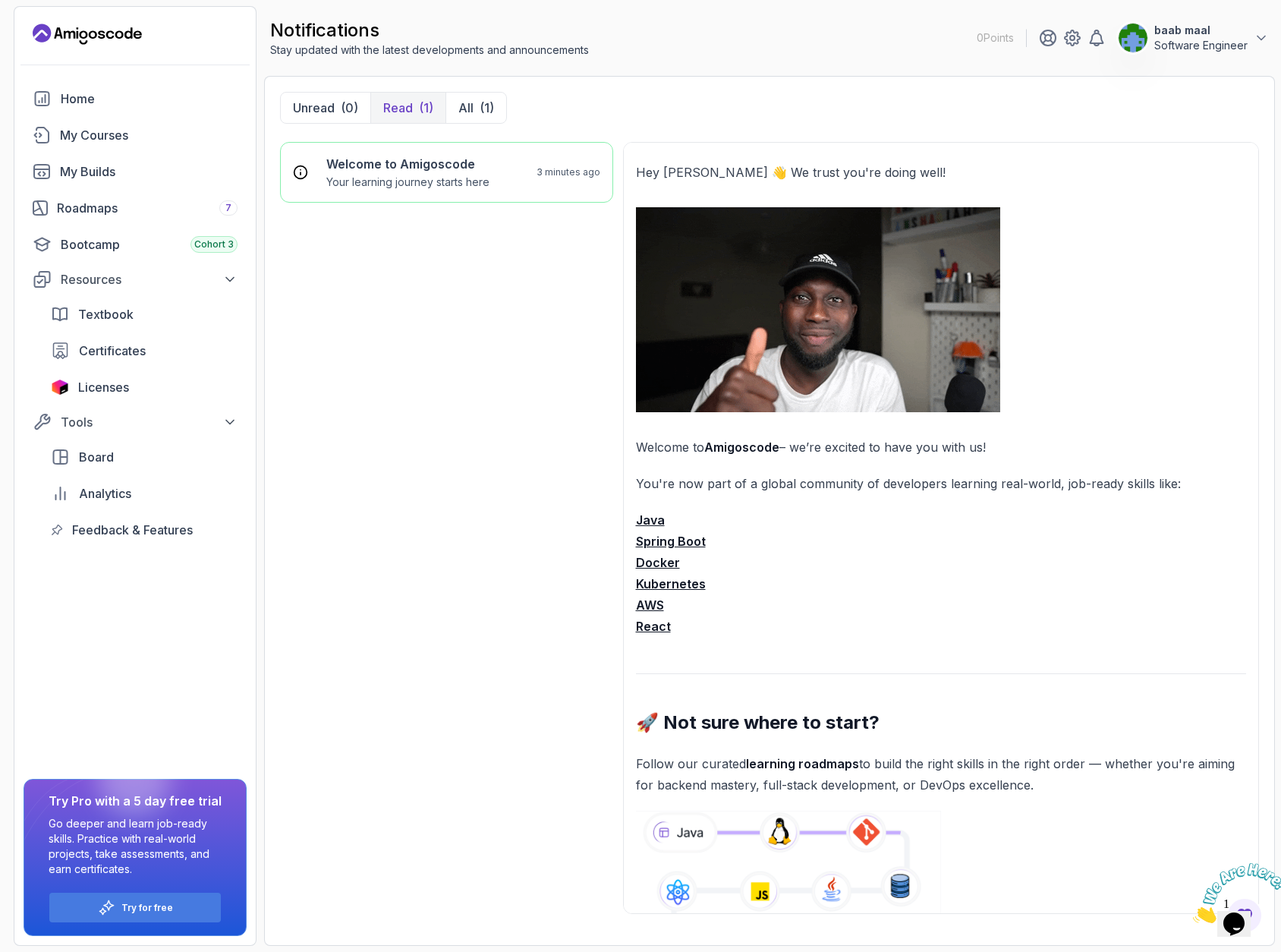
scroll to position [3, 0]
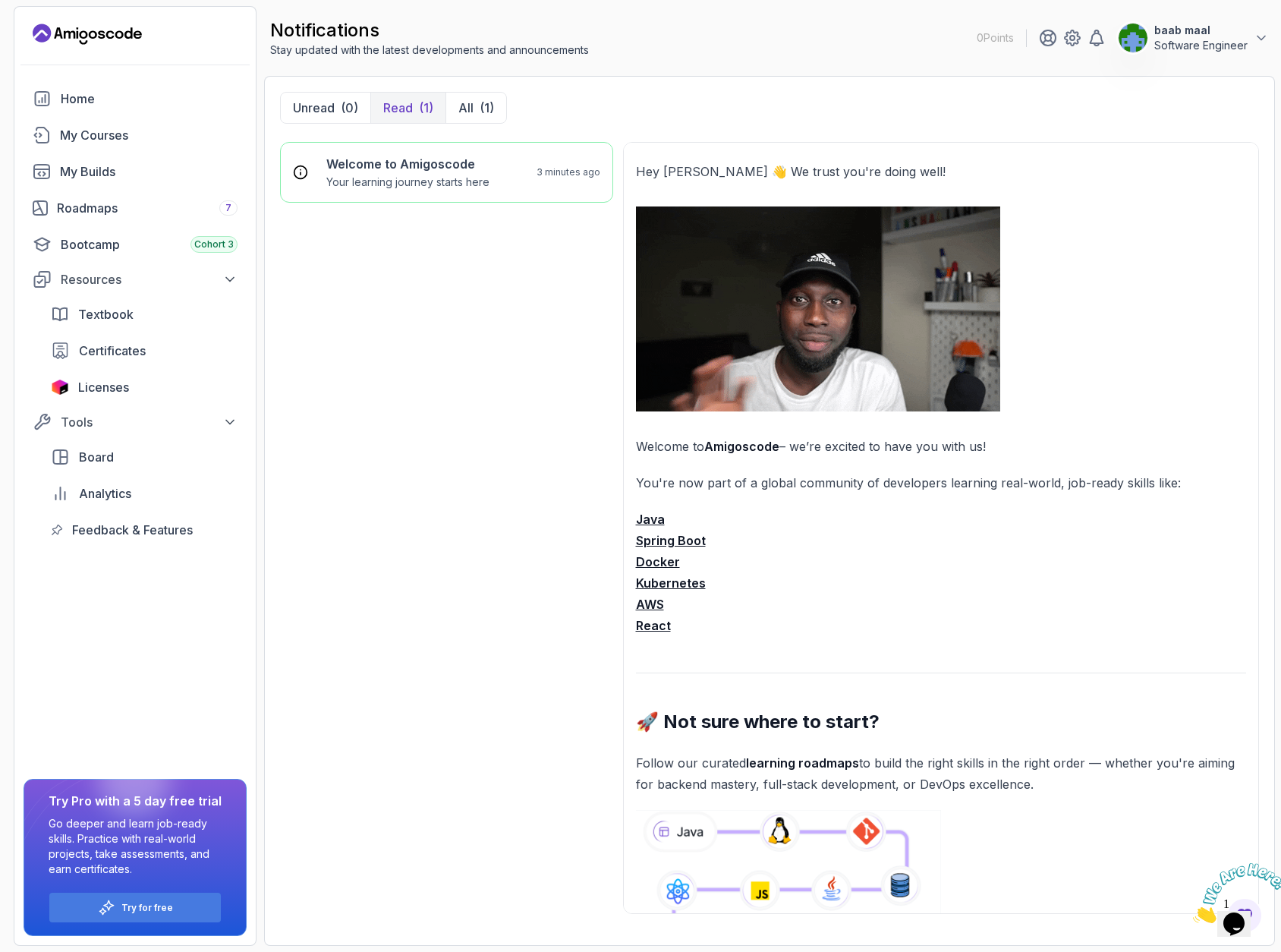
click at [108, 188] on div "Home My Courses My Builds Roadmaps 7 Bootcamp Cohort 3 Resources Textbook Certi…" at bounding box center [135, 314] width 223 height 461
click at [100, 205] on div "Roadmaps 7" at bounding box center [146, 208] width 180 height 18
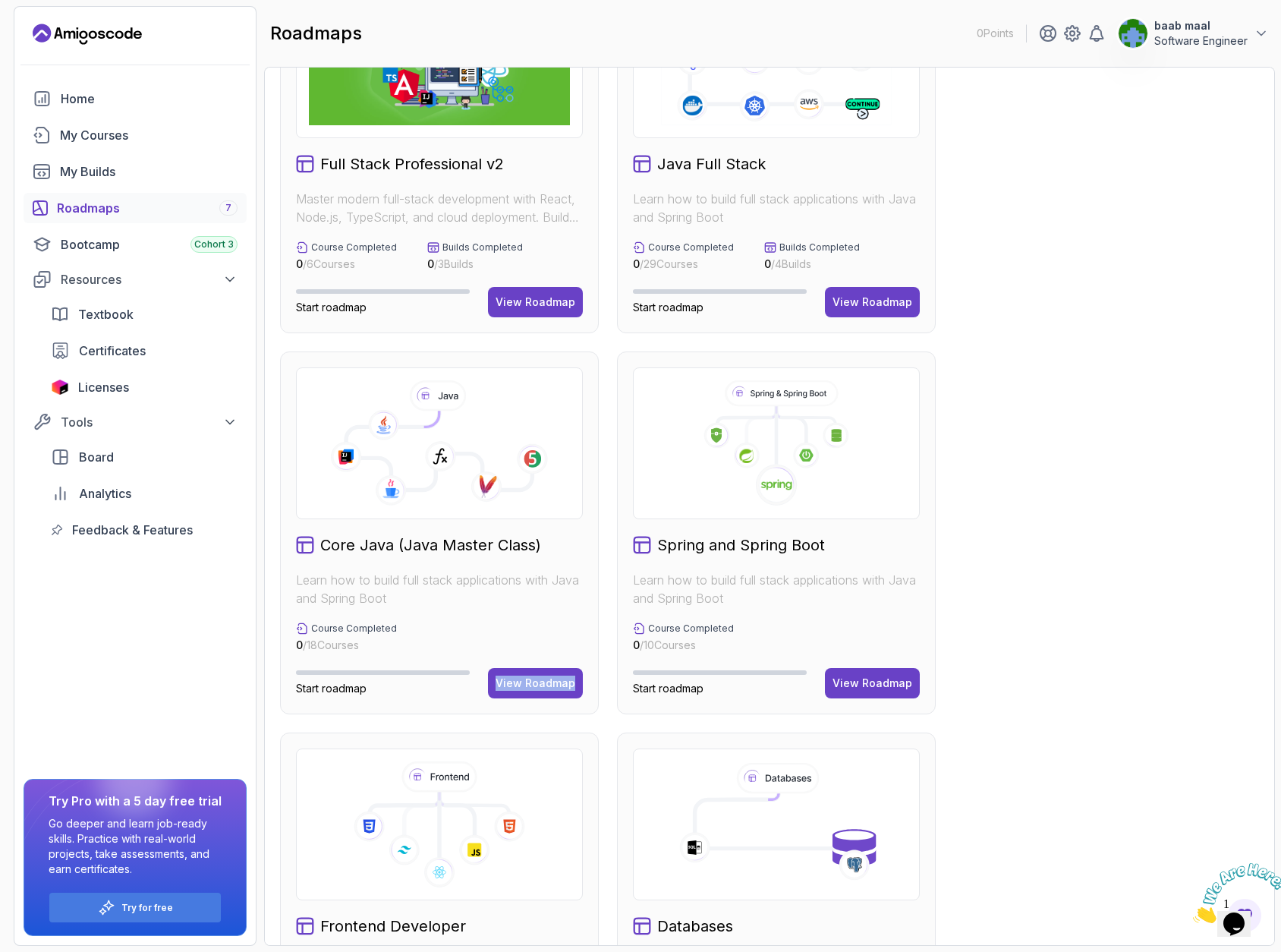
scroll to position [92, 0]
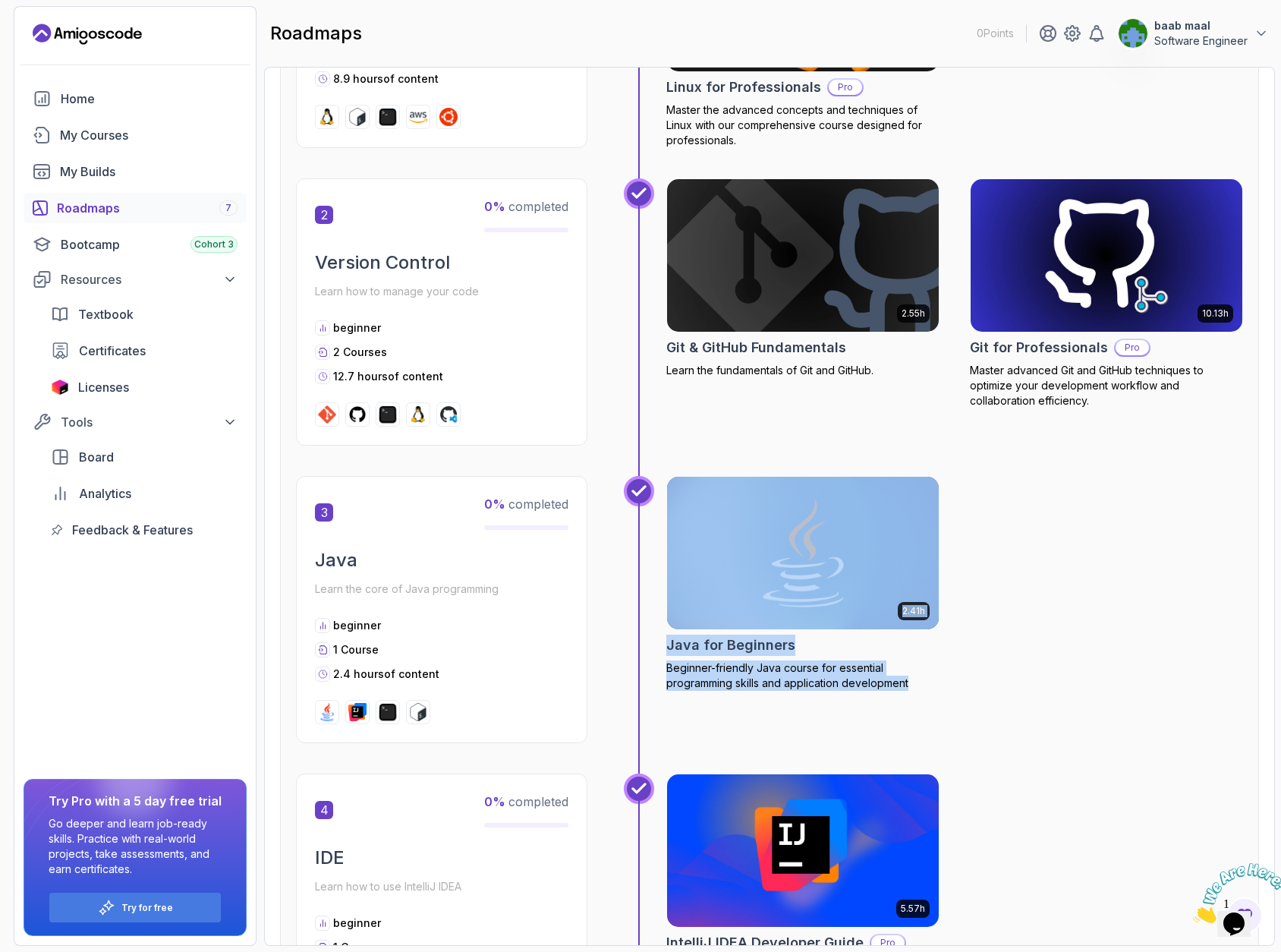
scroll to position [664, 0]
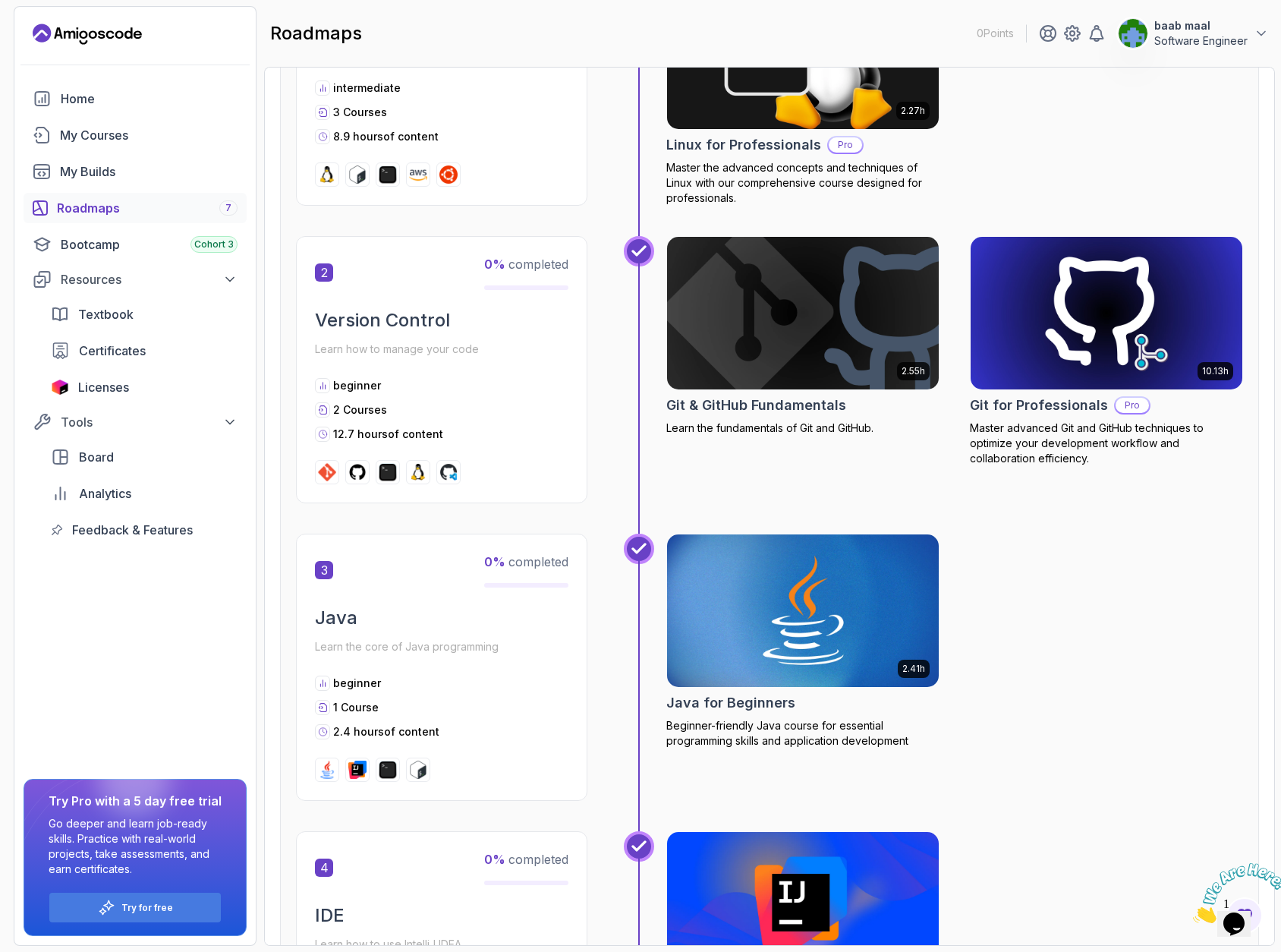
click at [1173, 524] on div "2.55h Git & GitHub Fundamentals Learn the fundamentals of Git and GitHub. 10.13…" at bounding box center [934, 385] width 619 height 298
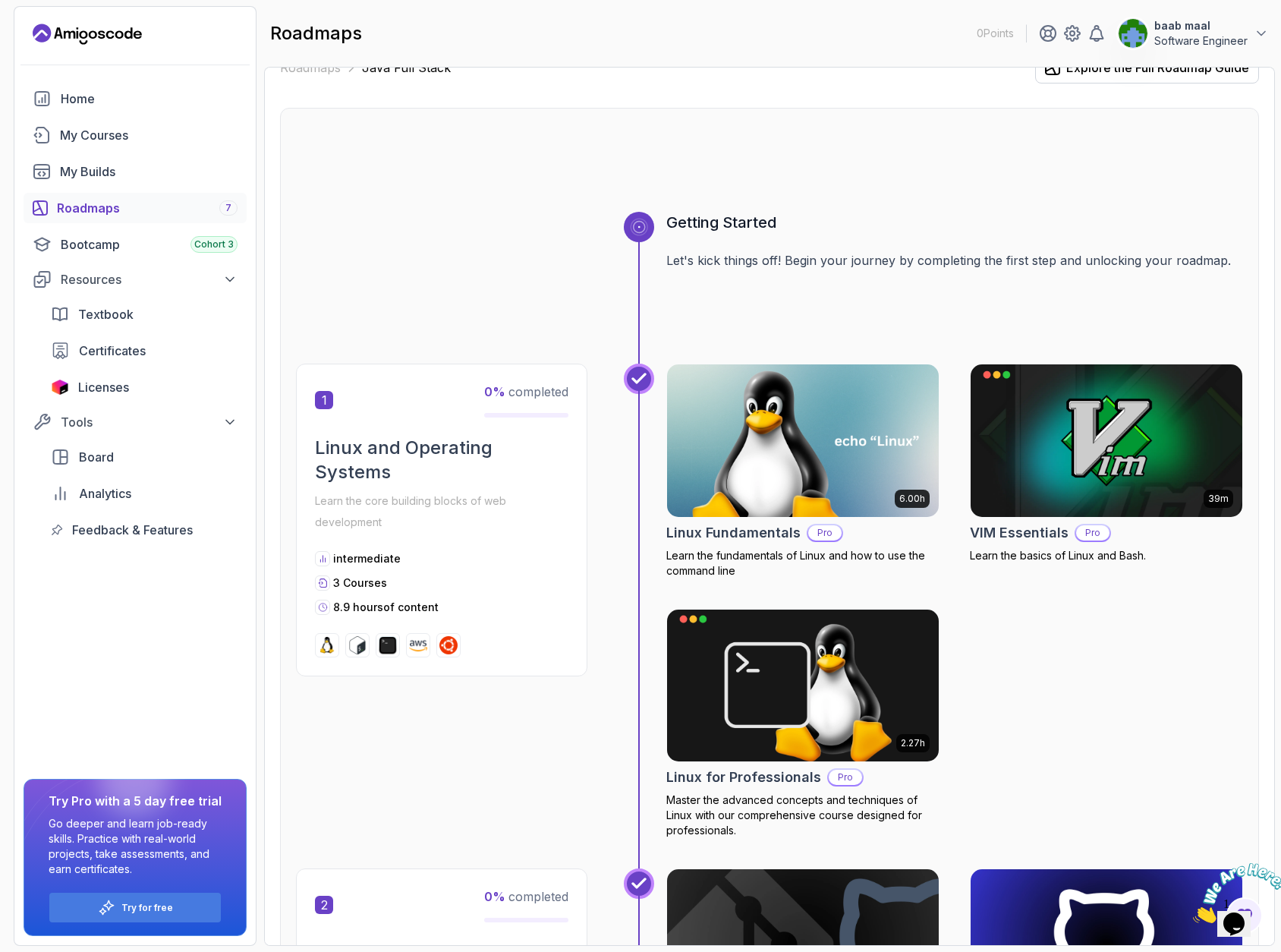
scroll to position [24, 0]
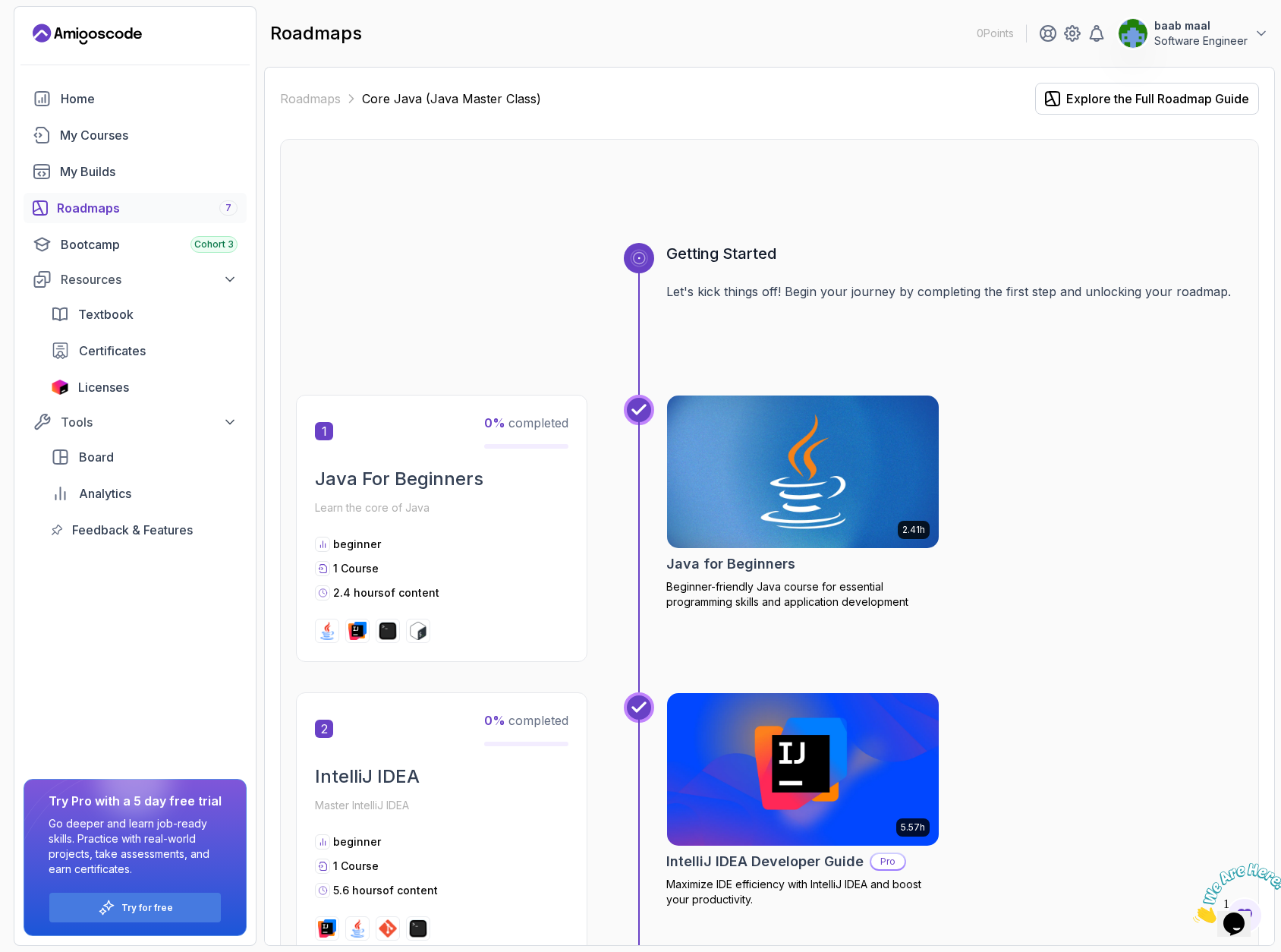
click at [684, 564] on h2 "Java for Beginners" at bounding box center [731, 564] width 129 height 22
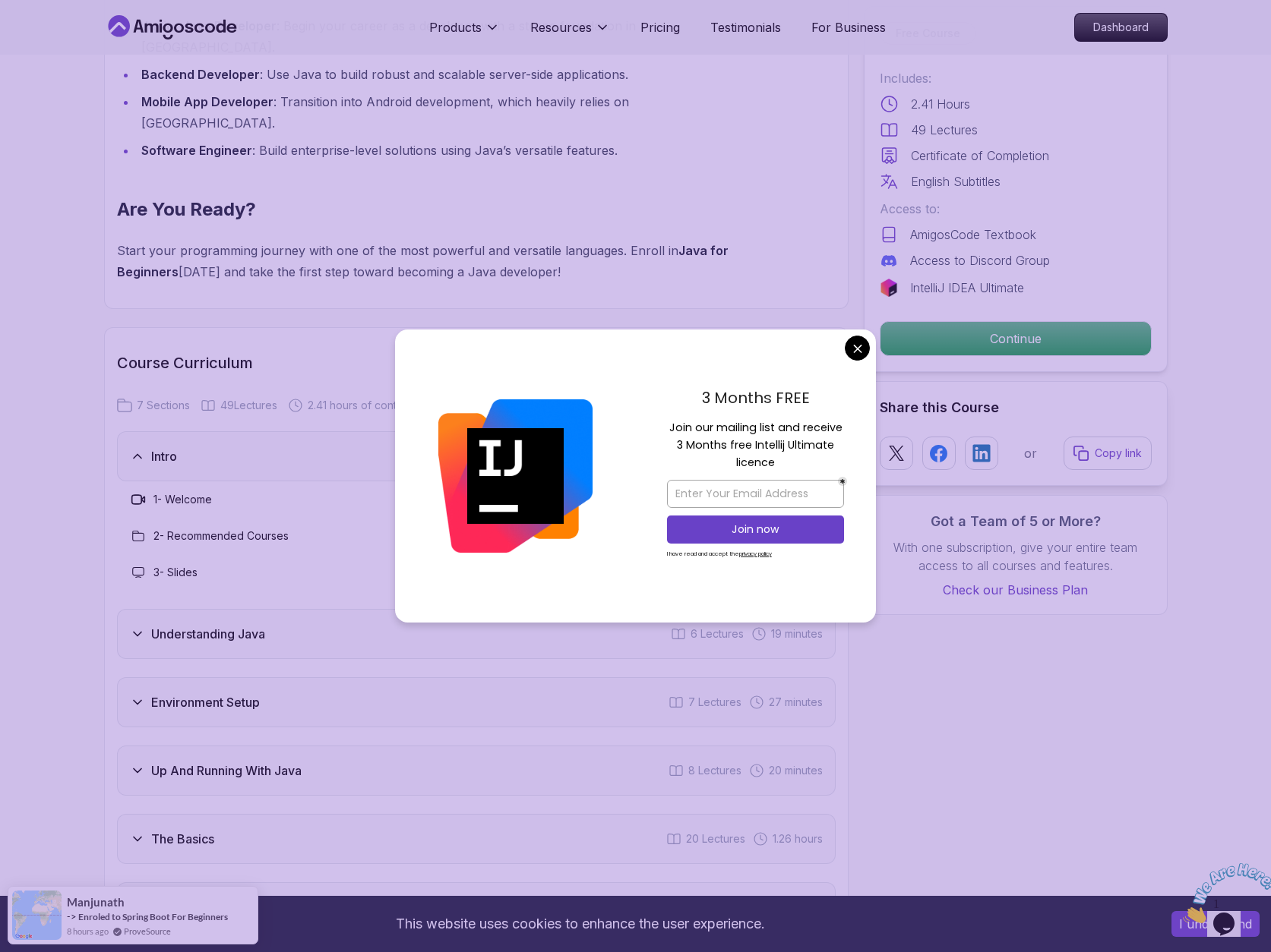
scroll to position [1903, 0]
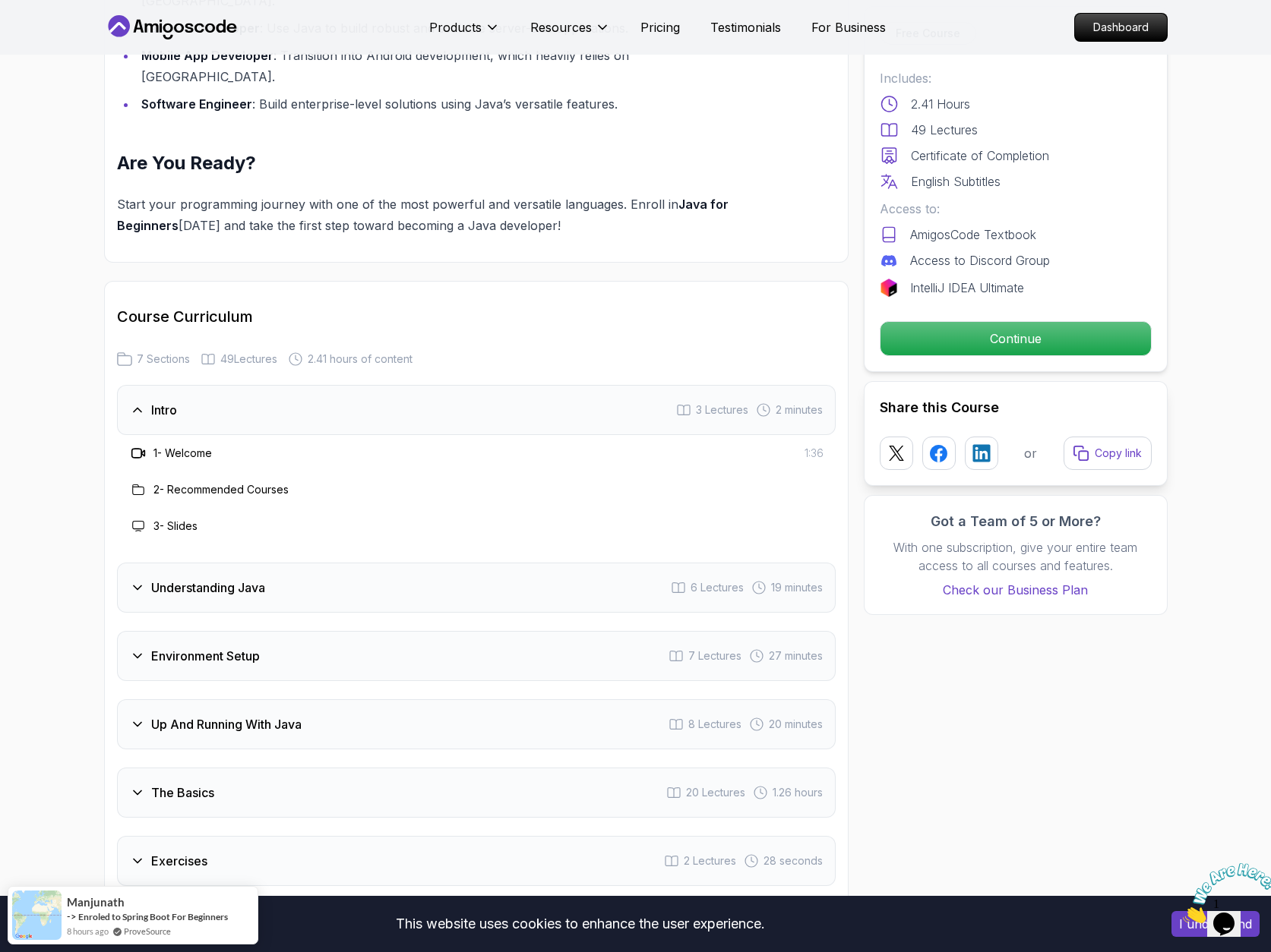
click at [197, 446] on h3 "1 - Welcome" at bounding box center [182, 453] width 58 height 15
click at [991, 341] on p "Continue" at bounding box center [1014, 339] width 257 height 32
